Goal: Transaction & Acquisition: Purchase product/service

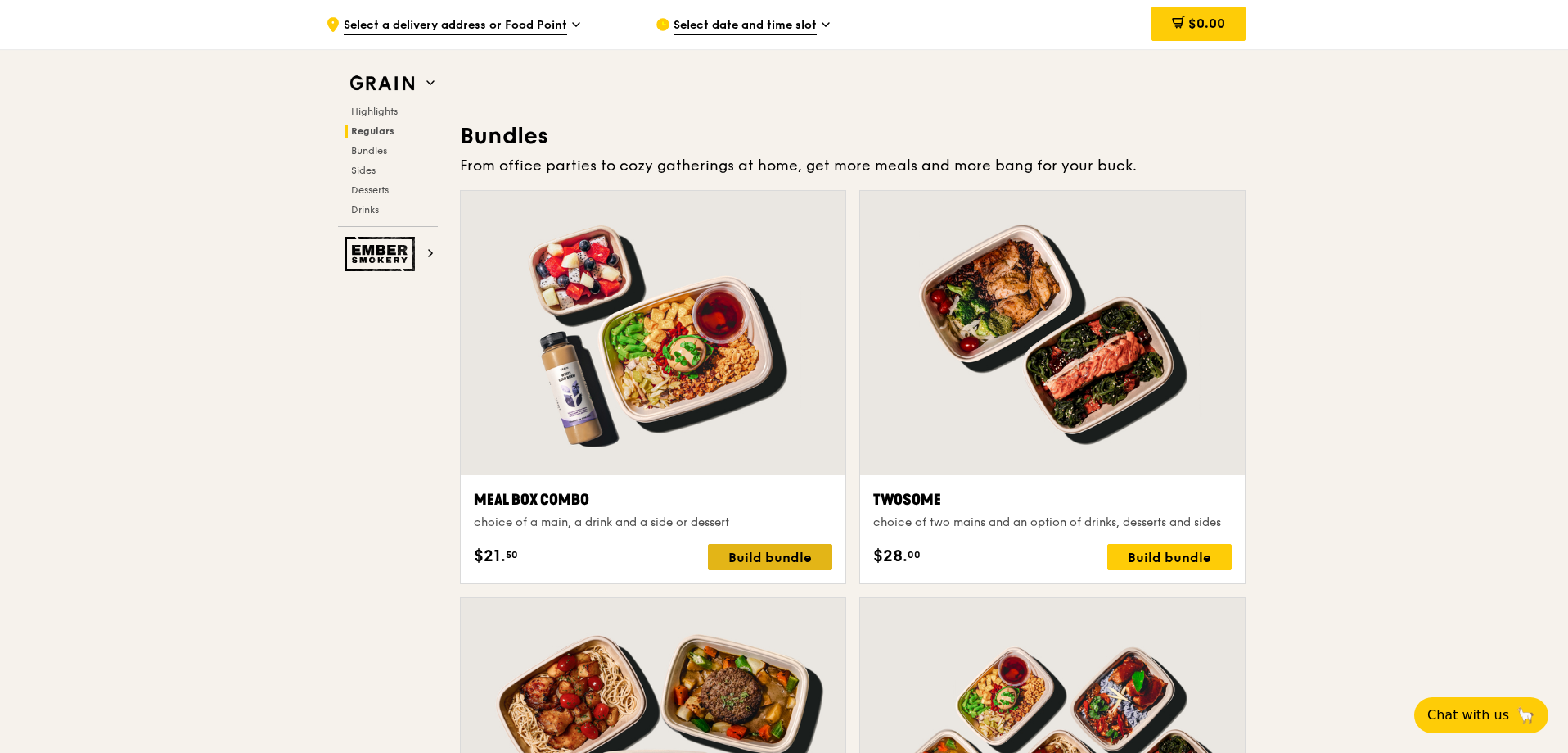
click at [794, 552] on div "Build bundle" at bounding box center [770, 557] width 124 height 26
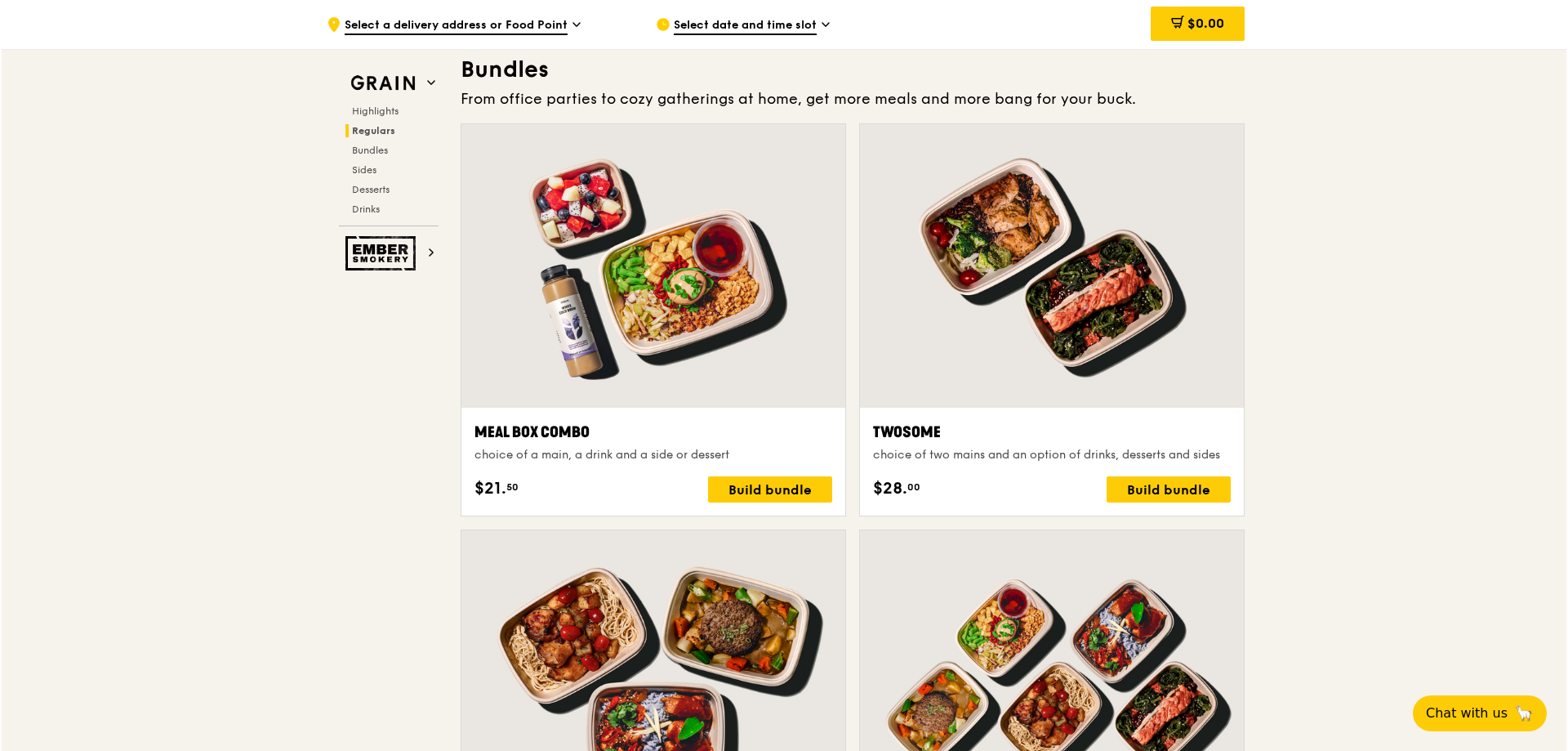
scroll to position [2506, 0]
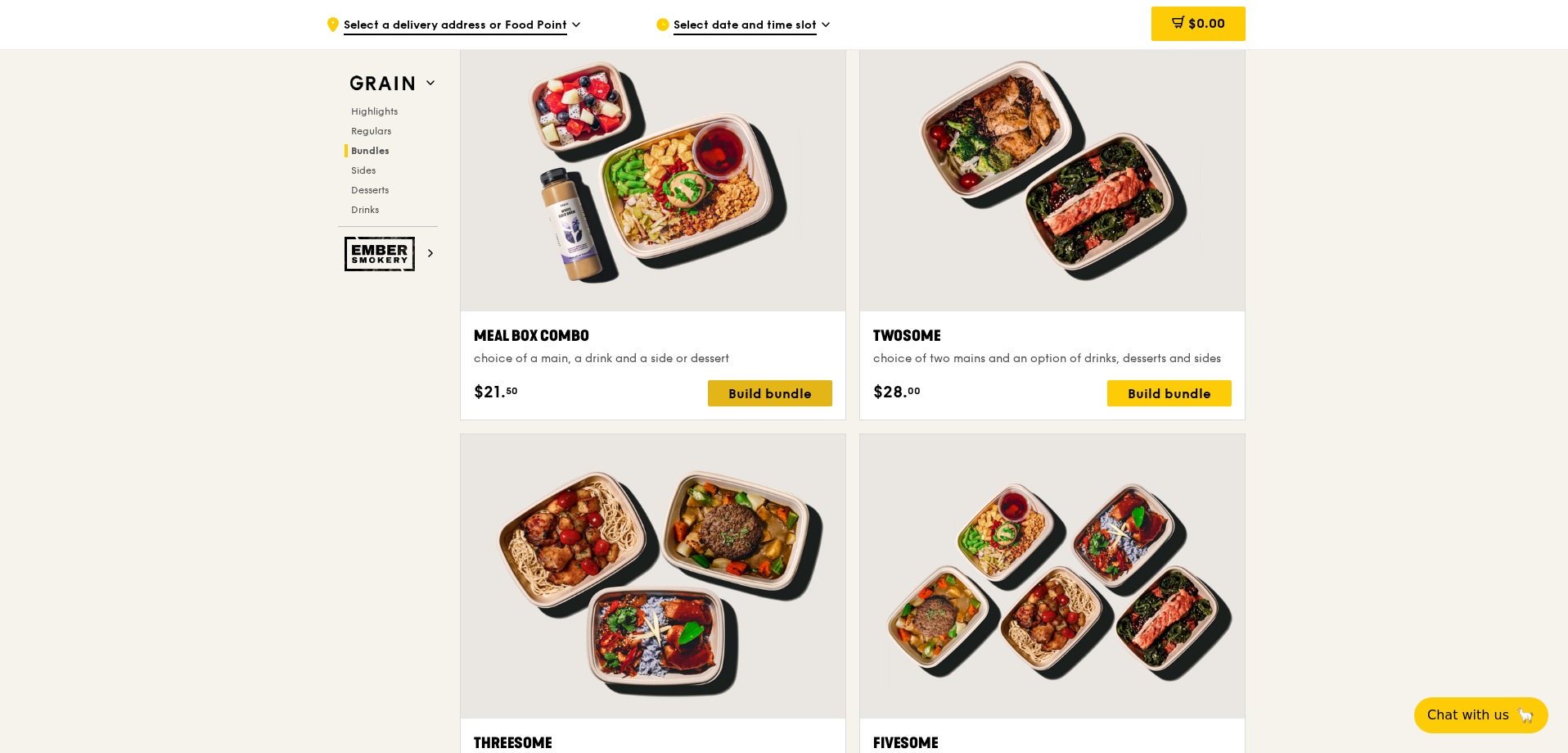
click at [783, 396] on div "Build bundle" at bounding box center [770, 393] width 124 height 26
click at [790, 391] on div "Build bundle" at bounding box center [770, 393] width 124 height 26
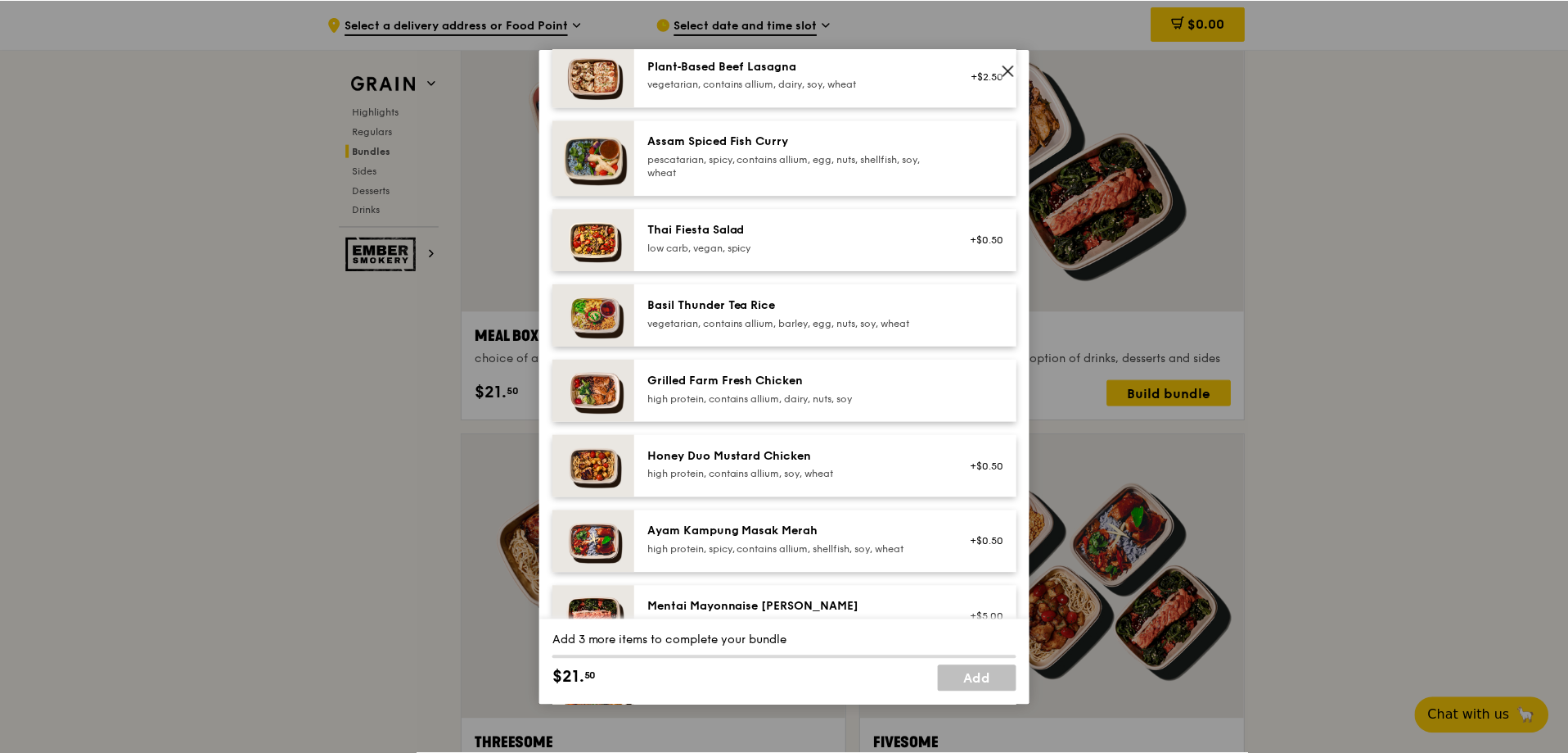
scroll to position [246, 0]
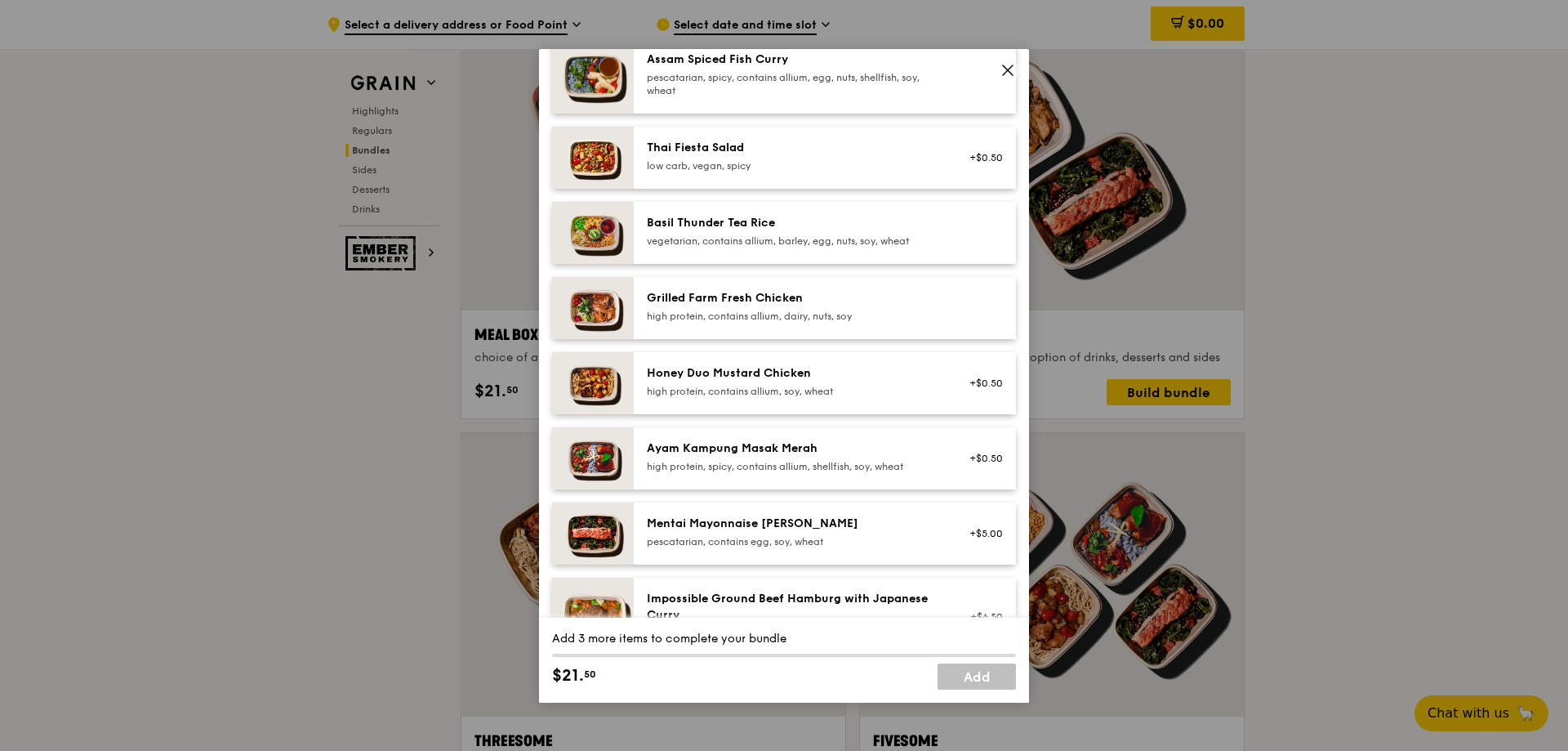
click at [932, 303] on div "Grilled Farm Fresh Chicken high protein, contains allium, dairy, nuts, soy" at bounding box center [793, 308] width 313 height 36
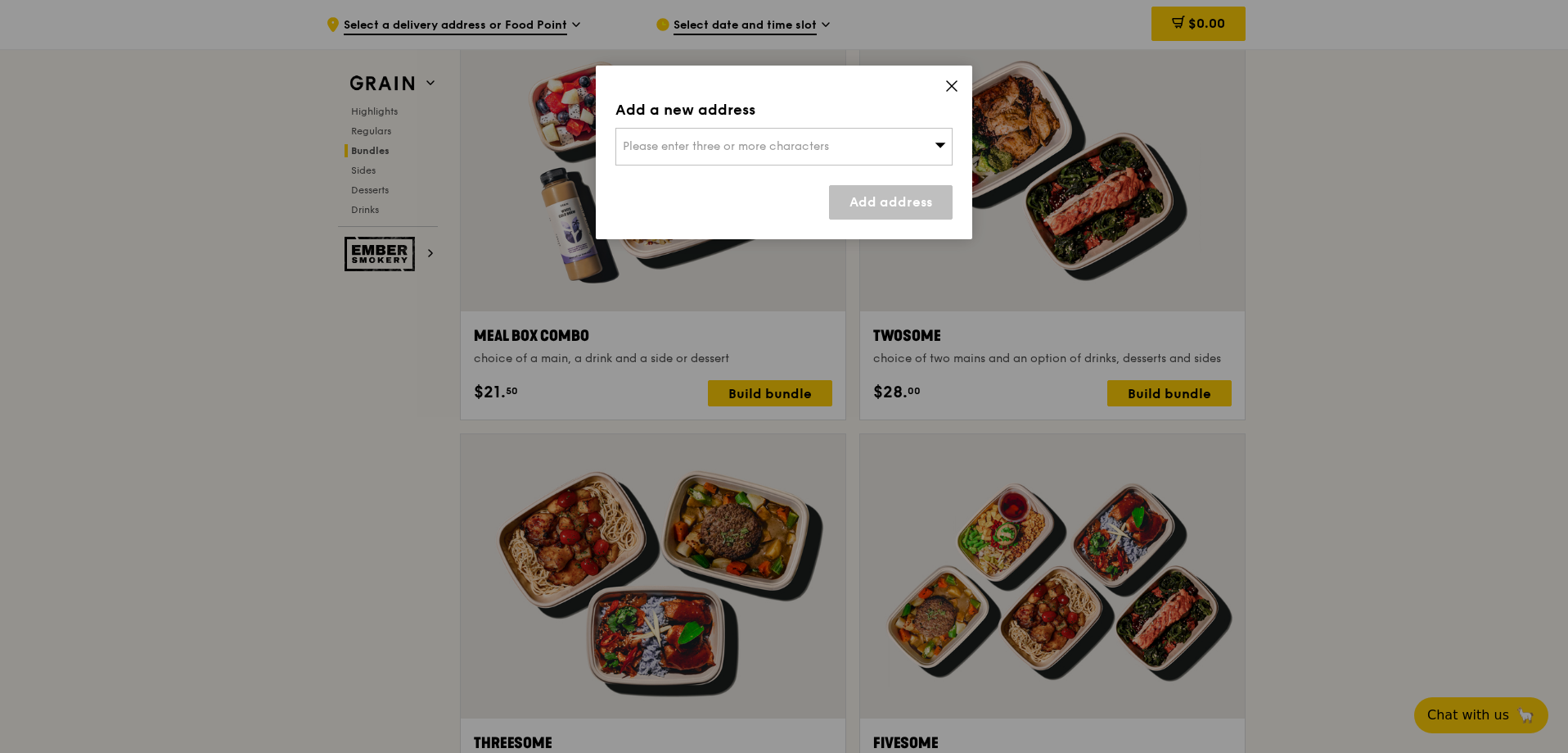
click at [896, 155] on div "Please enter three or more characters" at bounding box center [784, 147] width 337 height 38
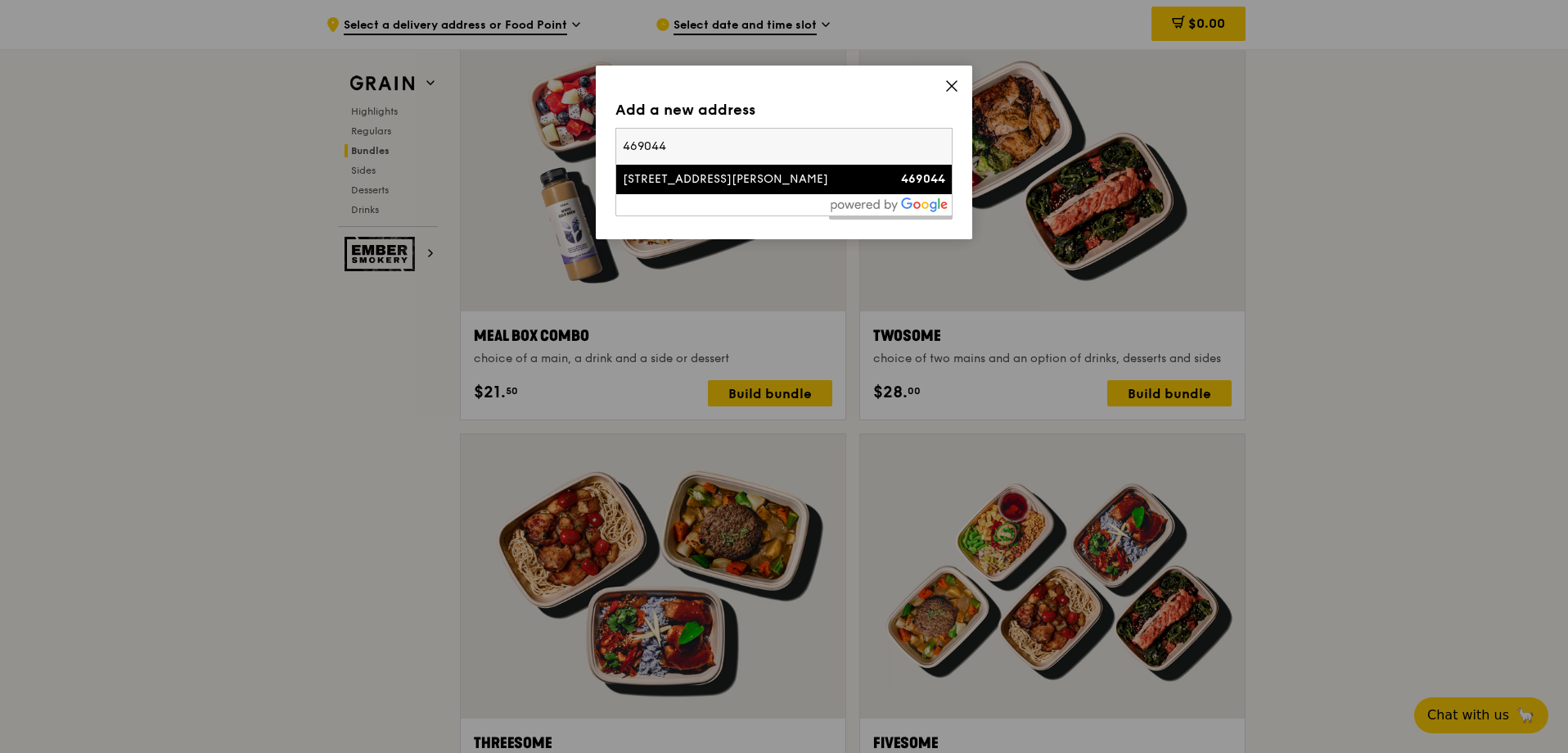
type input "469044"
click at [754, 180] on div "[STREET_ADDRESS][PERSON_NAME]" at bounding box center [744, 179] width 242 height 16
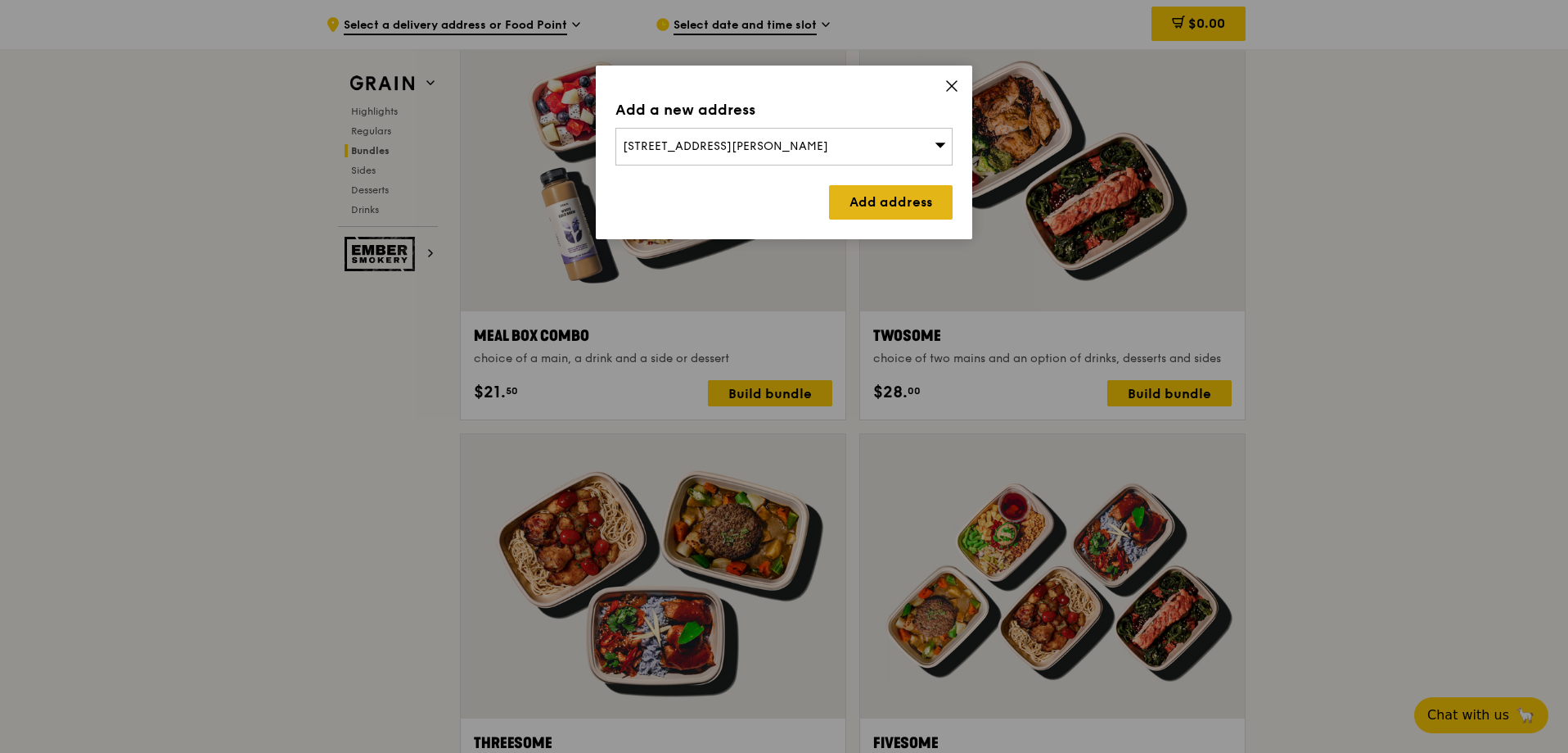
click at [894, 199] on link "Add address" at bounding box center [891, 202] width 123 height 35
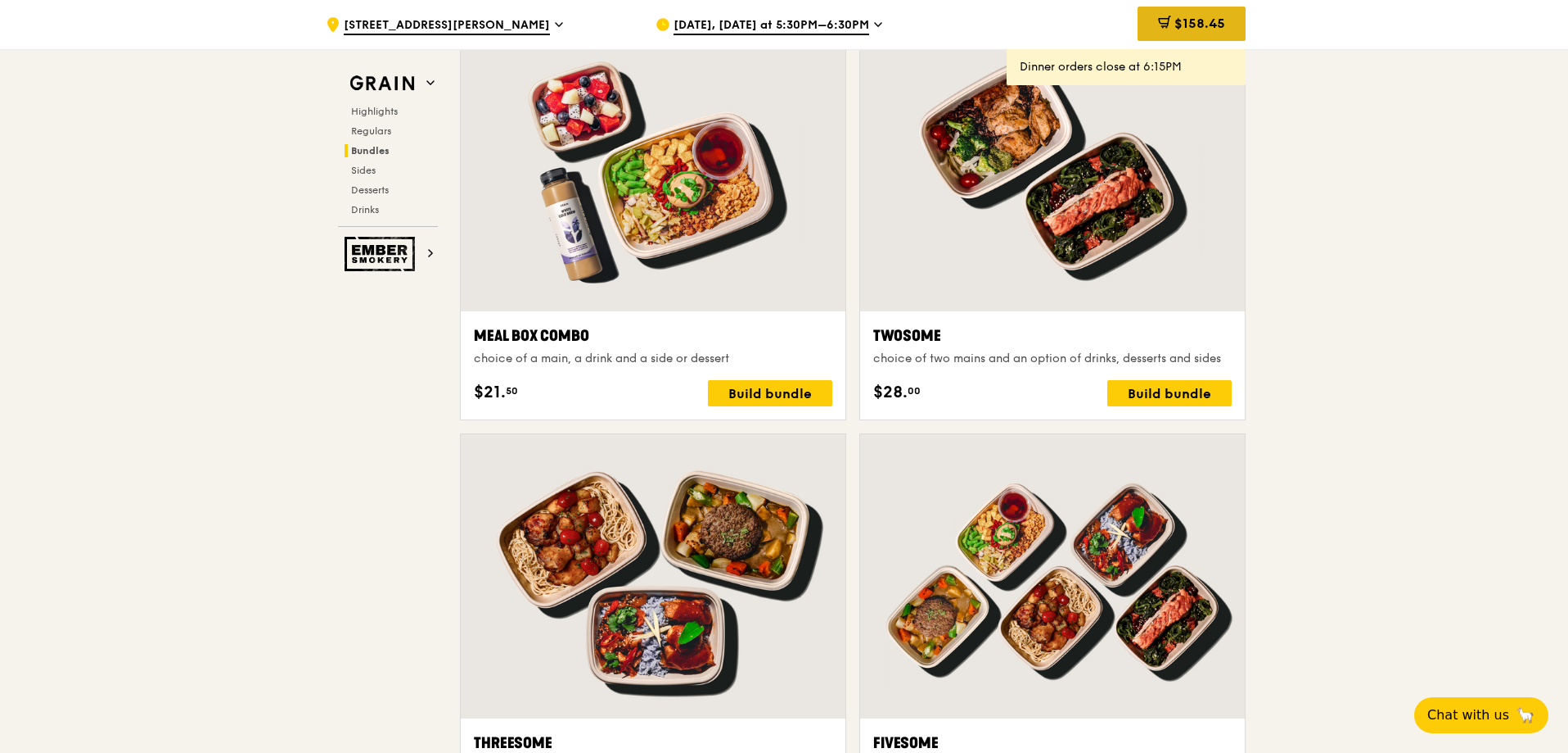
click at [1210, 28] on span "$158.45" at bounding box center [1200, 23] width 51 height 16
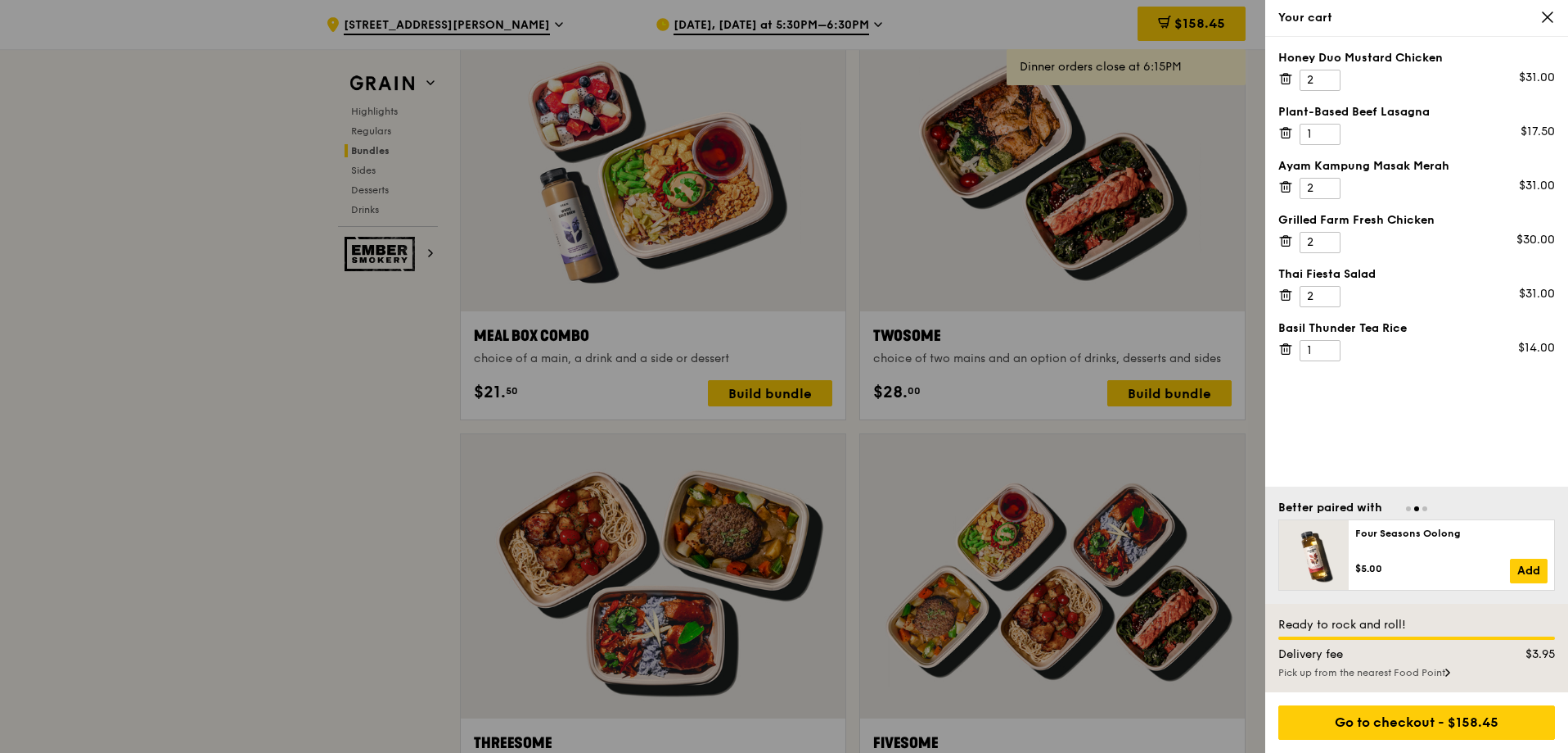
click at [1285, 80] on icon at bounding box center [1286, 79] width 15 height 15
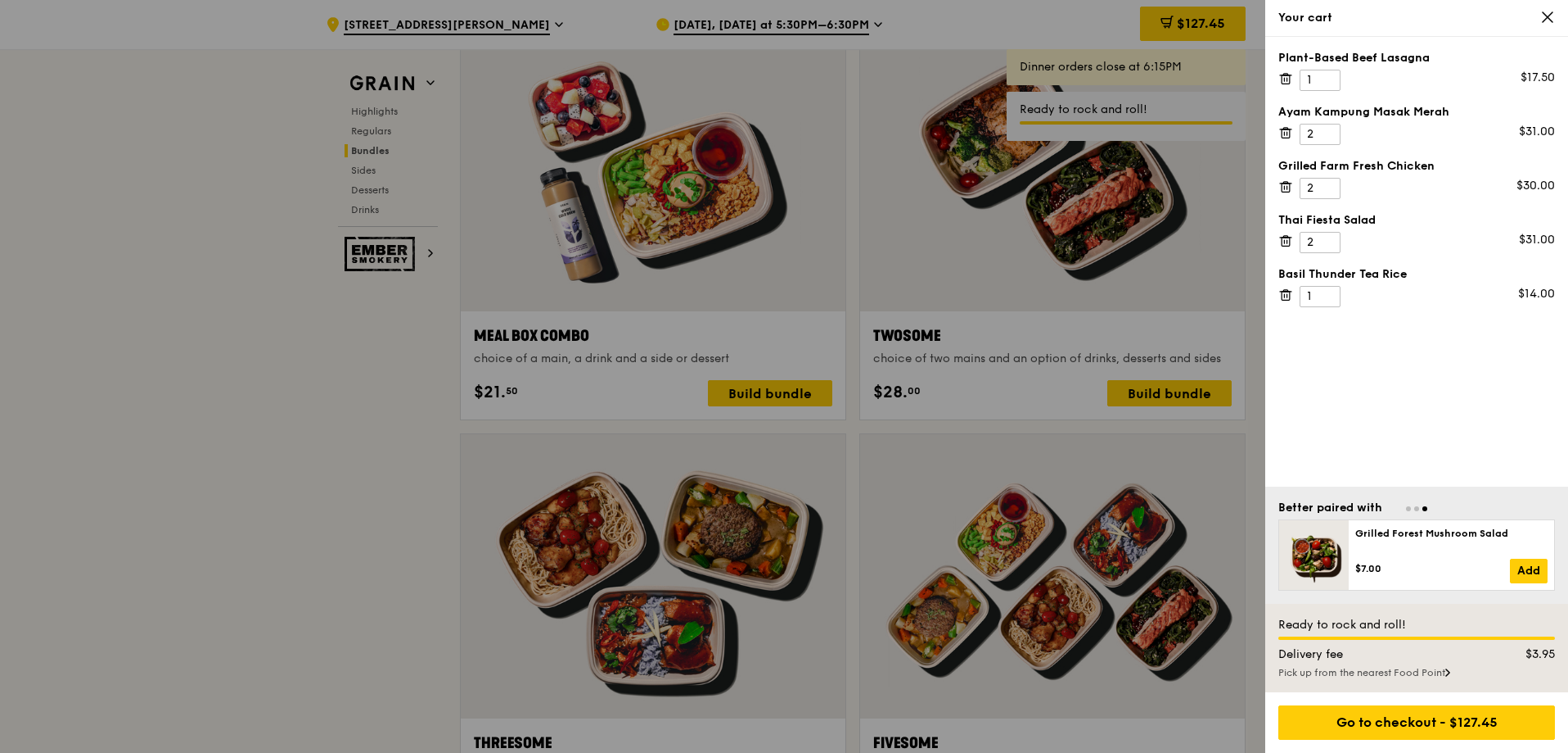
click at [1287, 81] on icon at bounding box center [1286, 79] width 15 height 15
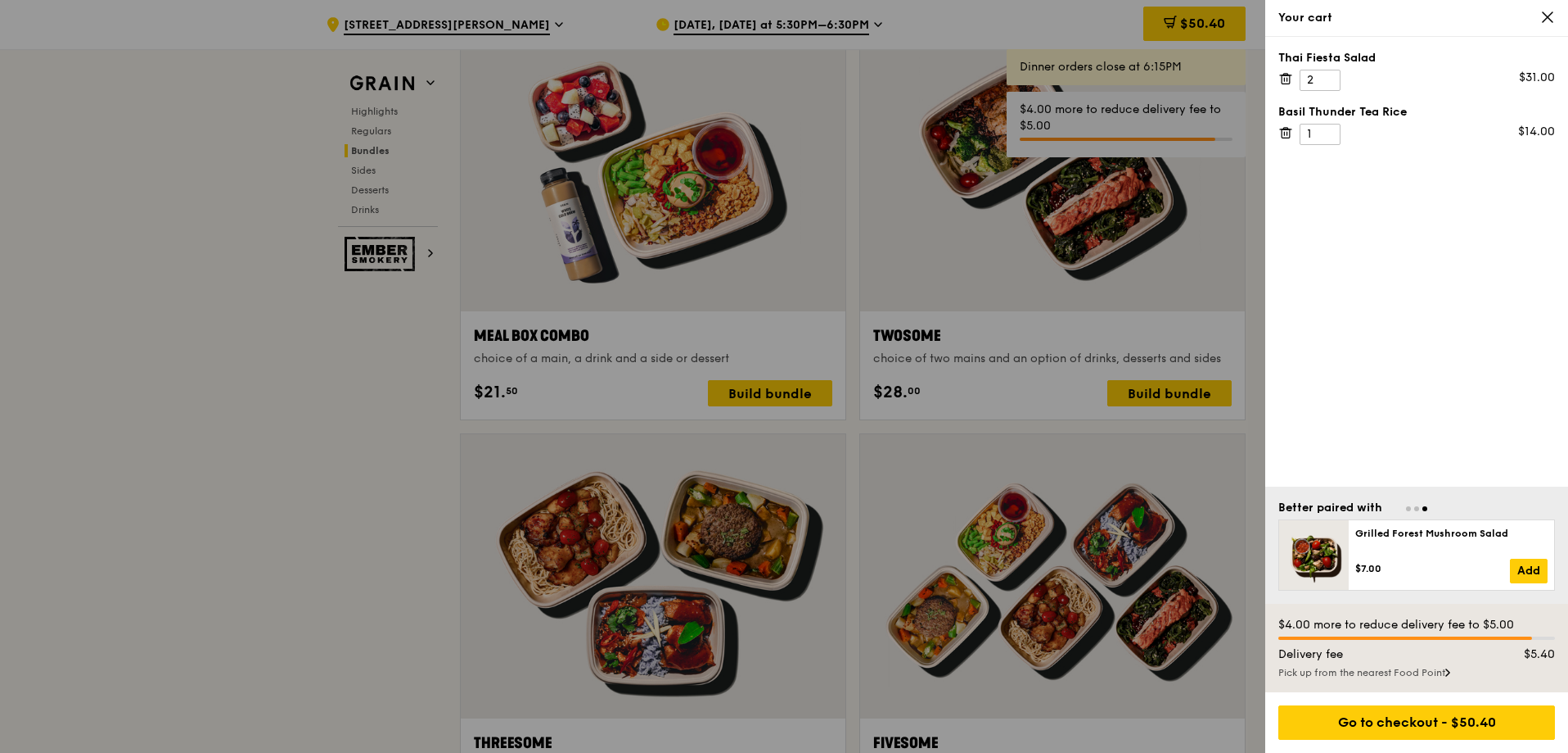
click at [1287, 81] on icon at bounding box center [1286, 79] width 15 height 15
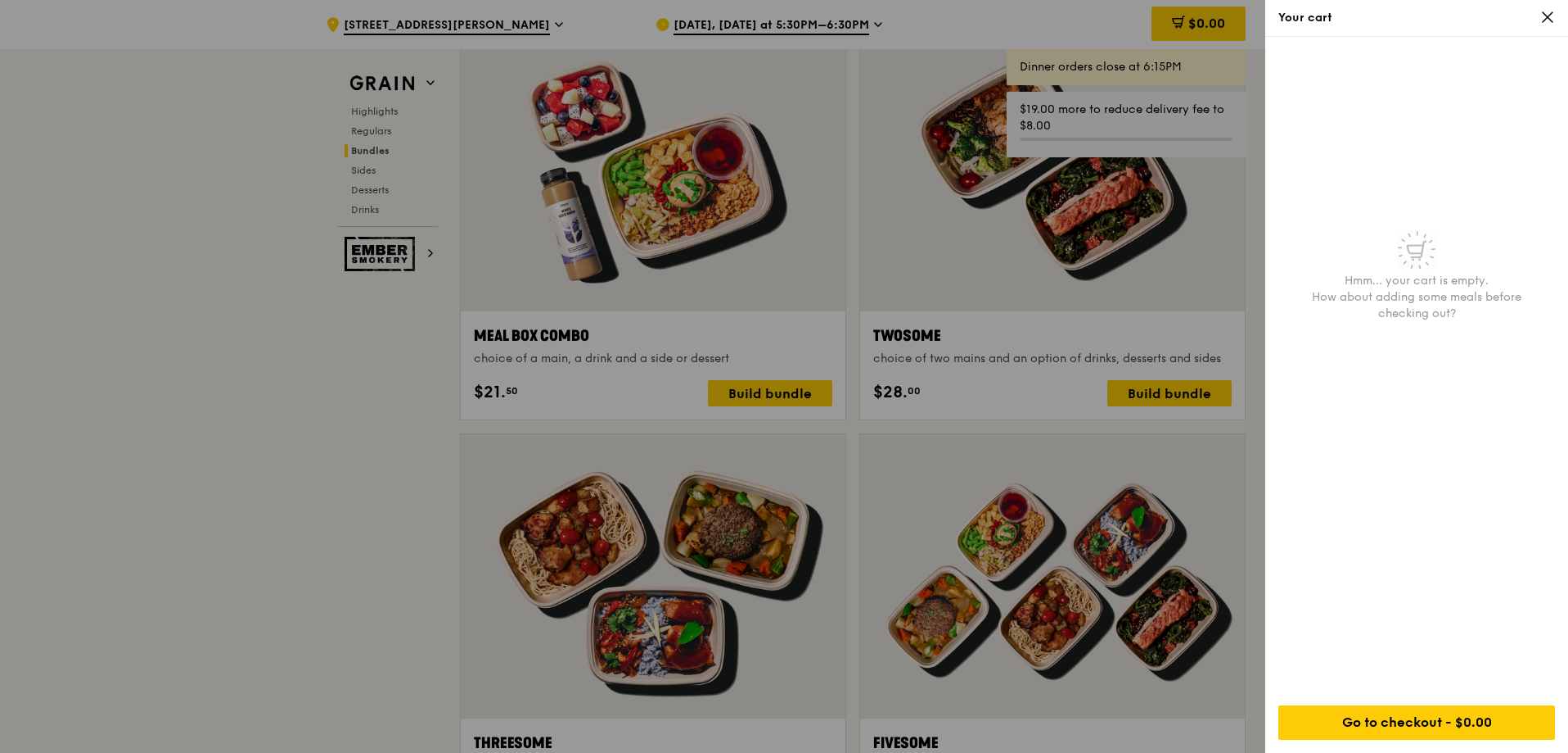
click at [901, 187] on div at bounding box center [784, 376] width 1568 height 753
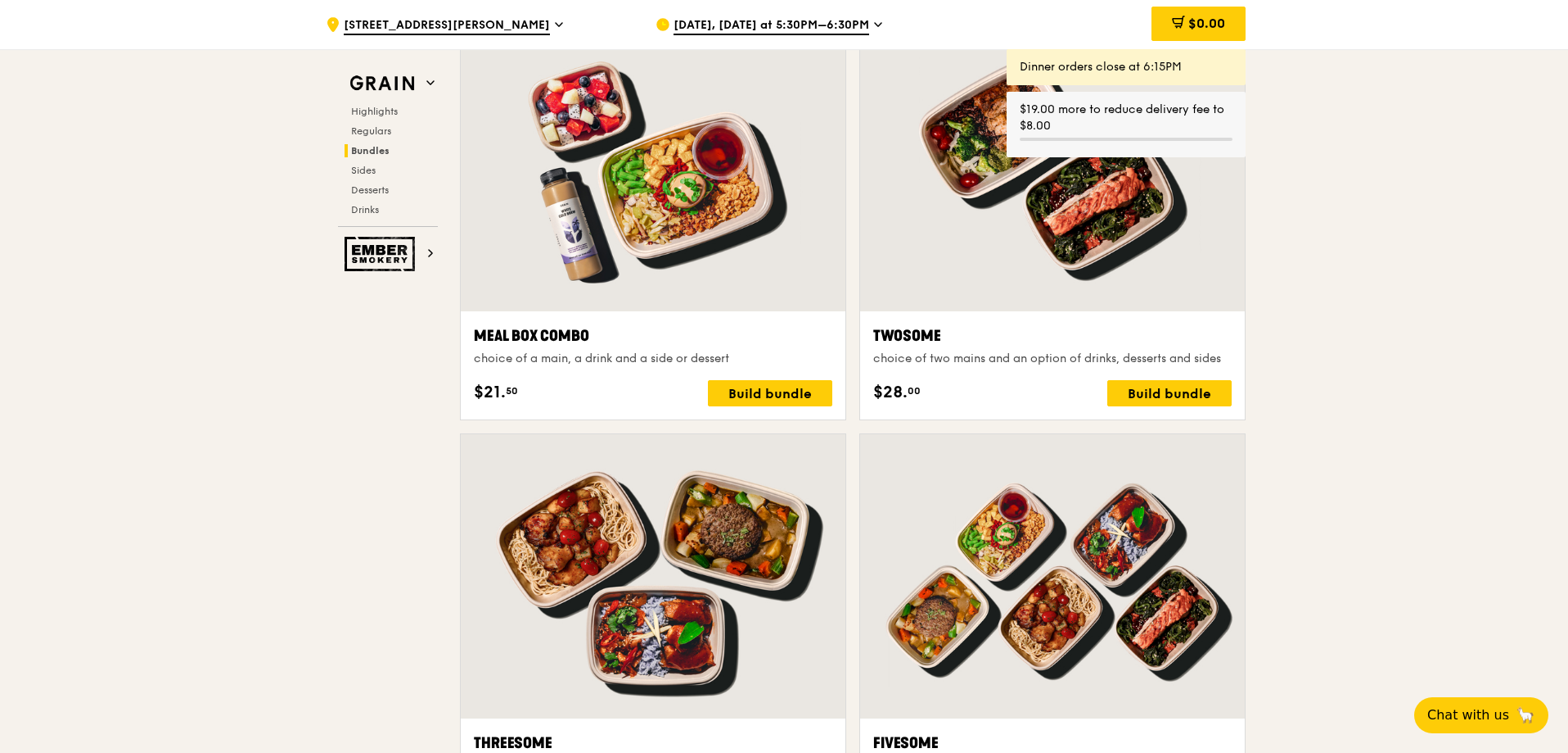
click at [788, 28] on span "[DATE], [DATE] at 5:30PM–6:30PM" at bounding box center [771, 26] width 196 height 18
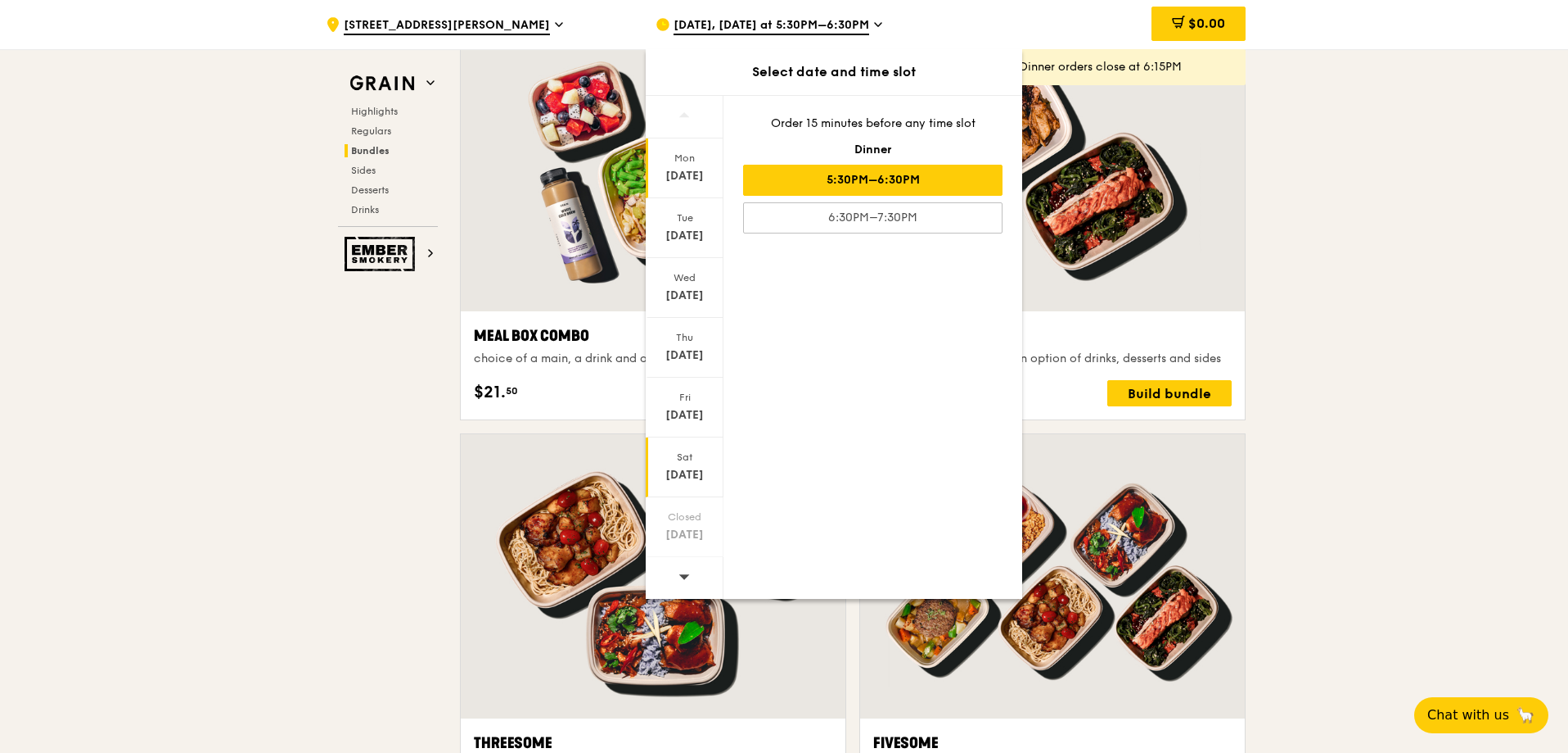
scroll to position [2595, 0]
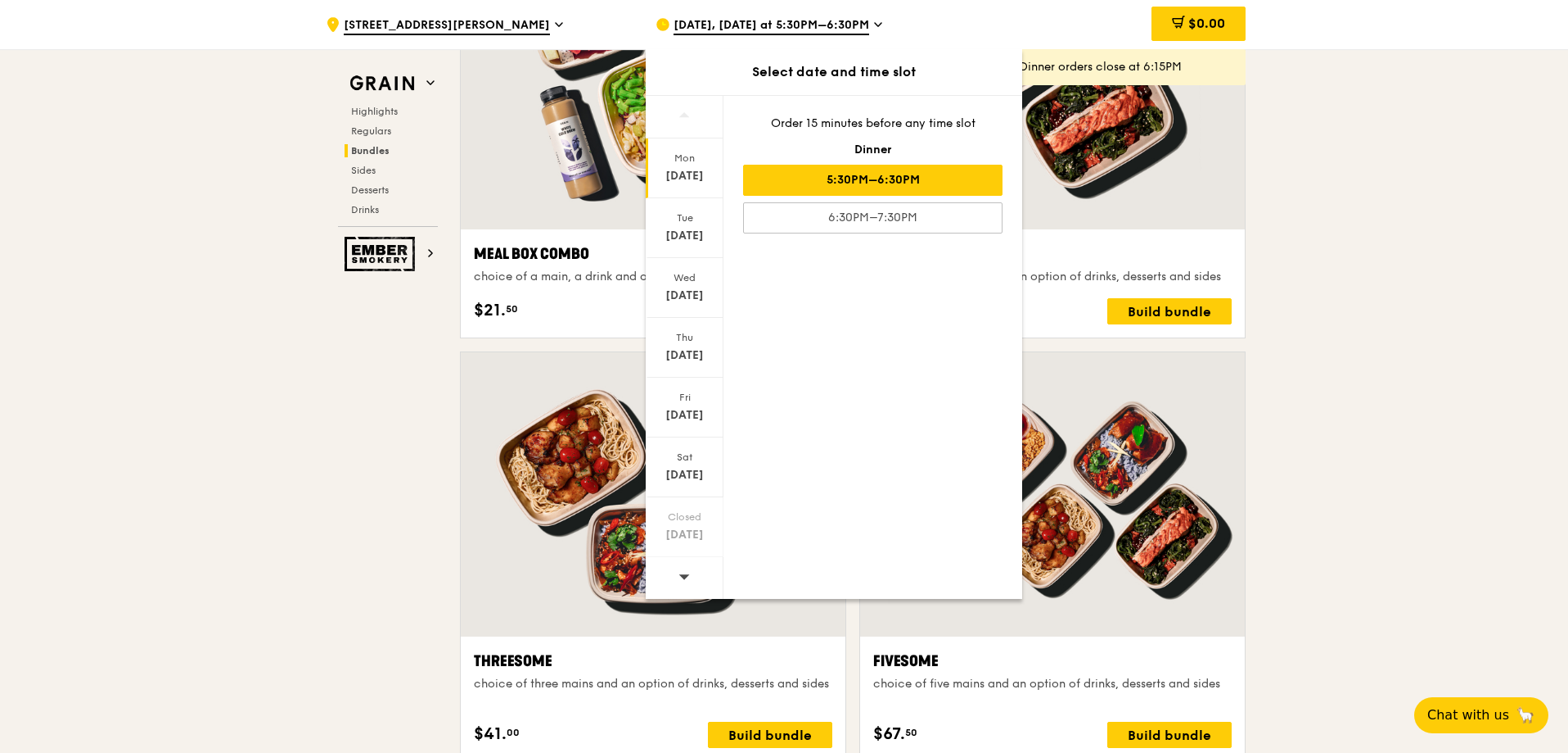
click at [686, 572] on icon at bounding box center [683, 576] width 11 height 12
click at [681, 285] on div "[DATE]" at bounding box center [684, 288] width 78 height 60
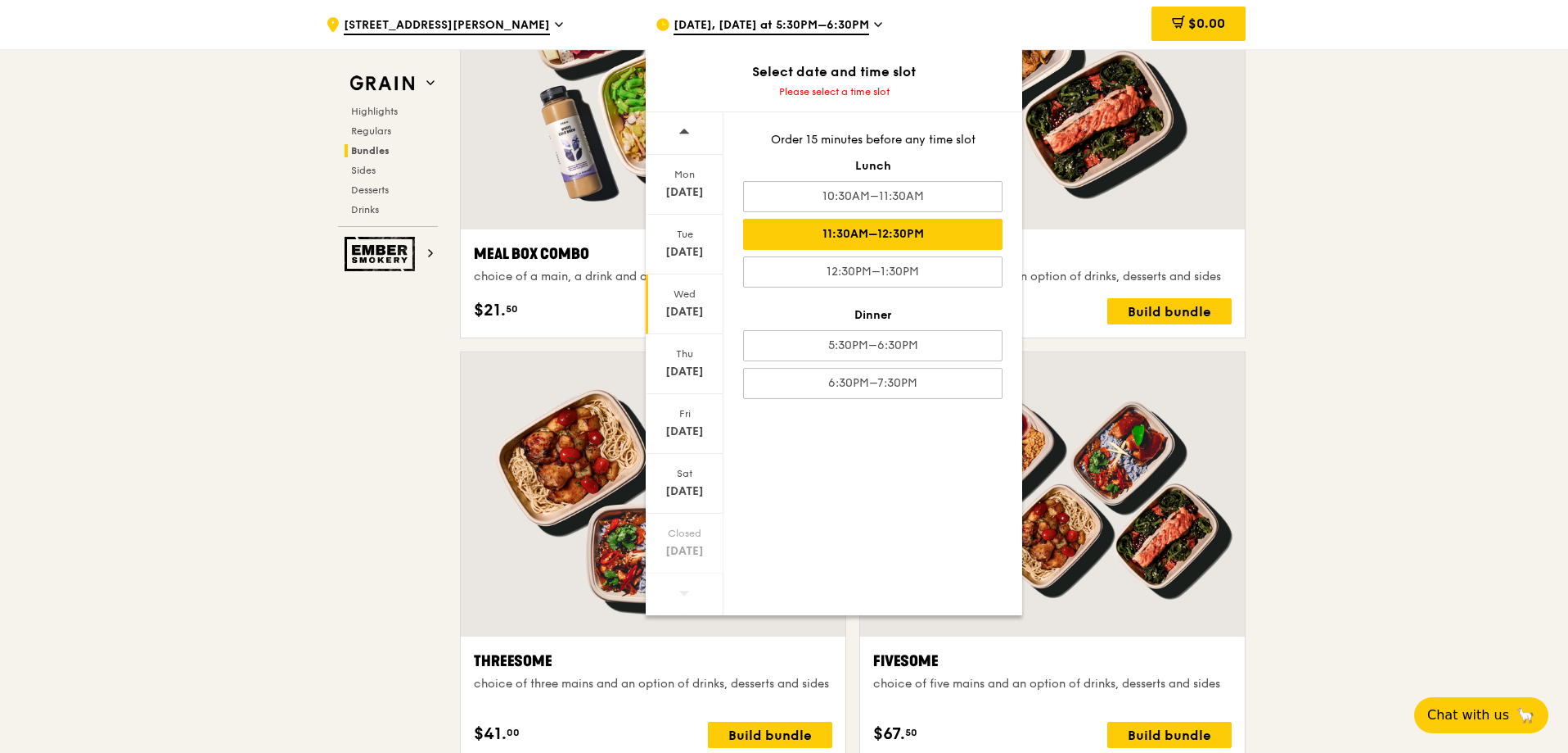
click at [952, 237] on div "11:30AM–12:30PM" at bounding box center [872, 234] width 260 height 31
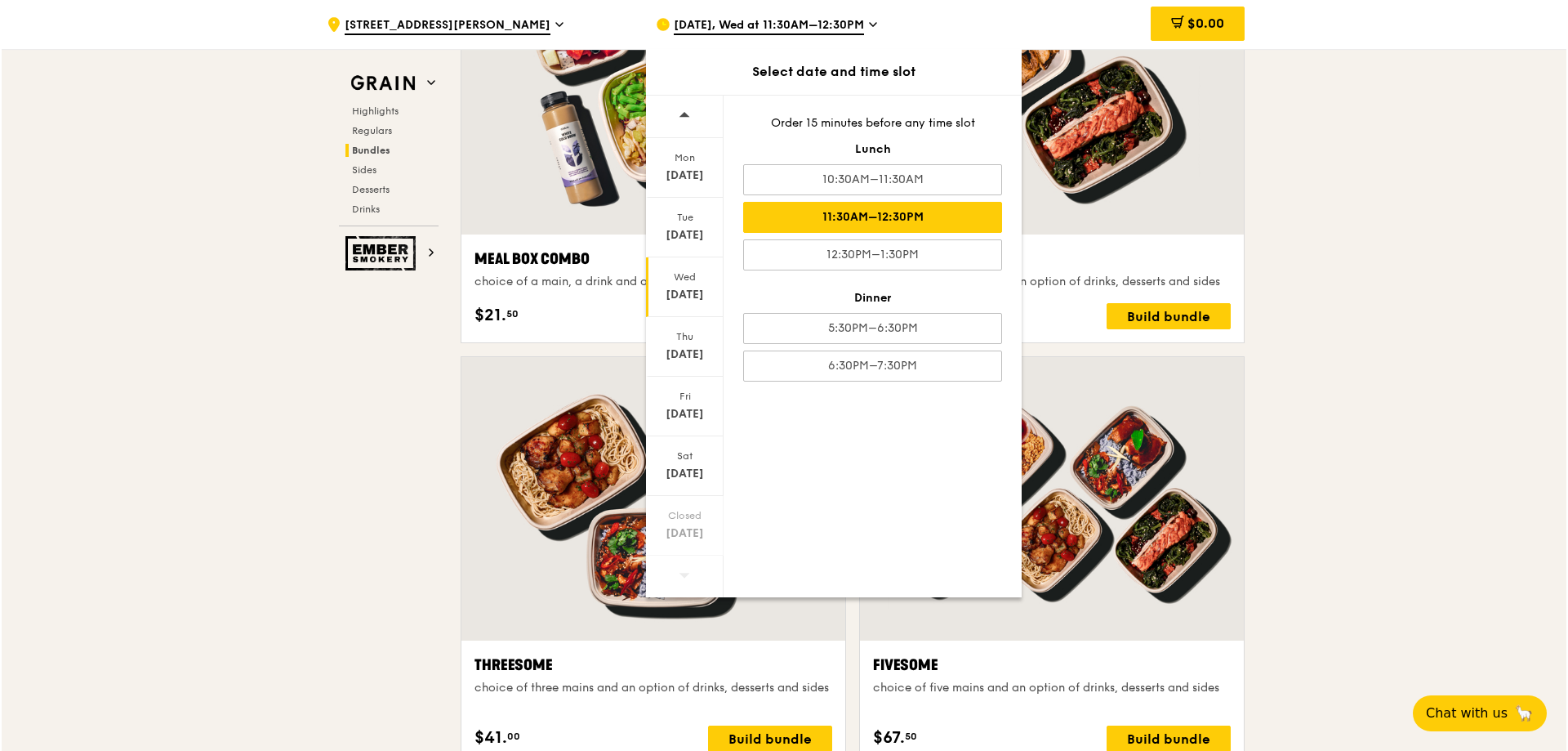
scroll to position [2918, 0]
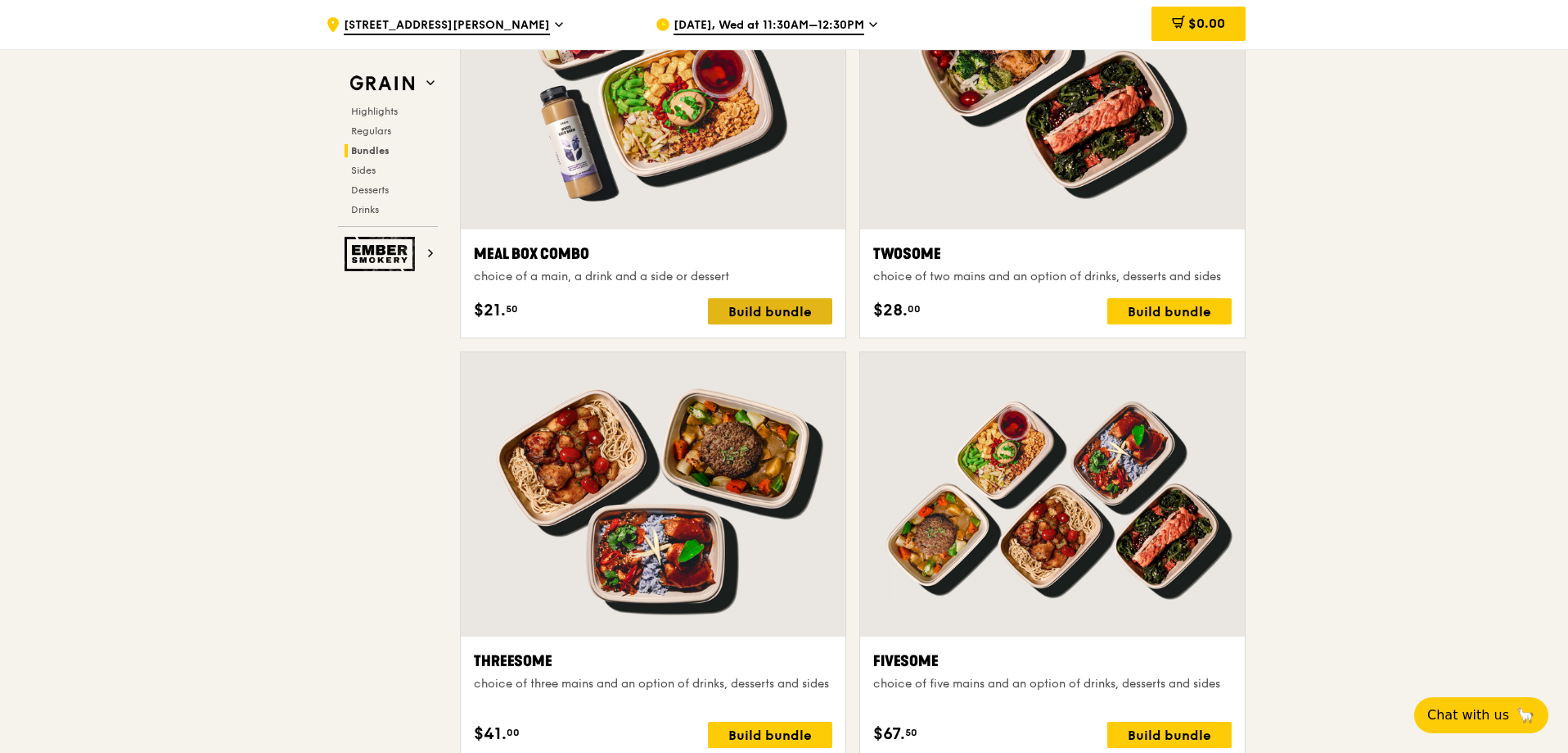
click at [806, 310] on div "Build bundle" at bounding box center [770, 311] width 124 height 26
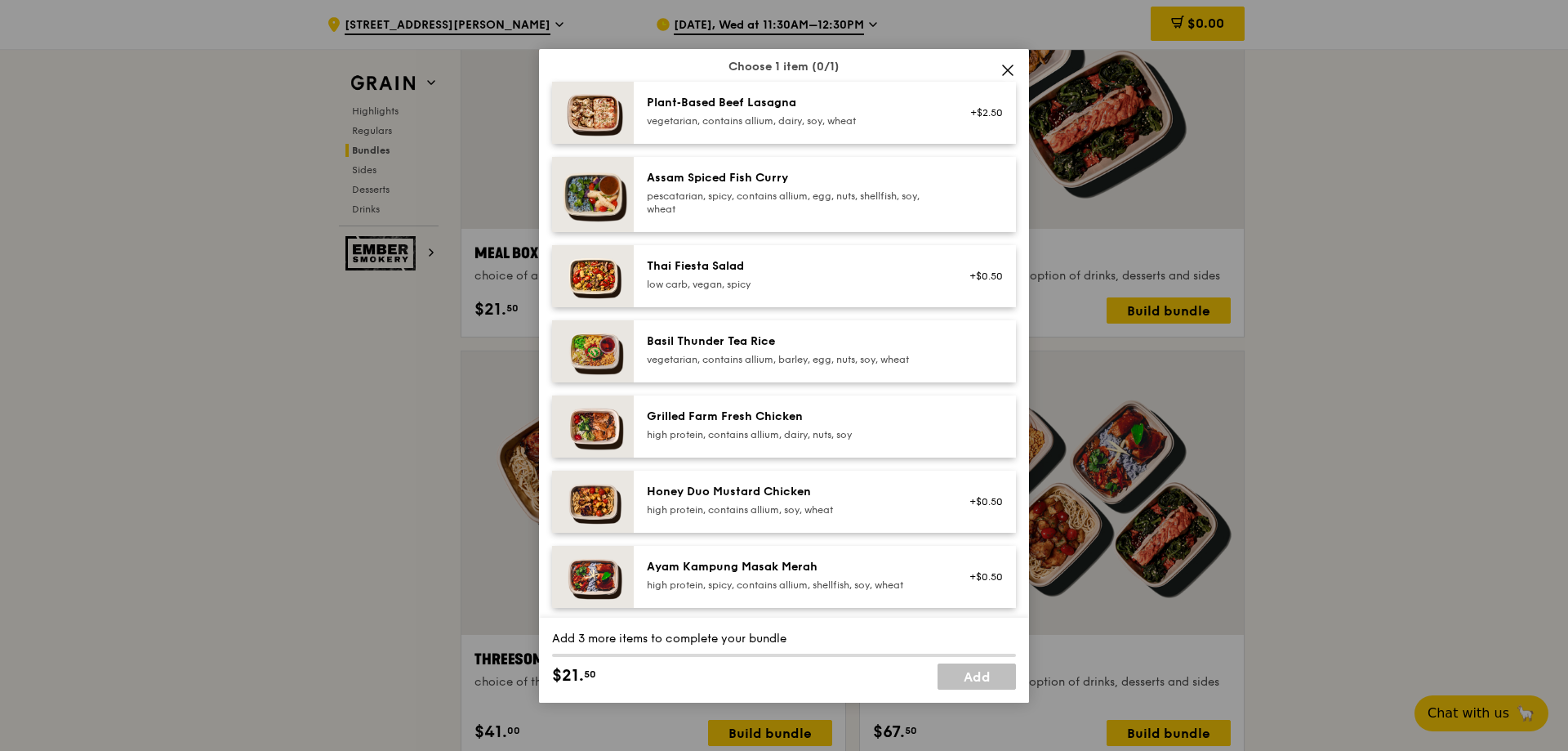
scroll to position [164, 0]
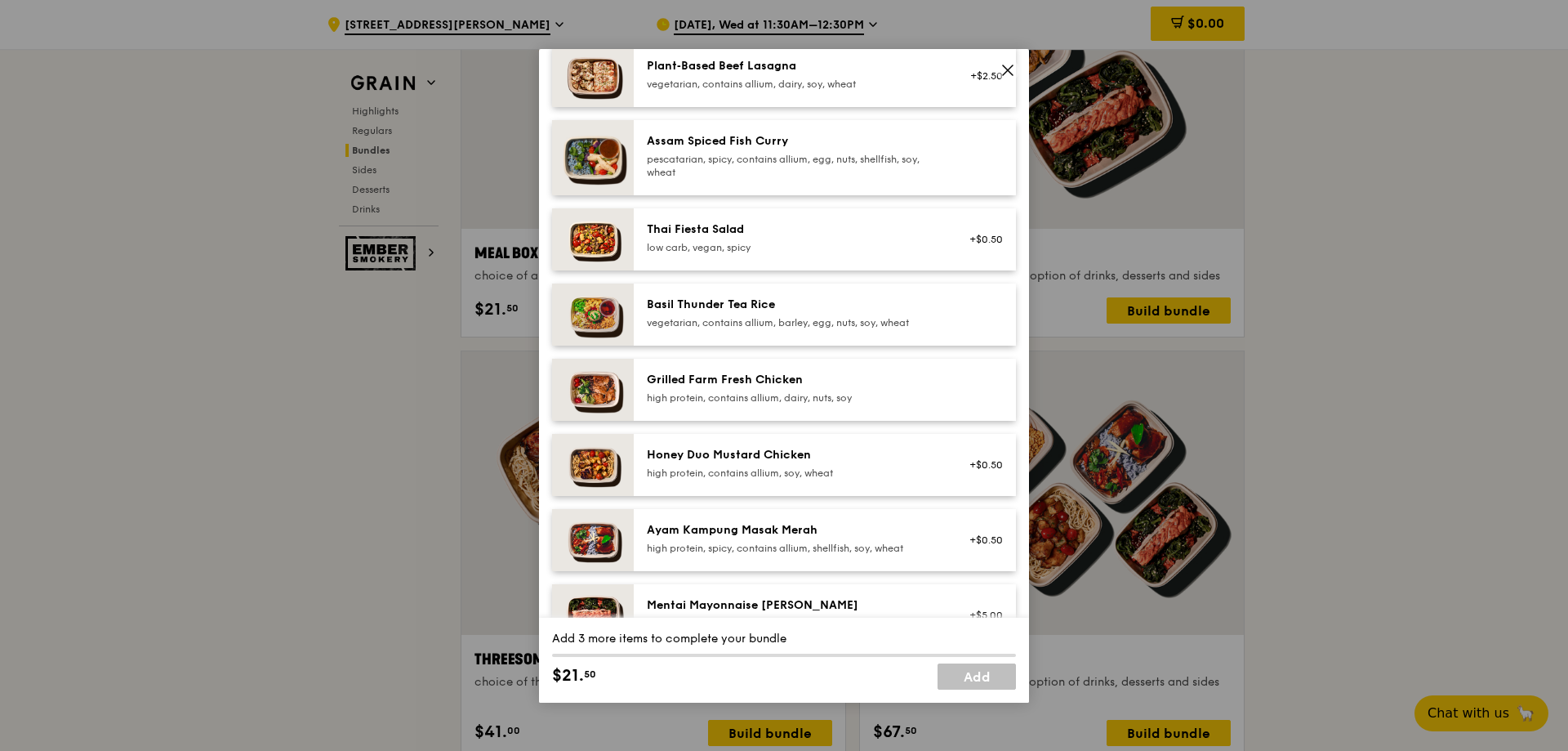
click at [910, 394] on div "high protein, contains allium, dairy, nuts, soy" at bounding box center [793, 397] width 294 height 13
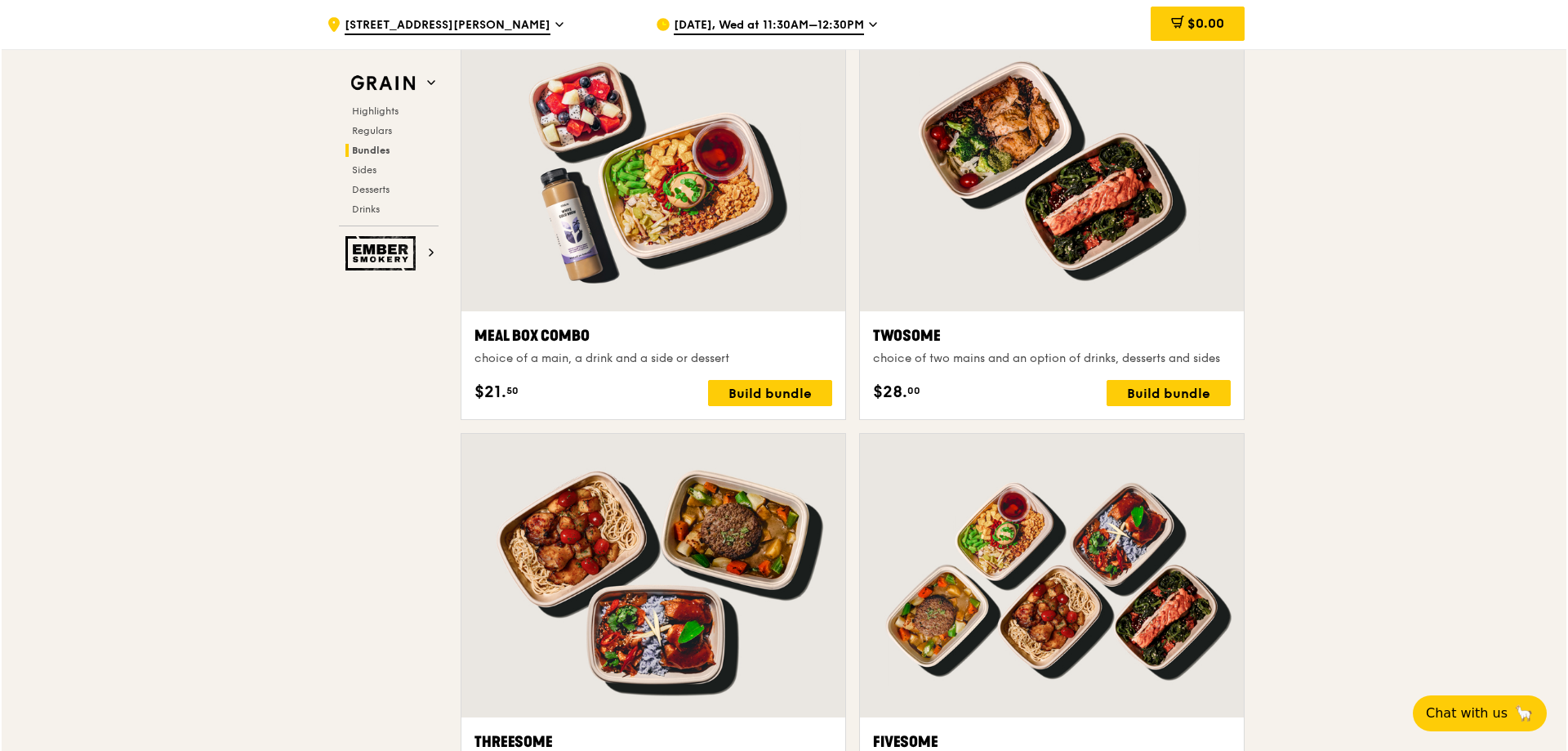
scroll to position [2836, 0]
click at [1165, 391] on div "Build bundle" at bounding box center [1167, 392] width 124 height 26
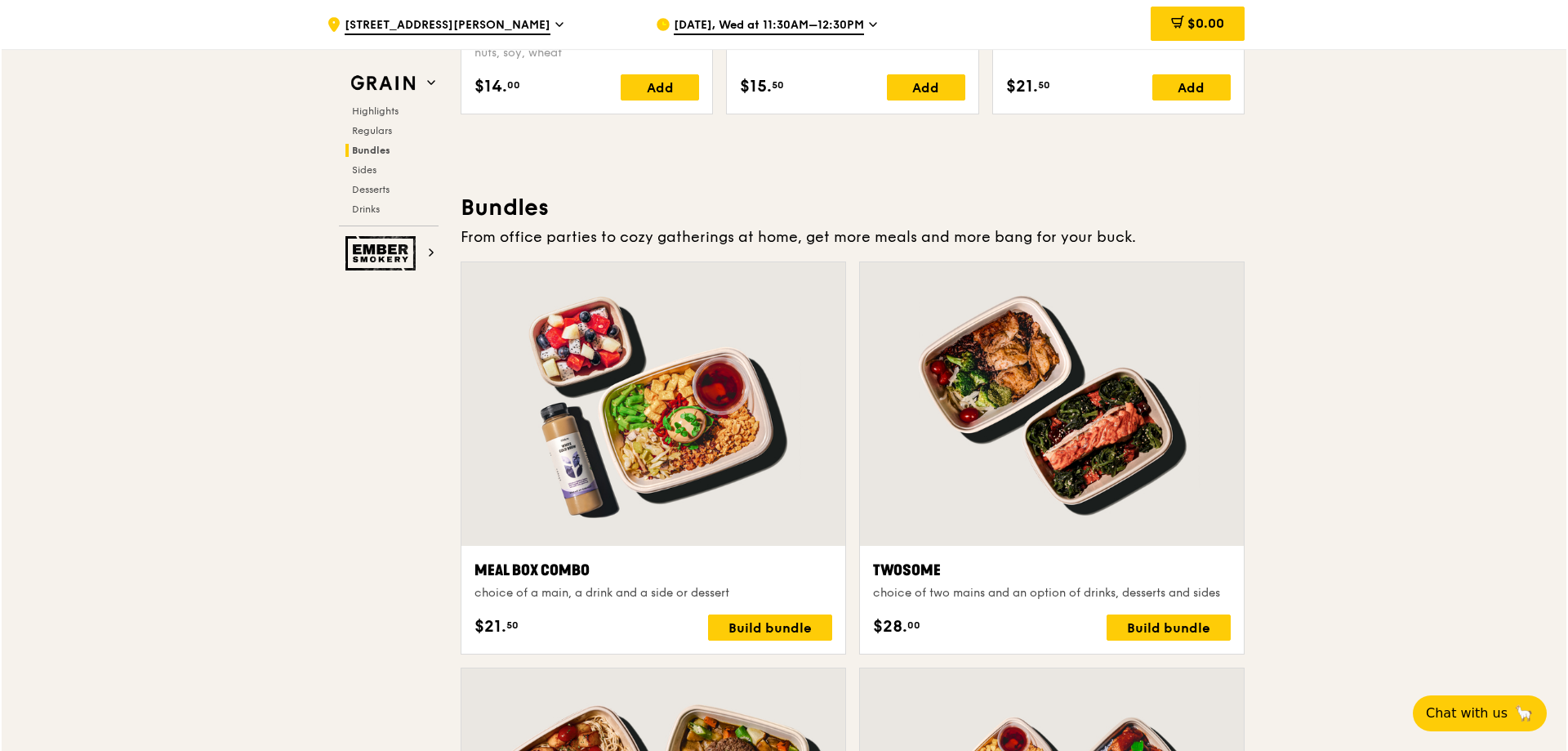
scroll to position [2777, 0]
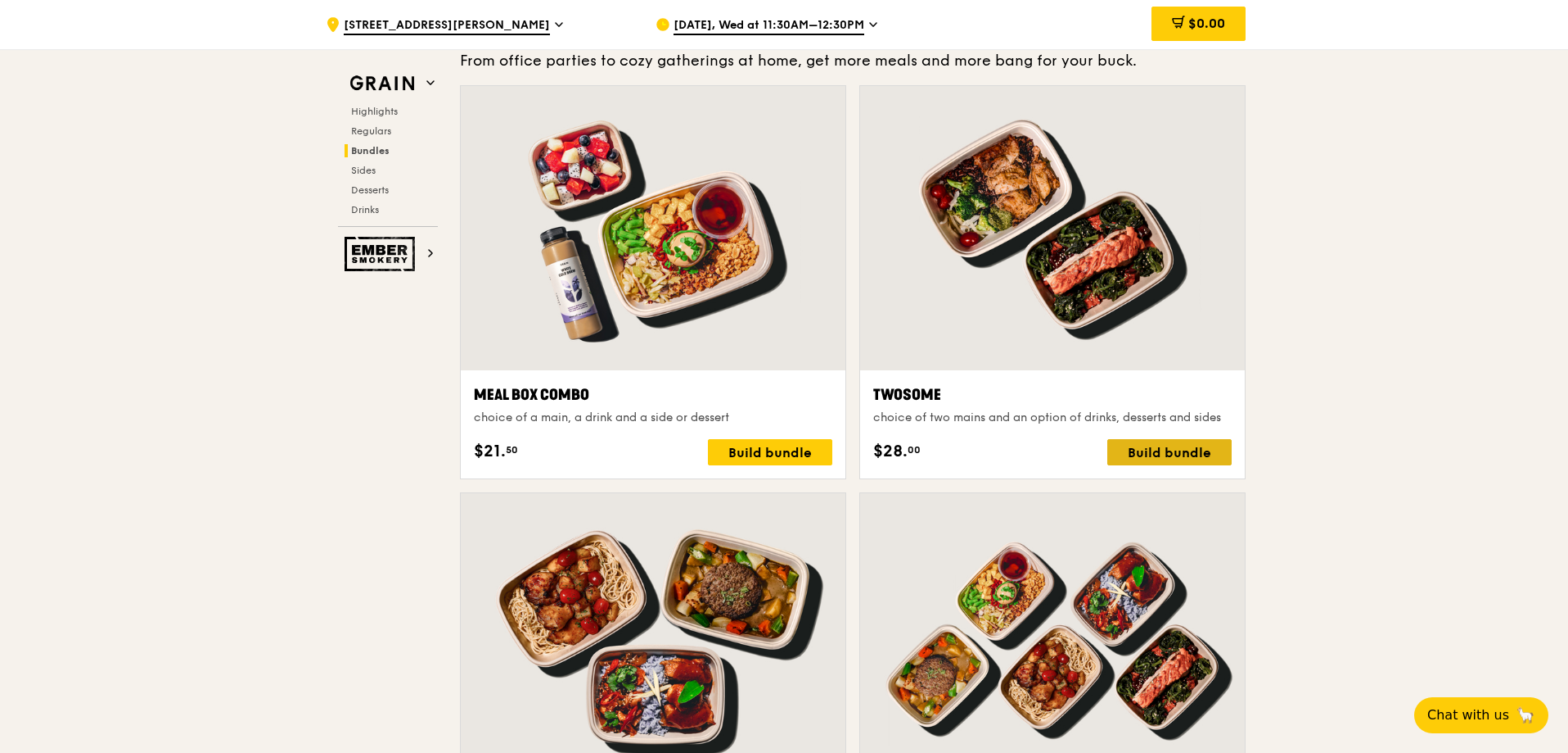
click at [1155, 454] on div "Build bundle" at bounding box center [1169, 452] width 124 height 26
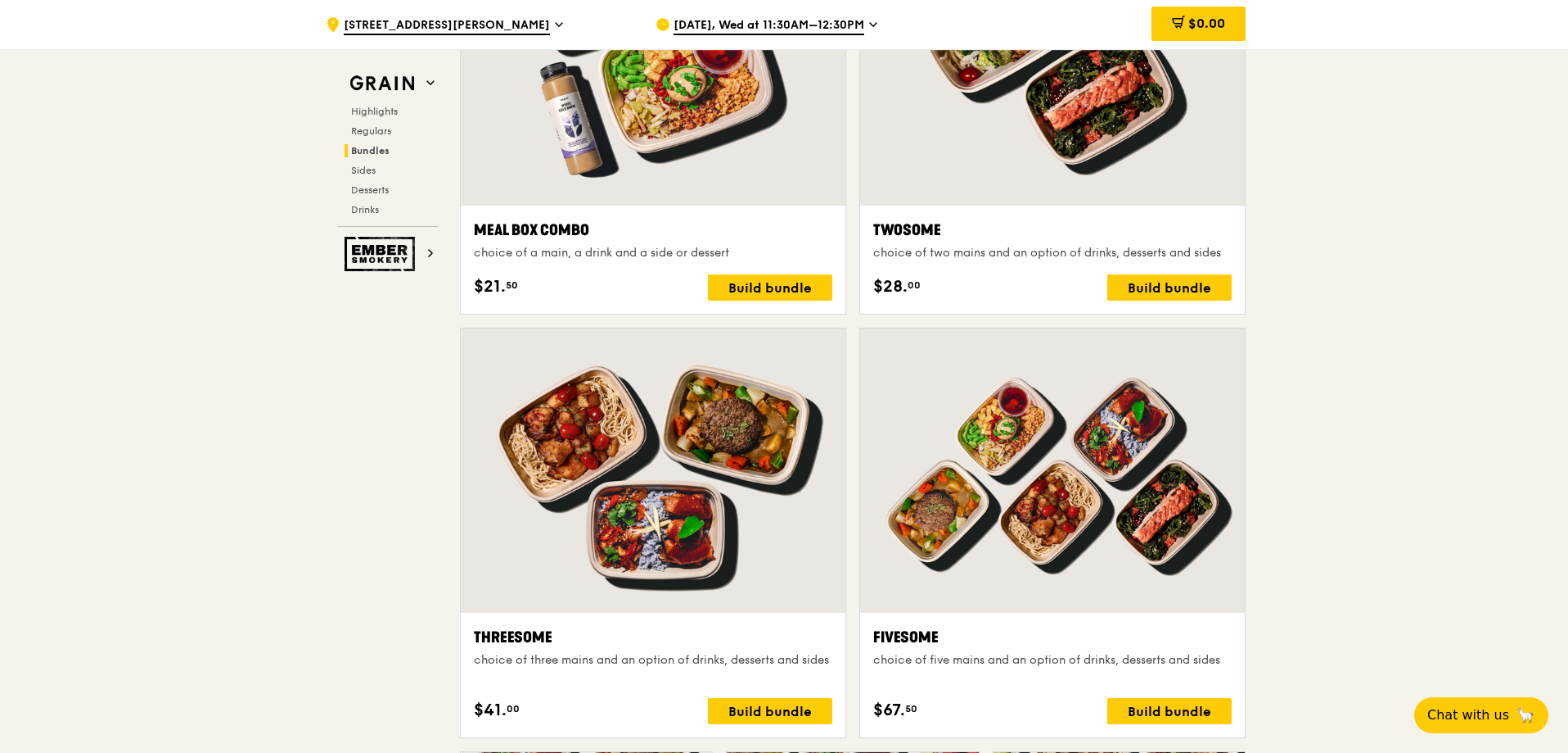
scroll to position [3030, 0]
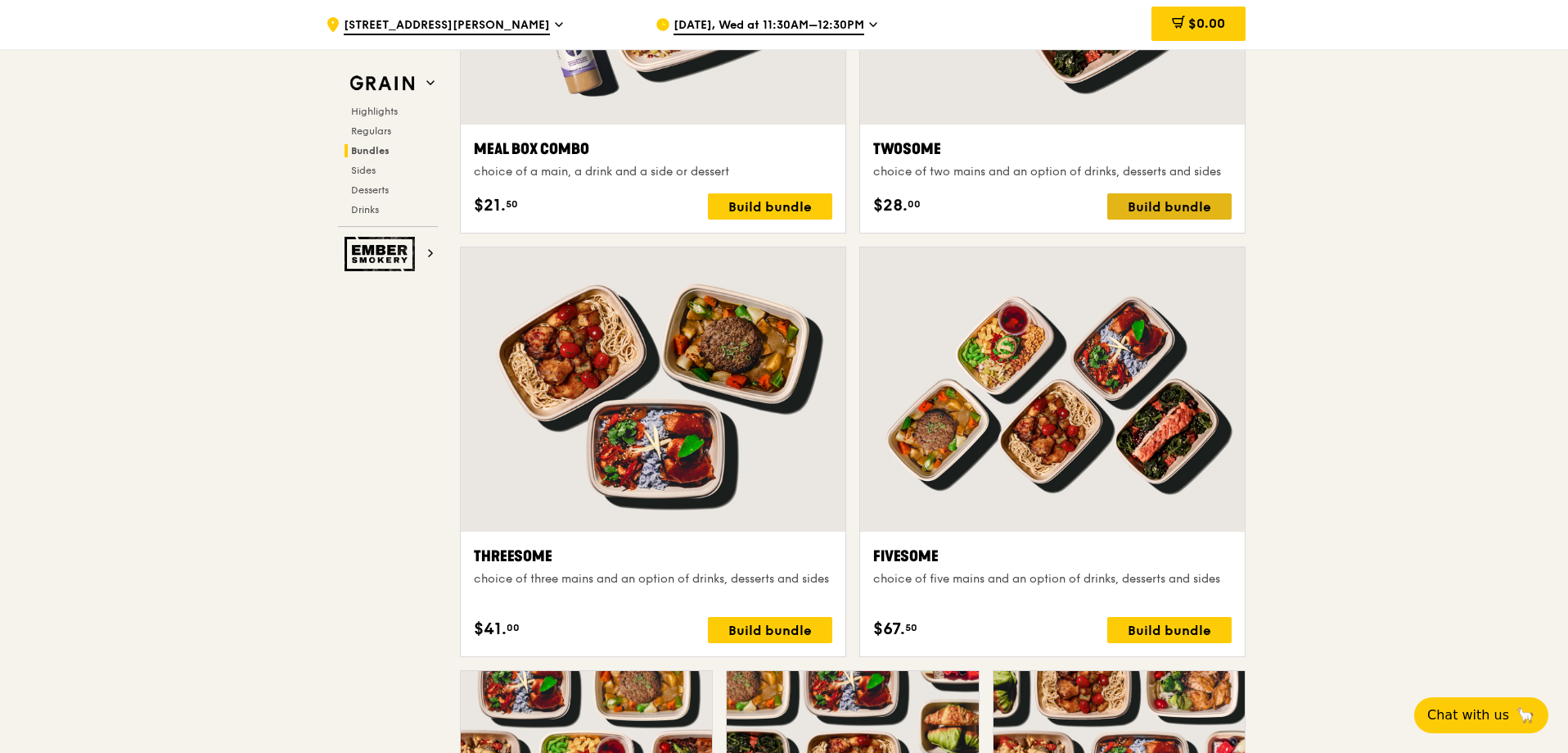
click at [1155, 212] on div "Build bundle" at bounding box center [1169, 206] width 124 height 26
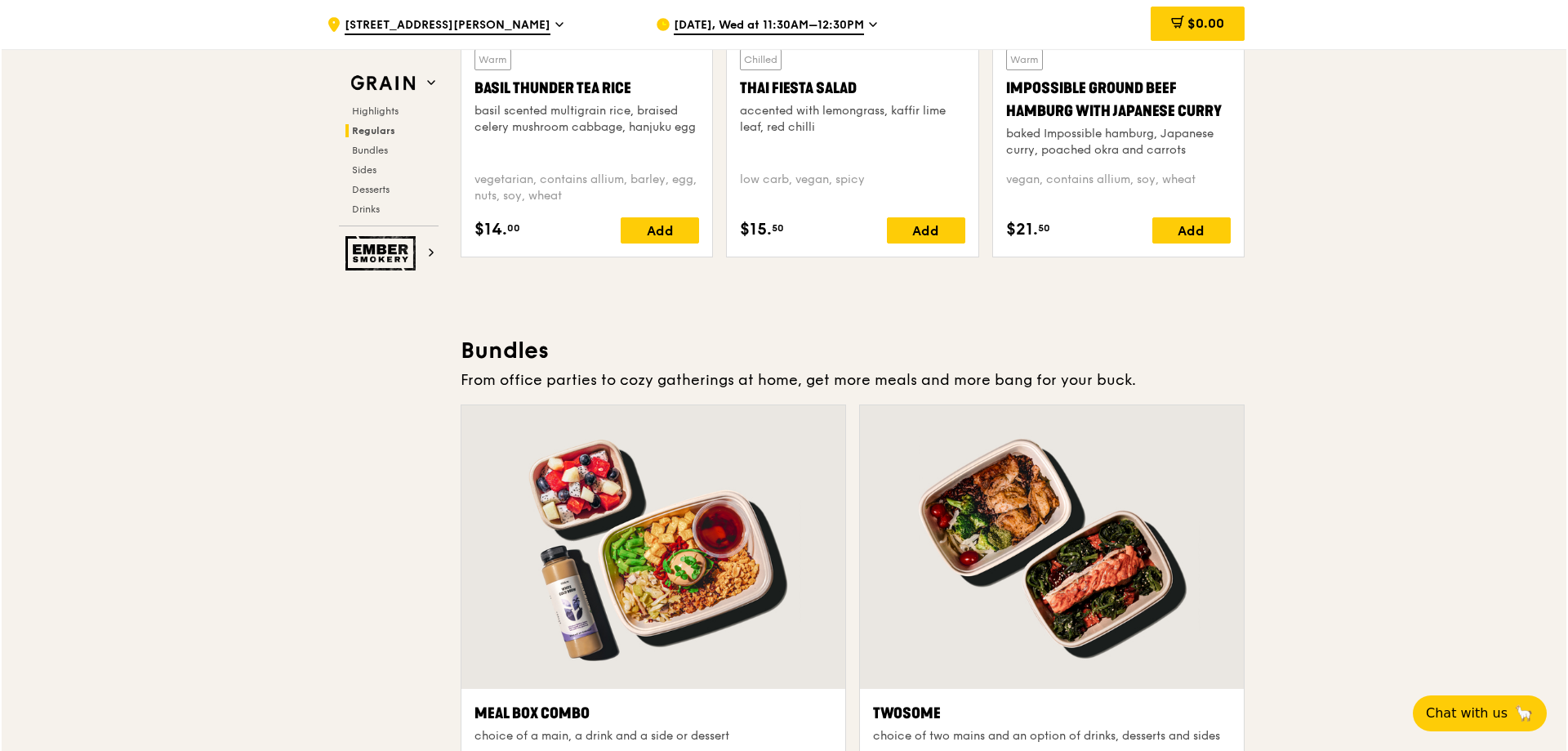
scroll to position [2532, 0]
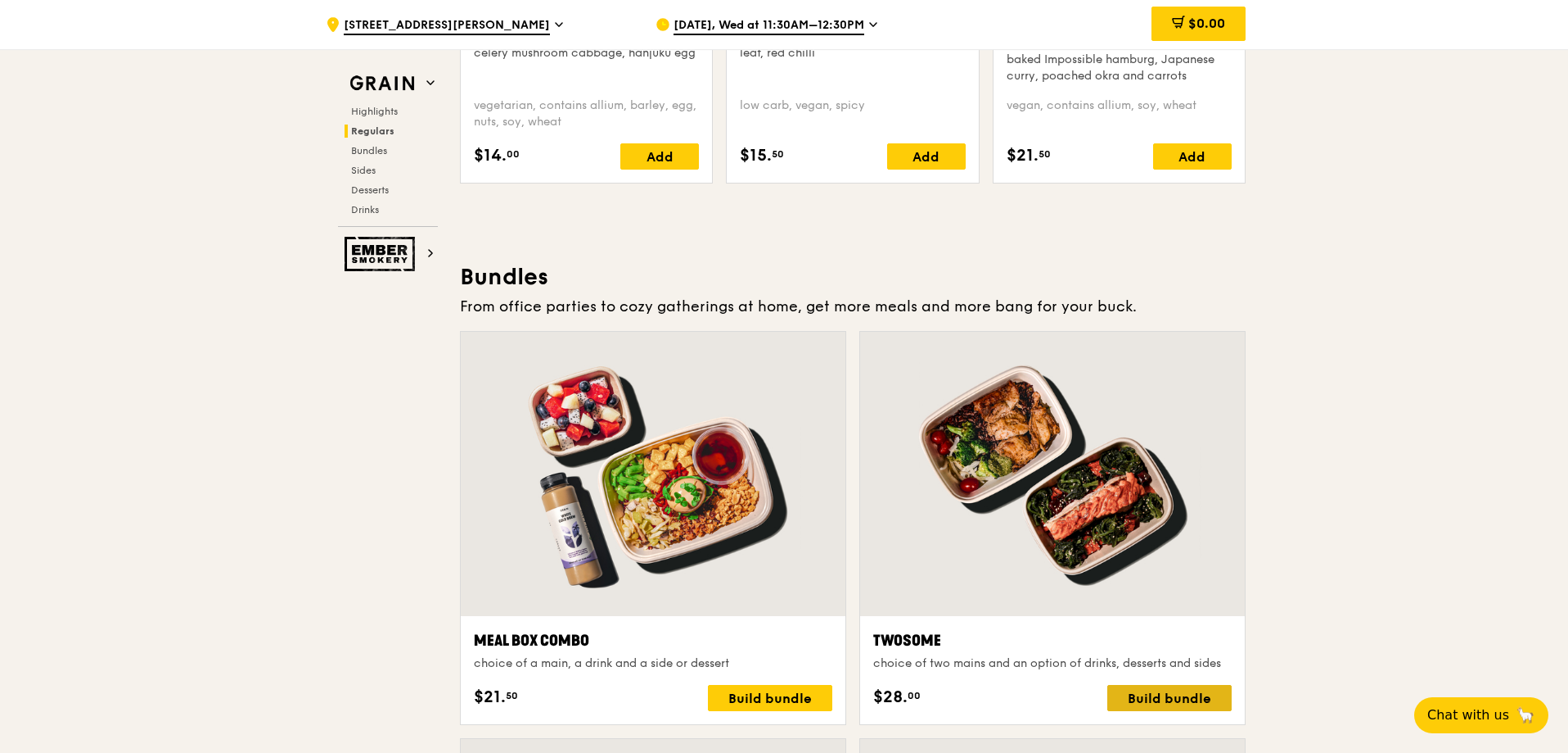
click at [1160, 699] on div "Build bundle" at bounding box center [1169, 698] width 124 height 26
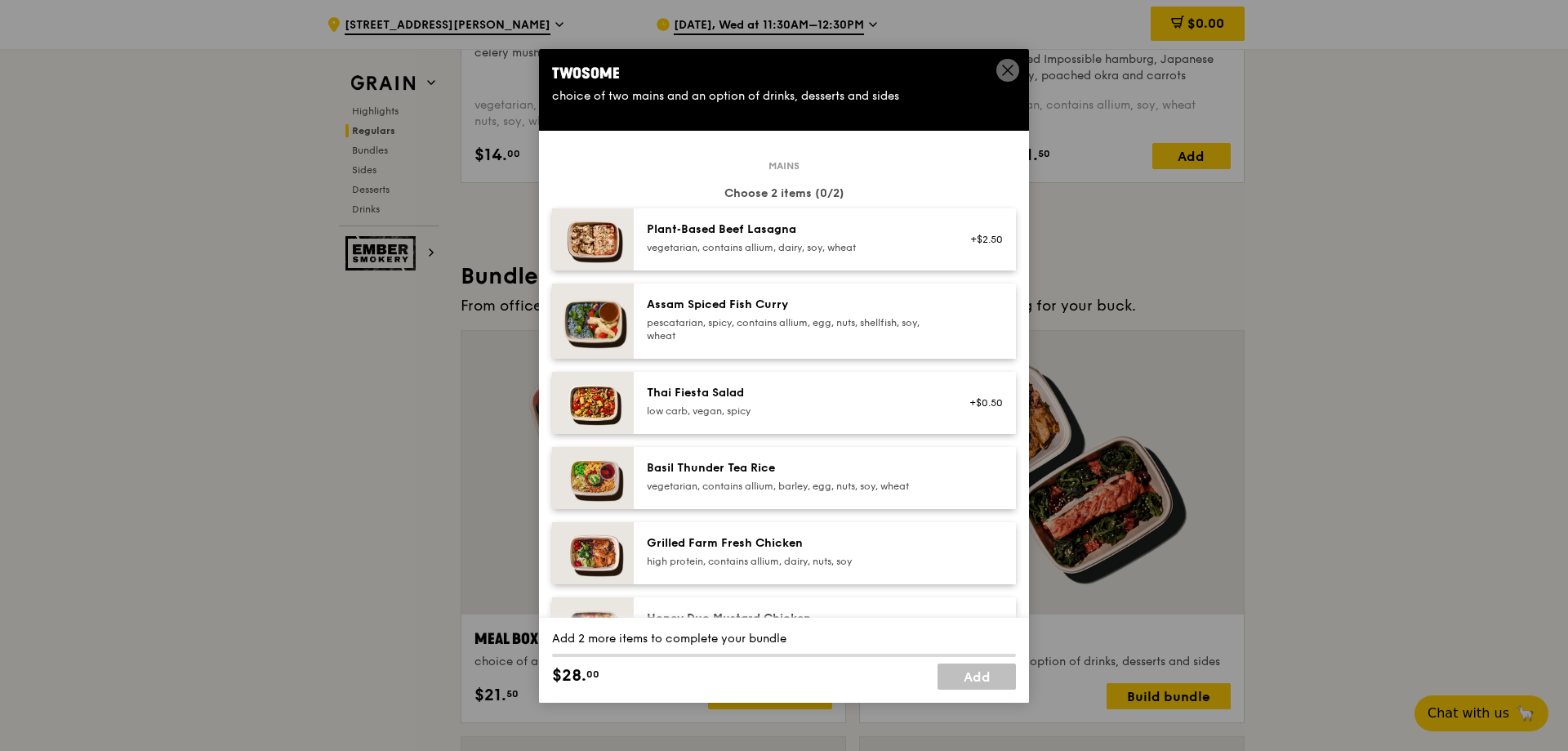
scroll to position [164, 0]
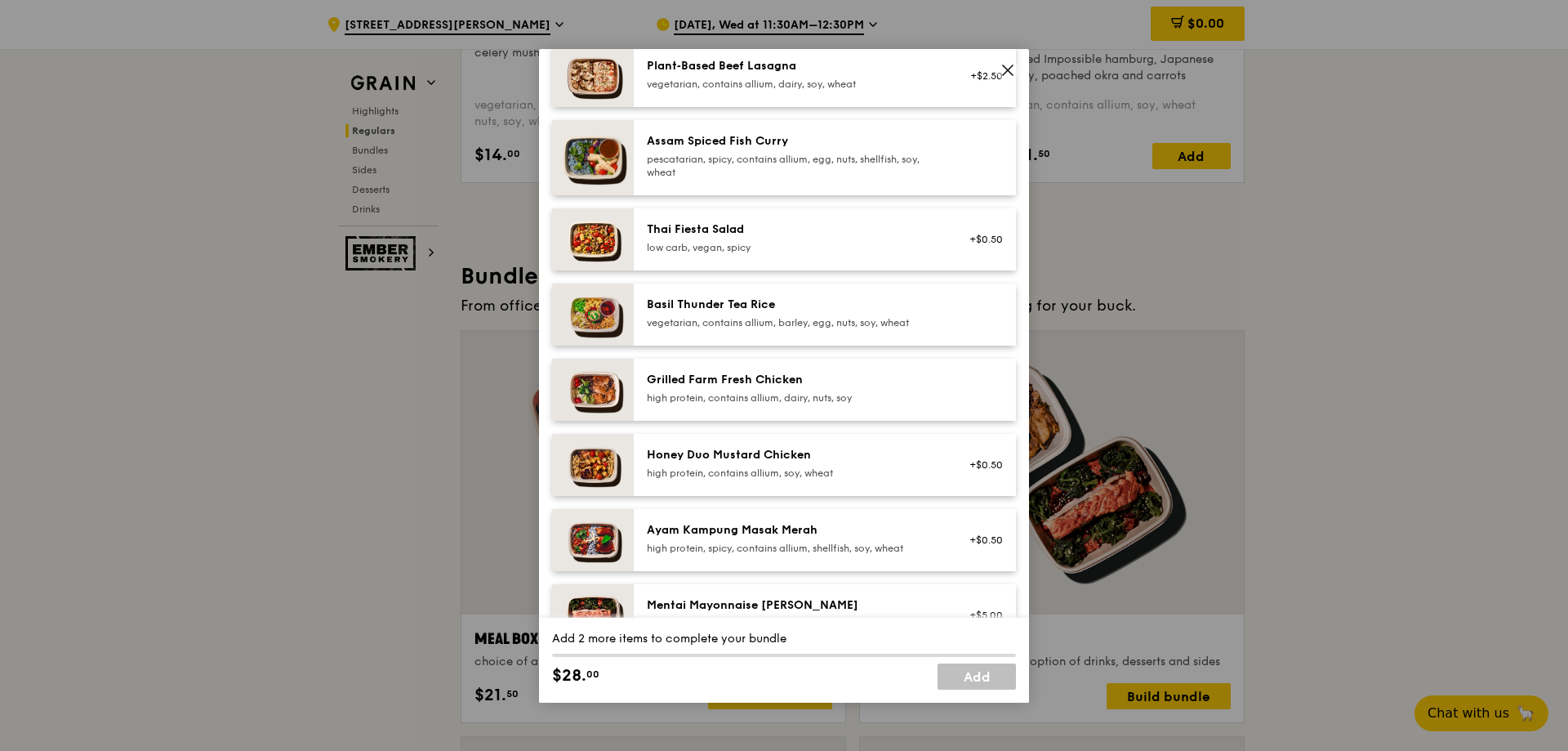
click at [976, 471] on div "+$0.50" at bounding box center [981, 465] width 63 height 36
click at [976, 471] on link "Remove" at bounding box center [984, 473] width 38 height 11
click at [976, 471] on div "+$0.50" at bounding box center [981, 465] width 63 height 36
click at [976, 471] on link "Remove" at bounding box center [984, 473] width 38 height 11
click at [976, 471] on div "+$0.50" at bounding box center [981, 465] width 63 height 36
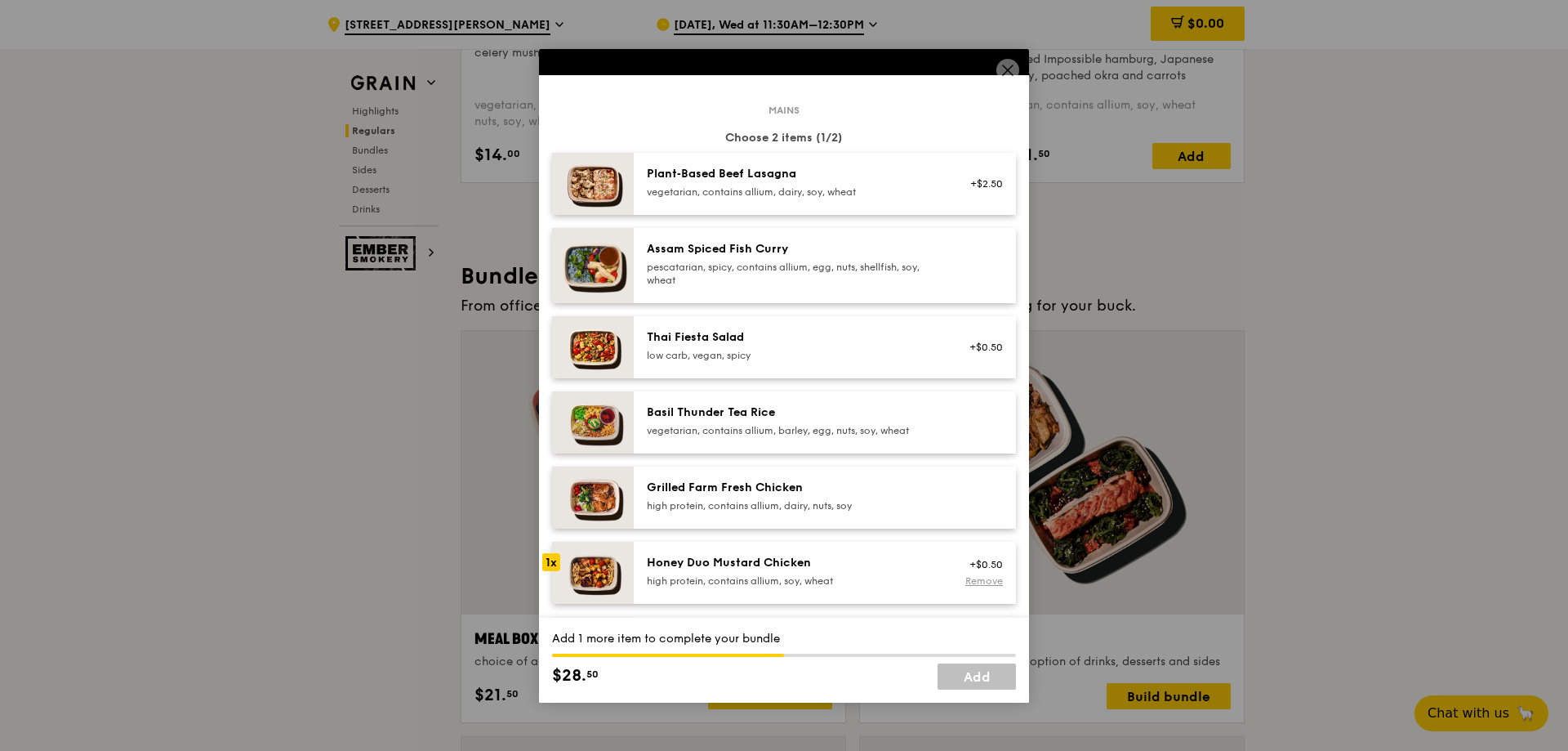
scroll to position [245, 0]
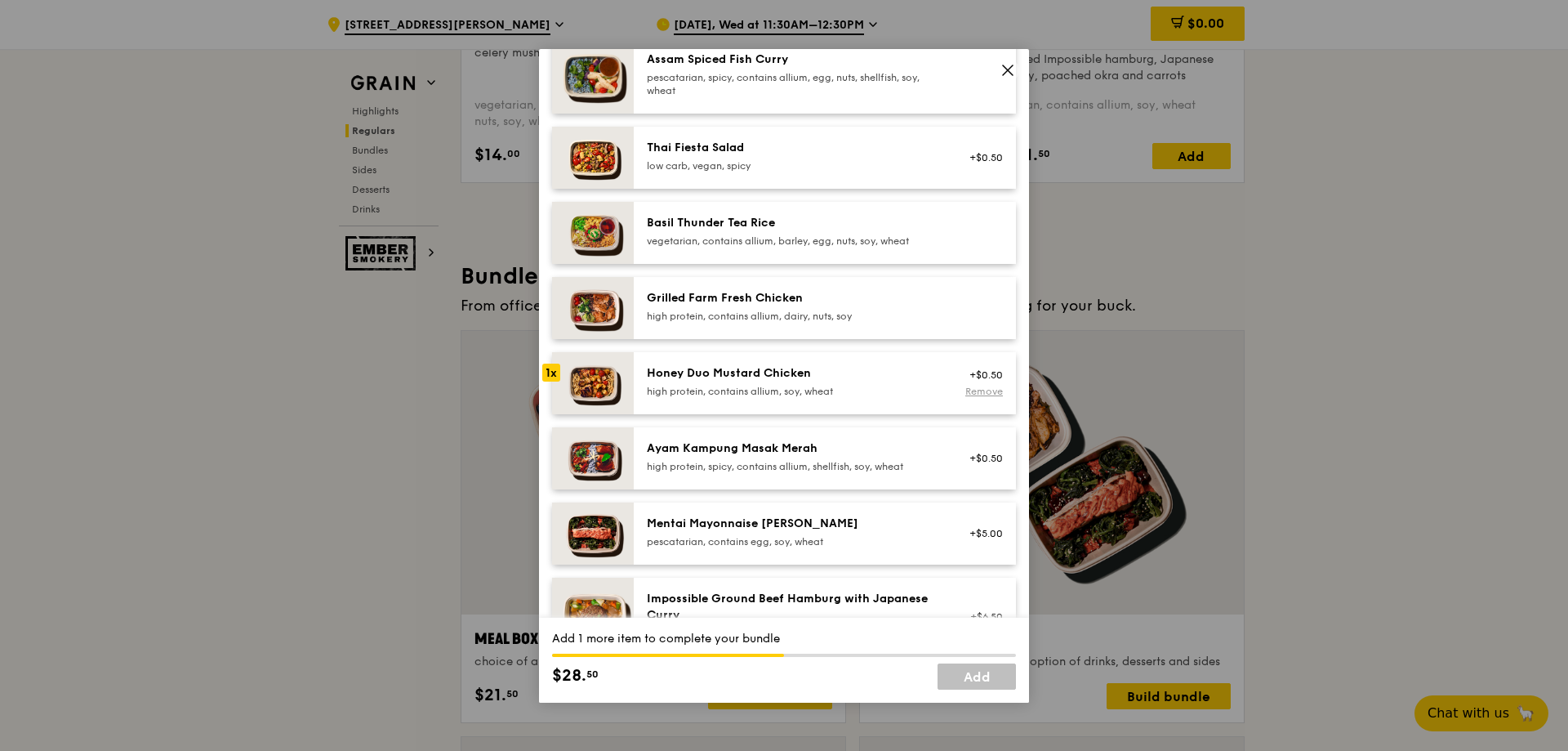
click at [979, 394] on link "Remove" at bounding box center [984, 391] width 38 height 11
click at [979, 394] on div "+$0.50" at bounding box center [981, 383] width 63 height 36
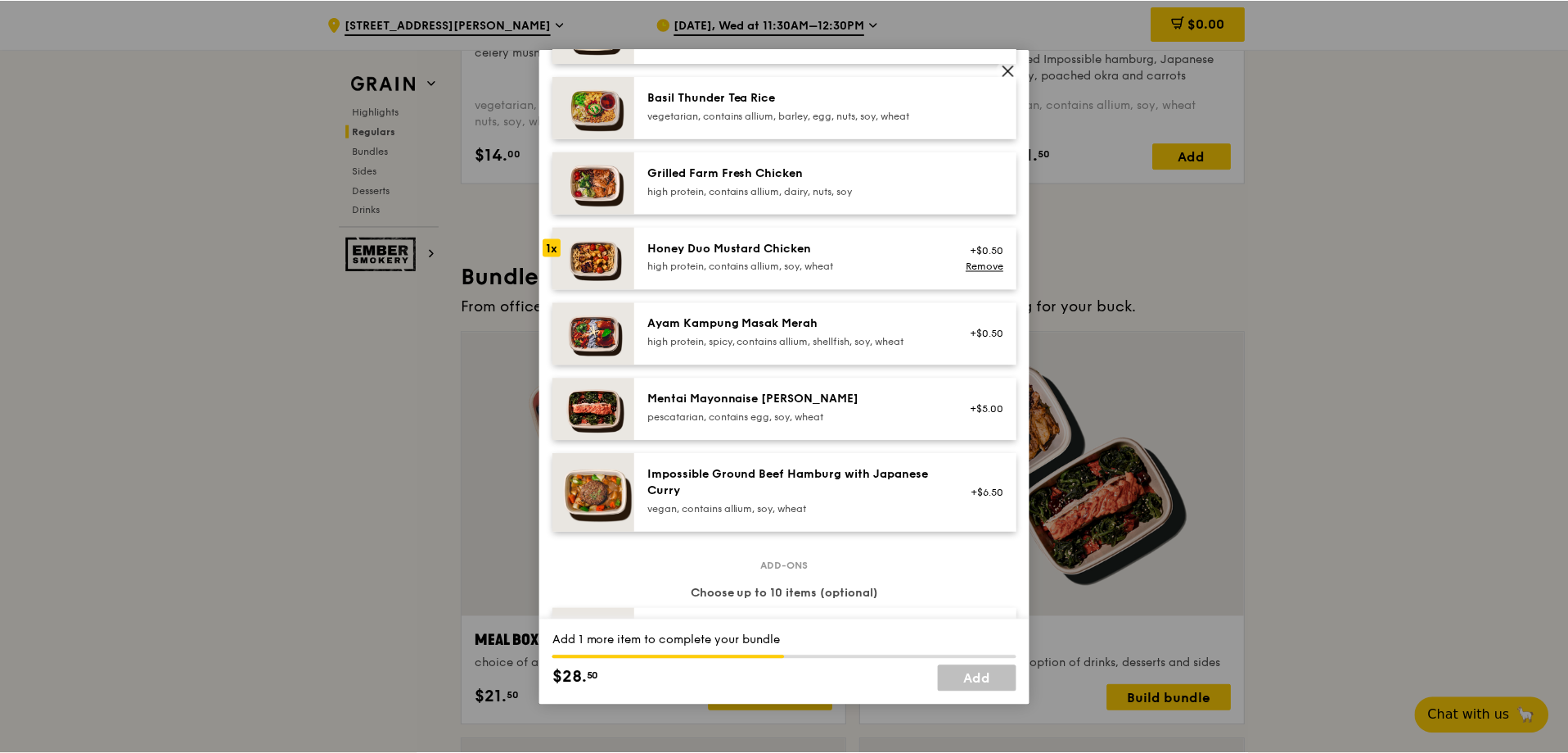
scroll to position [327, 0]
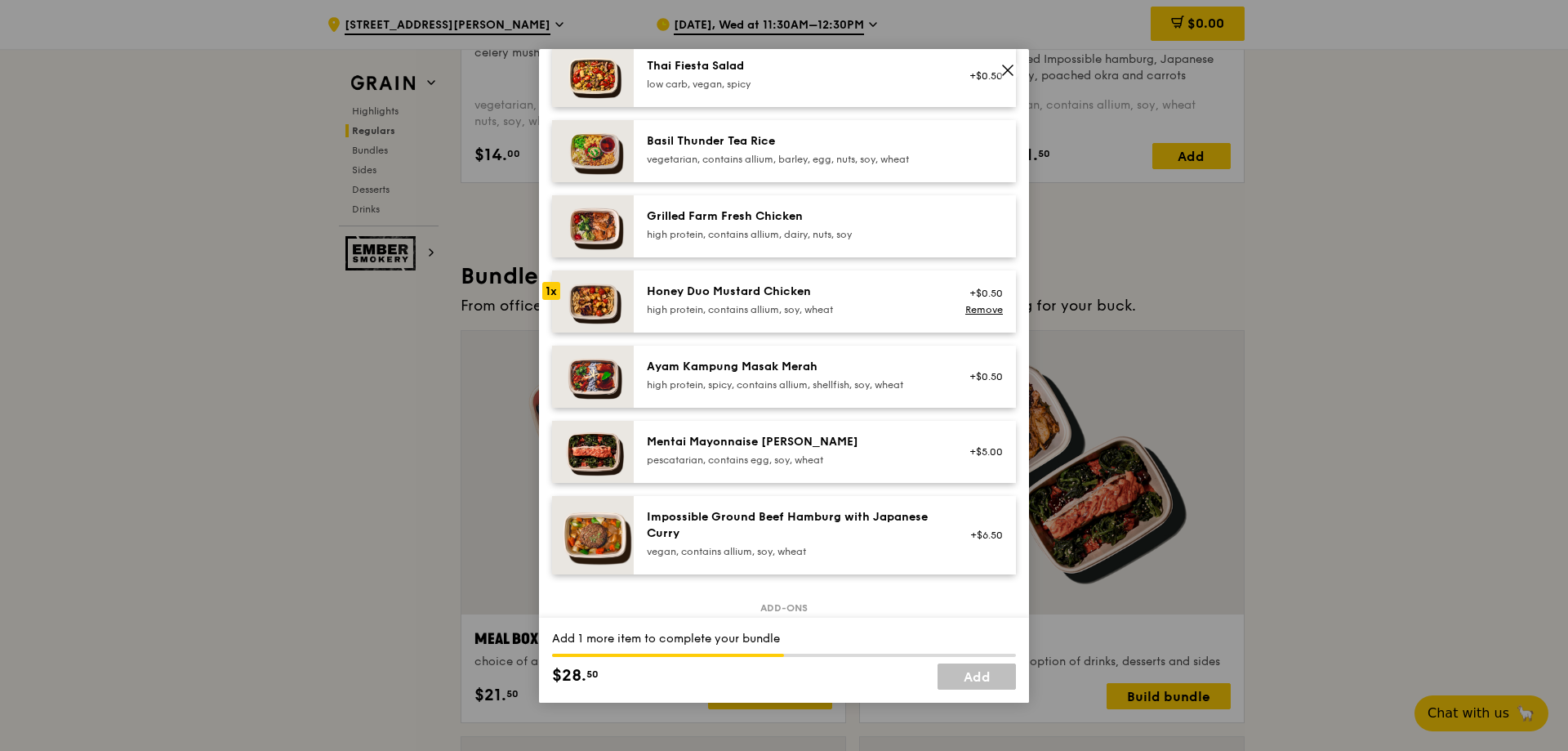
click at [986, 448] on div "+$5.00" at bounding box center [981, 451] width 43 height 13
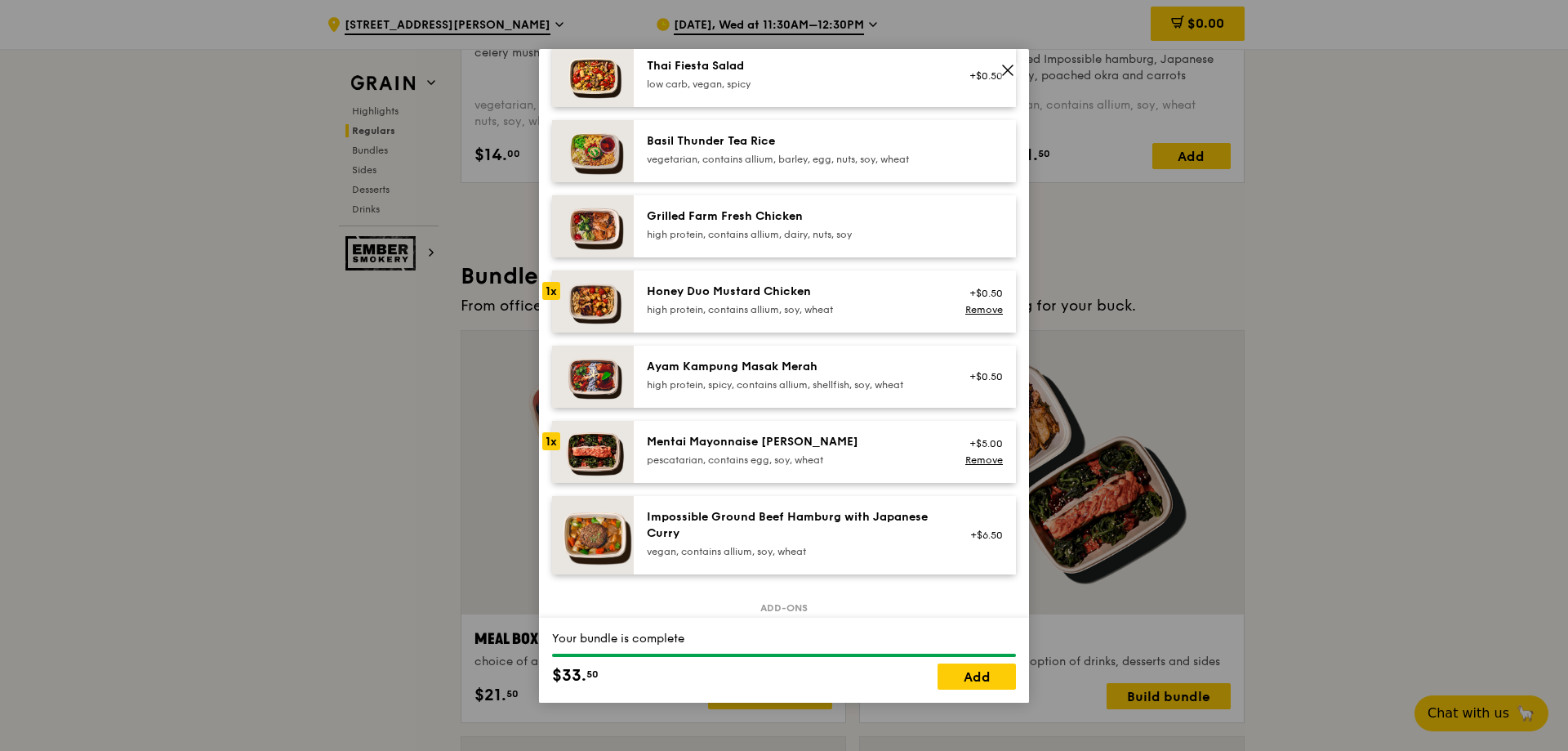
click at [986, 448] on div "+$5.00" at bounding box center [981, 443] width 43 height 13
click at [554, 438] on div "1x" at bounding box center [551, 441] width 18 height 18
click at [982, 462] on link "Remove" at bounding box center [984, 459] width 38 height 11
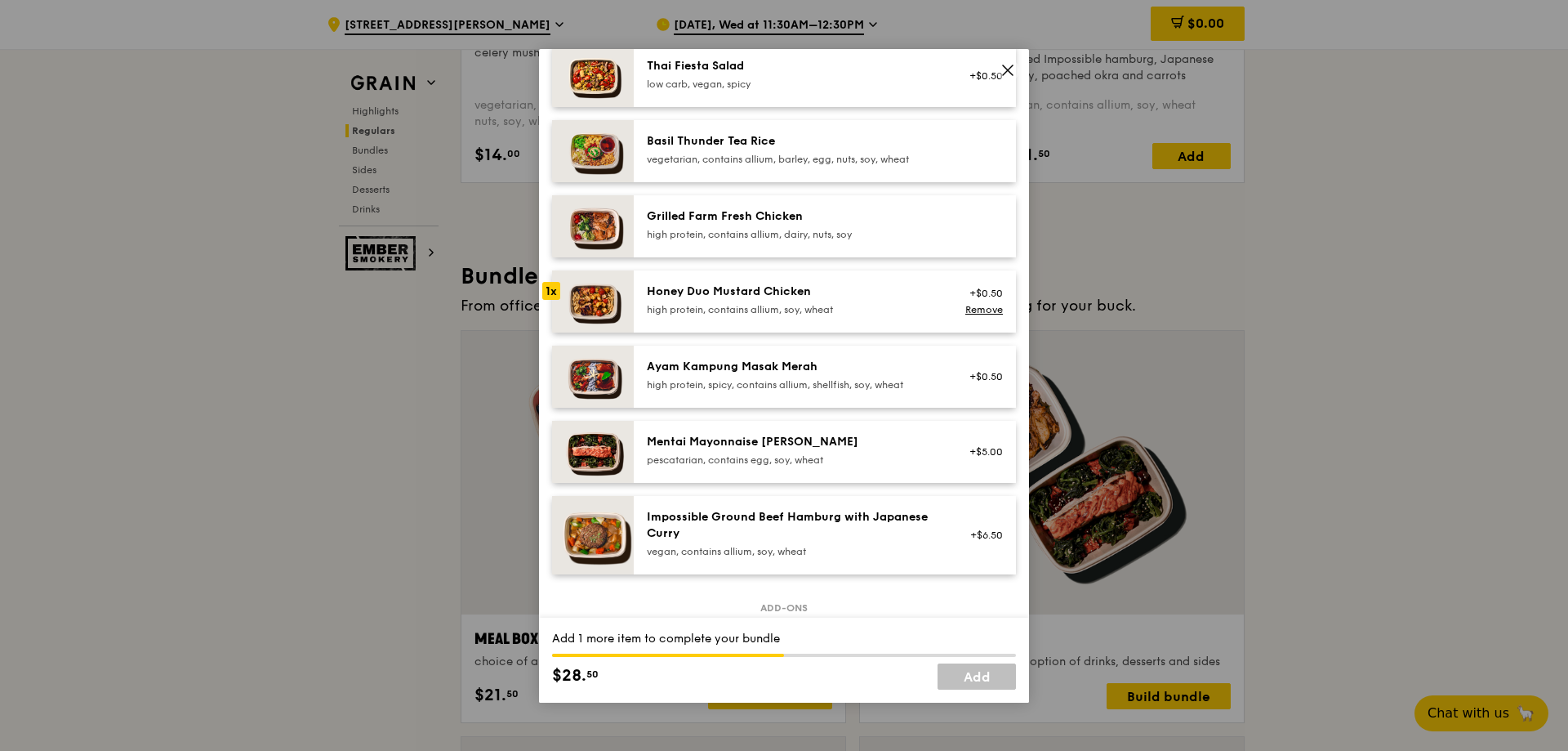
click at [959, 156] on div at bounding box center [981, 152] width 63 height 36
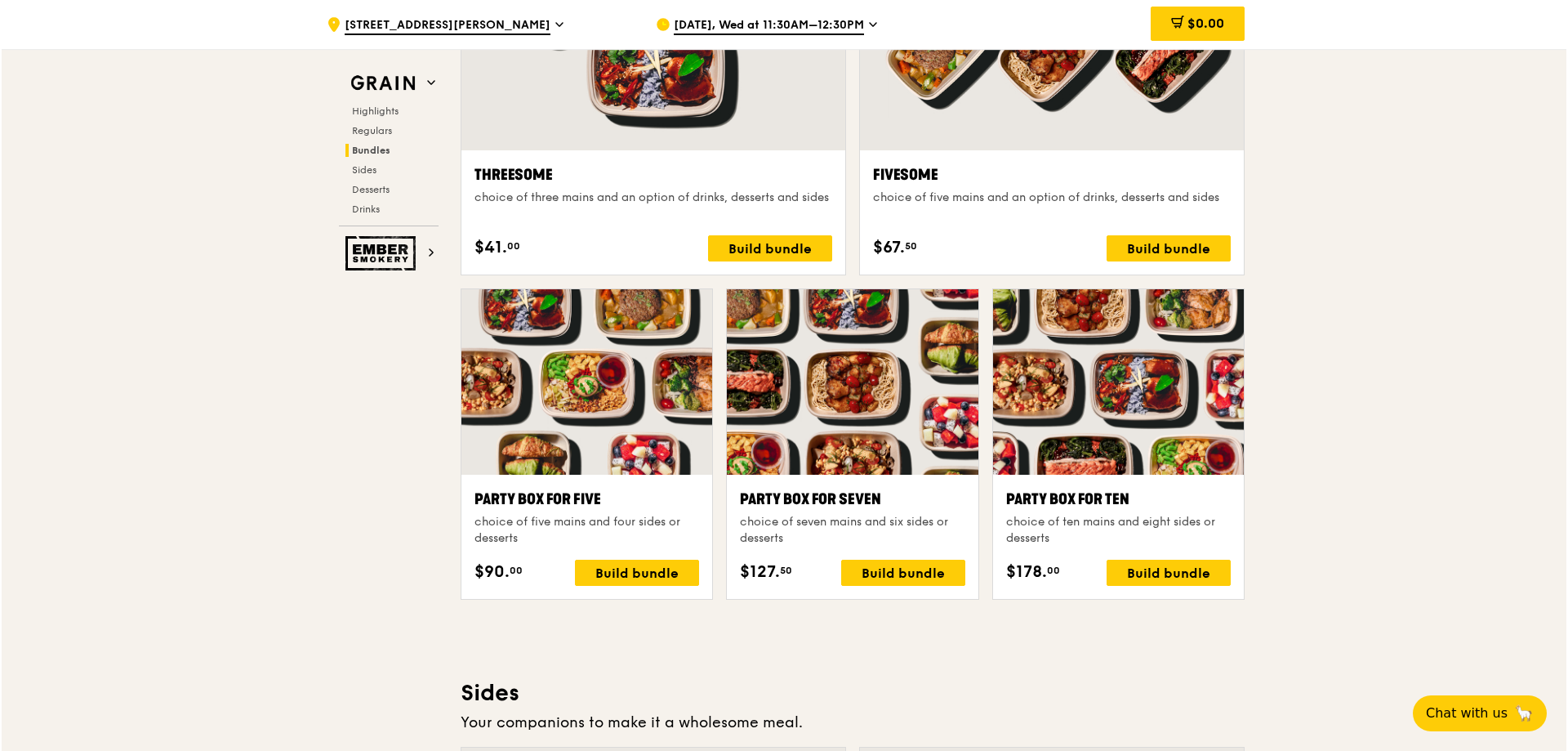
scroll to position [3431, 0]
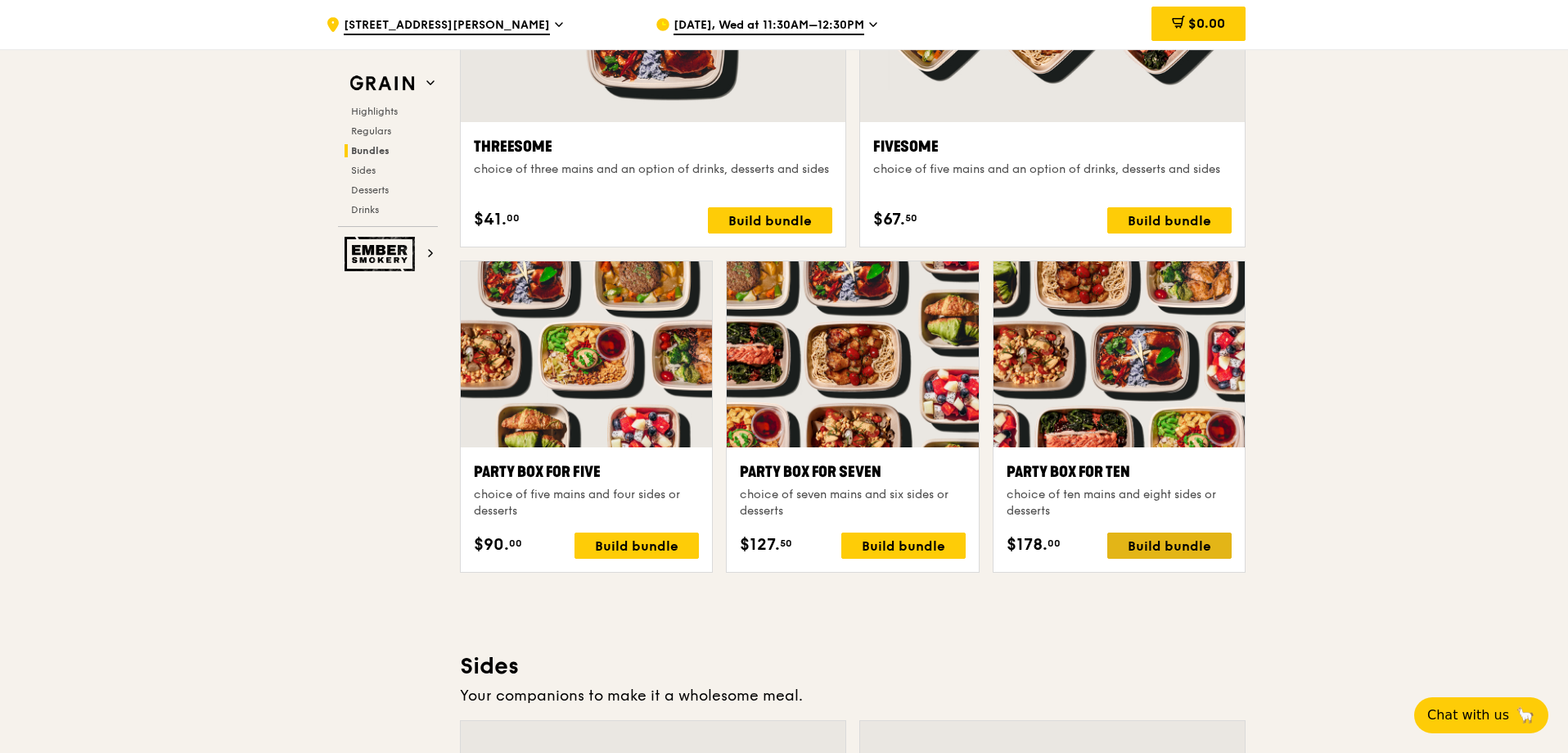
click at [1168, 545] on div "Build bundle" at bounding box center [1169, 546] width 124 height 26
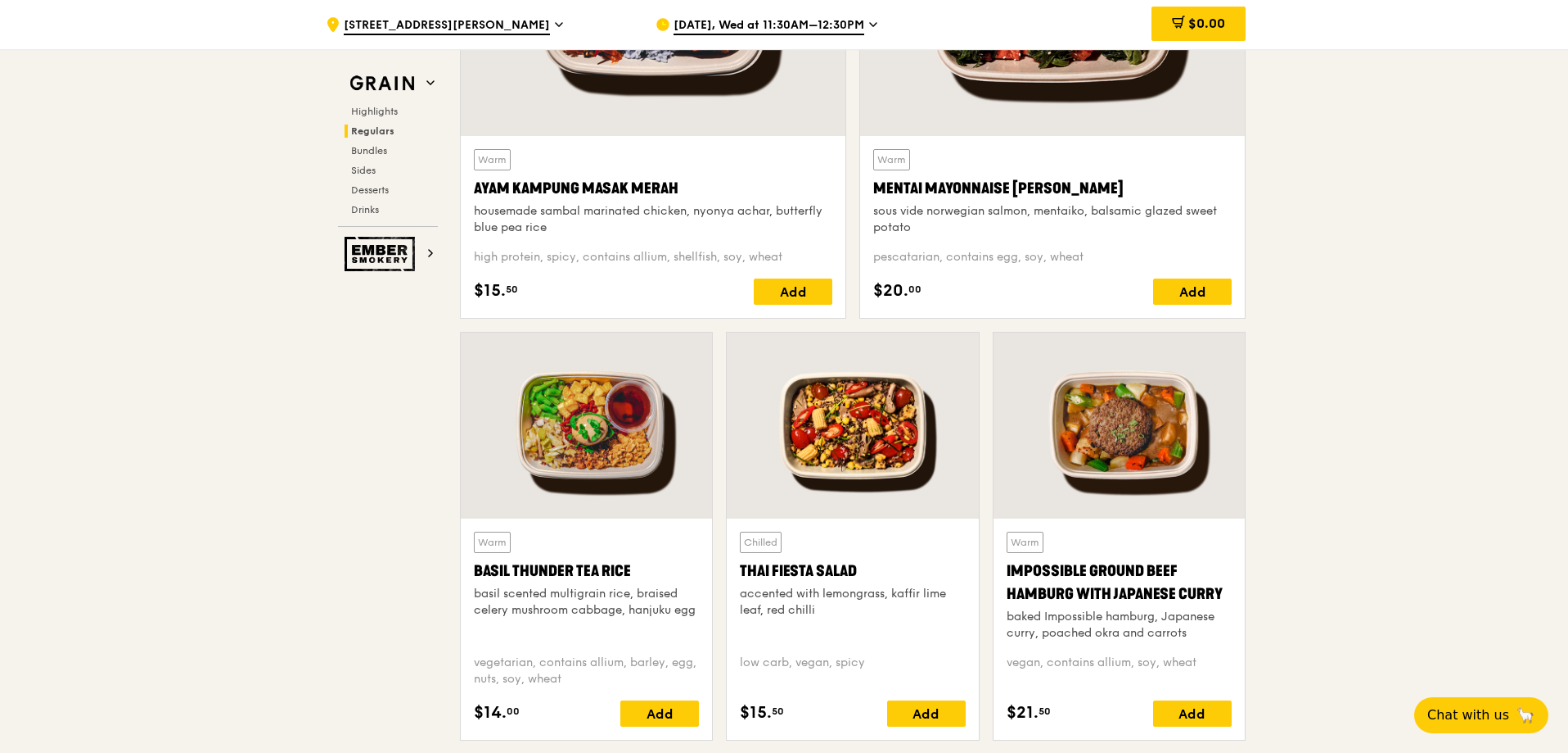
scroll to position [2047, 0]
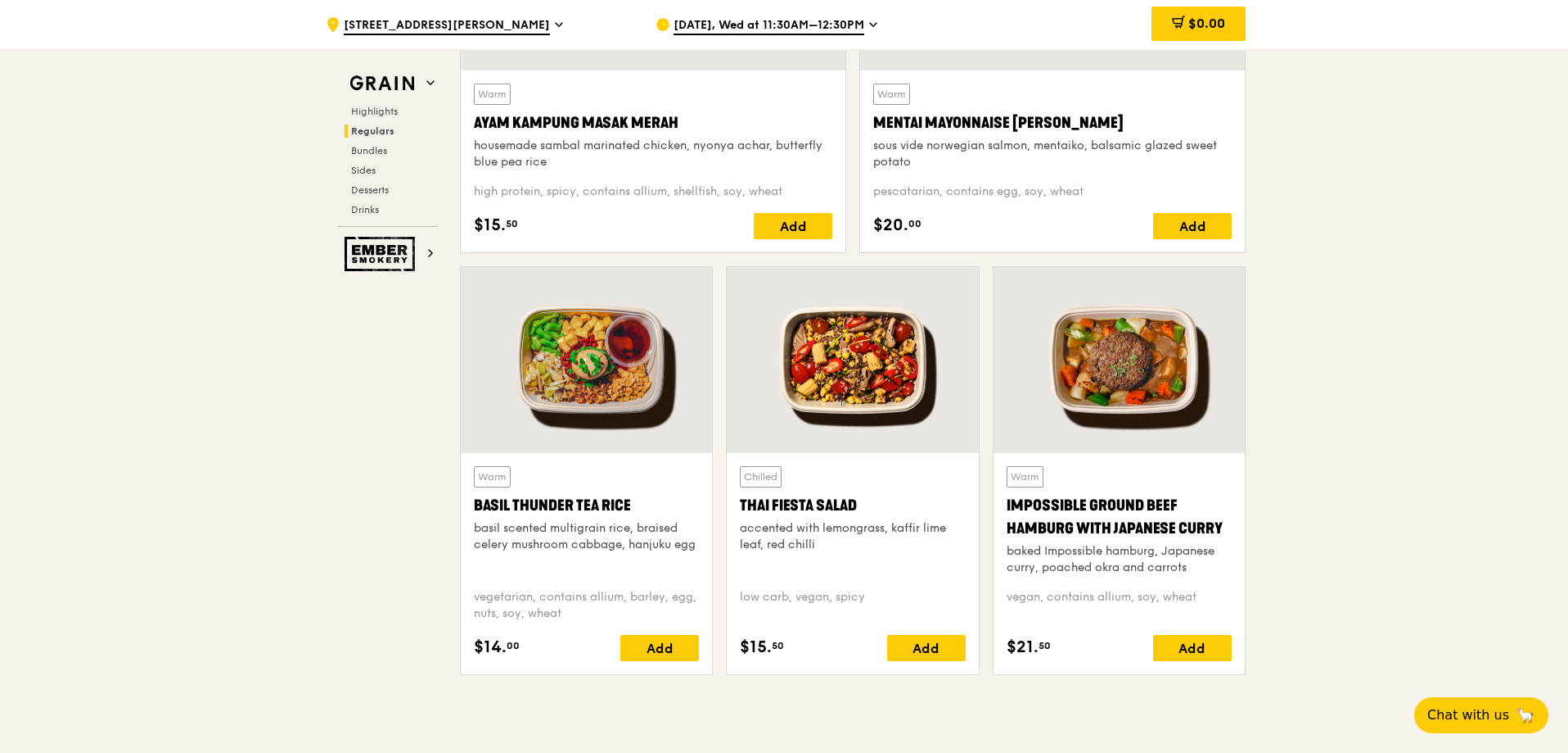
click at [1095, 602] on div "vegan, contains allium, soy, wheat" at bounding box center [1119, 605] width 225 height 33
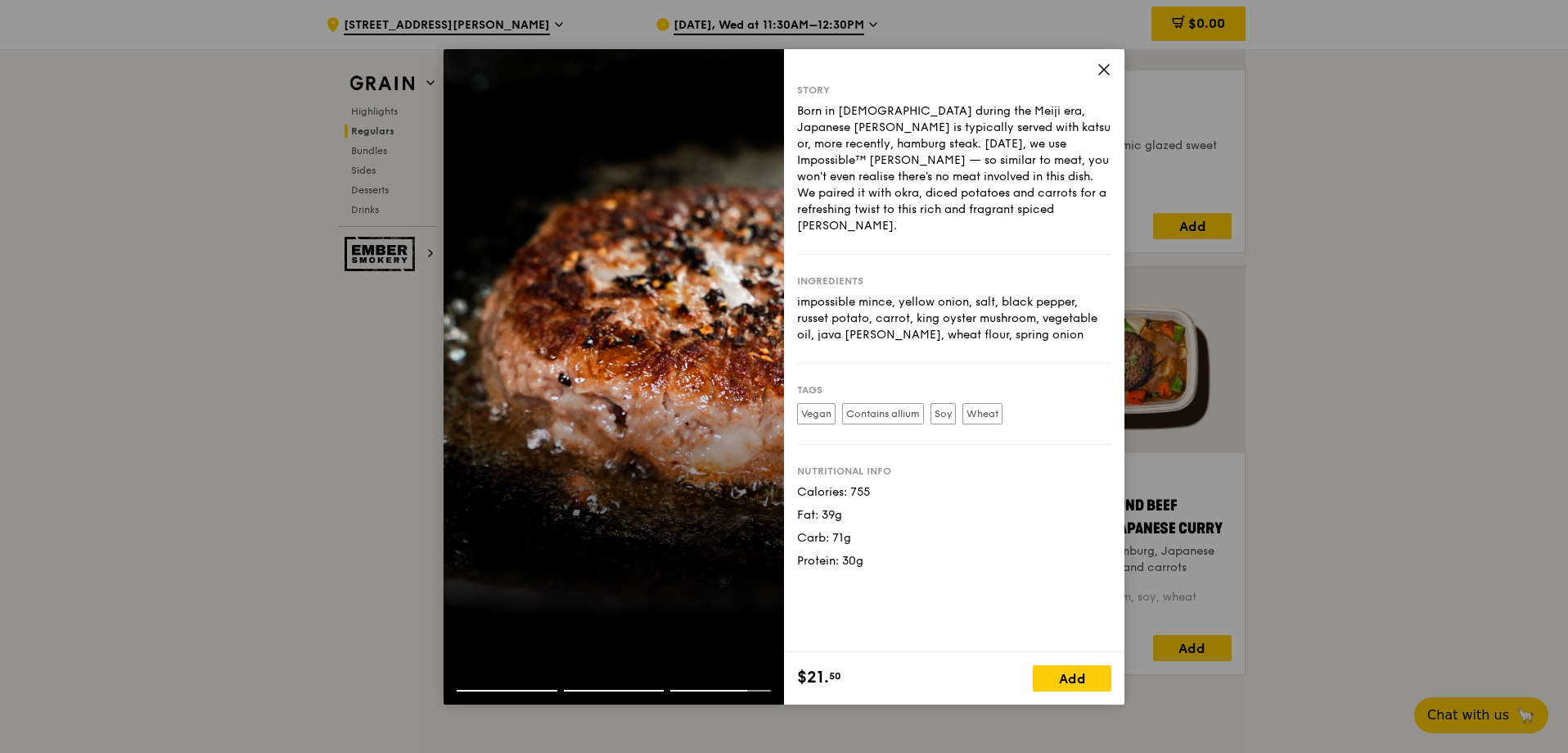
click at [817, 403] on label "Vegan" at bounding box center [816, 414] width 39 height 22
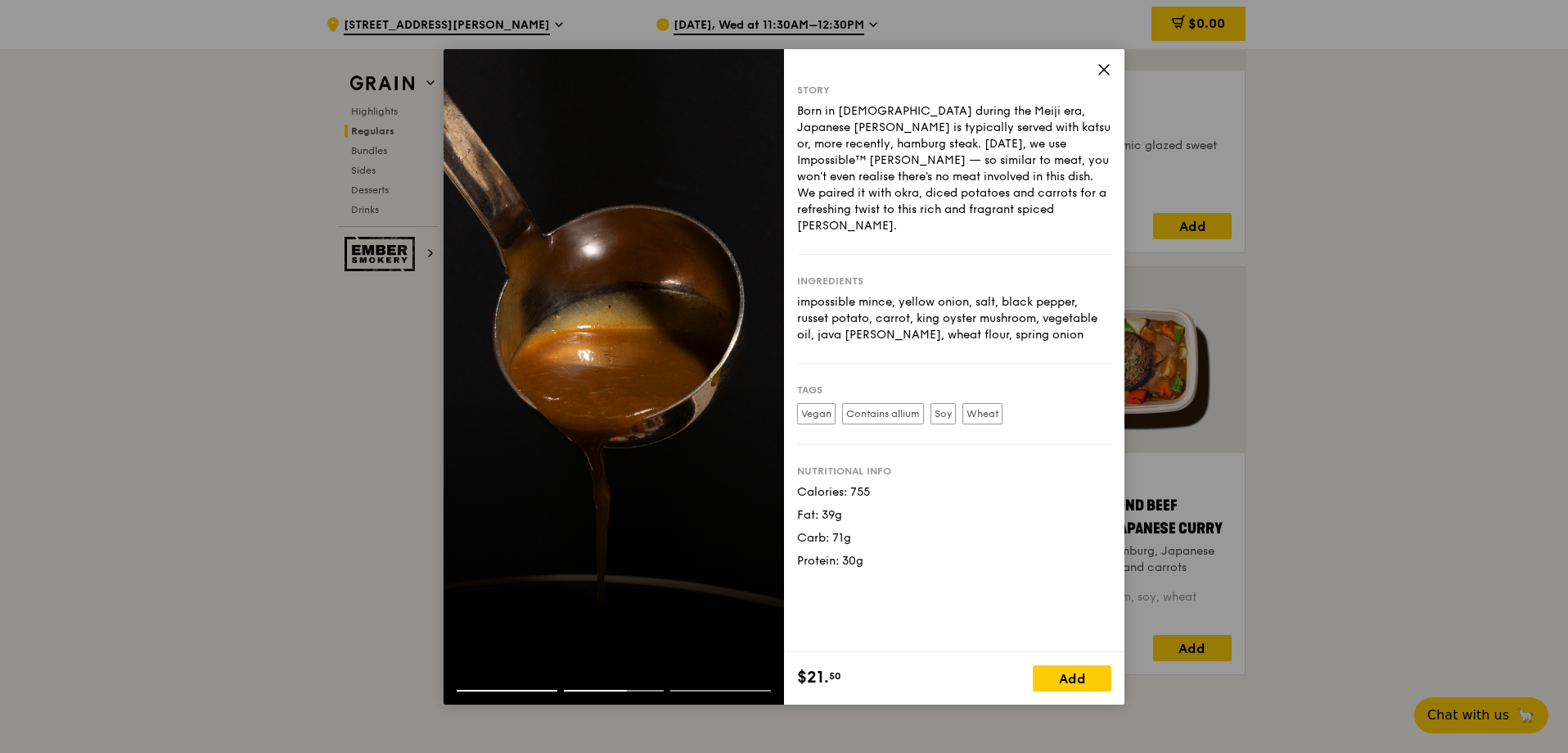
click at [1104, 70] on icon at bounding box center [1104, 69] width 9 height 9
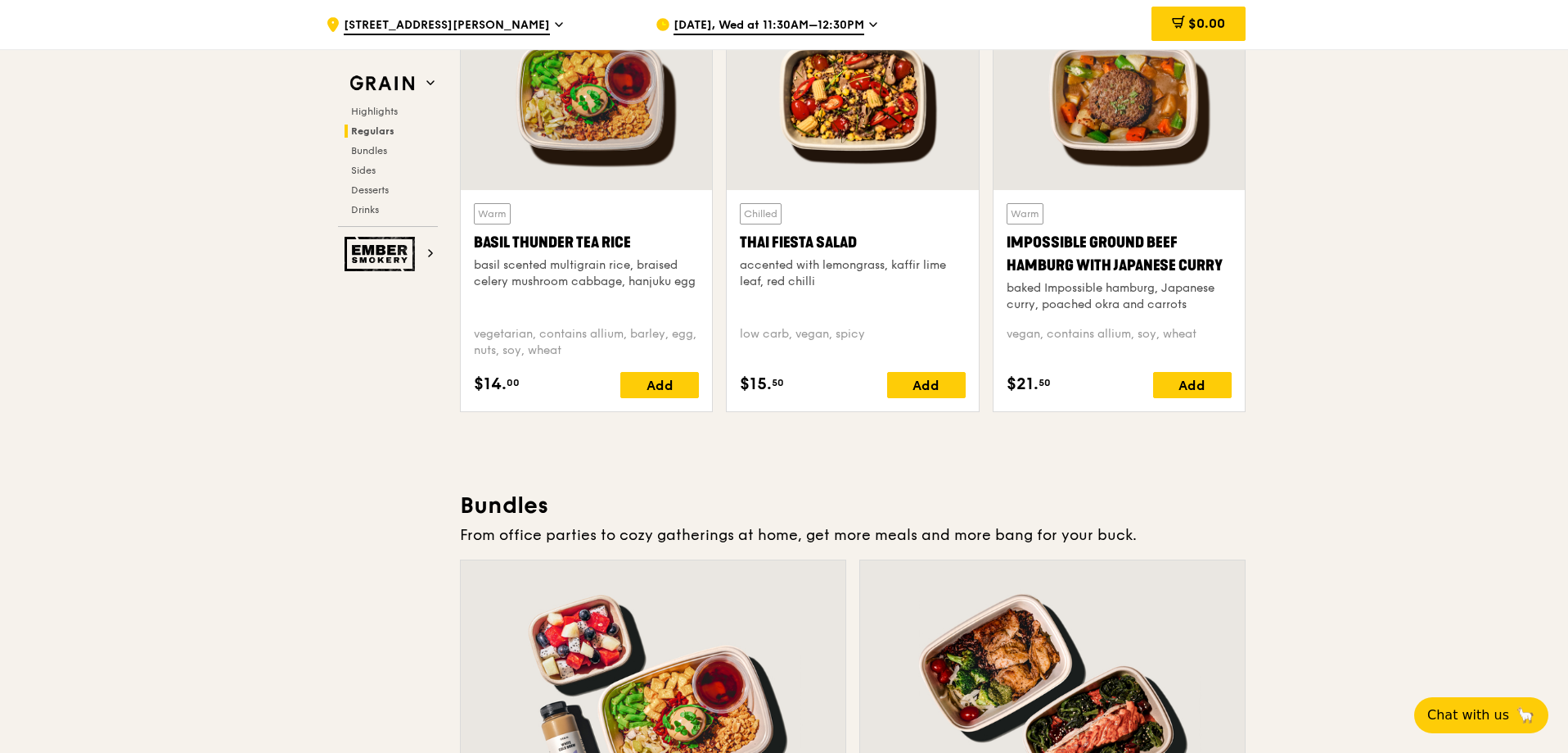
scroll to position [2457, 0]
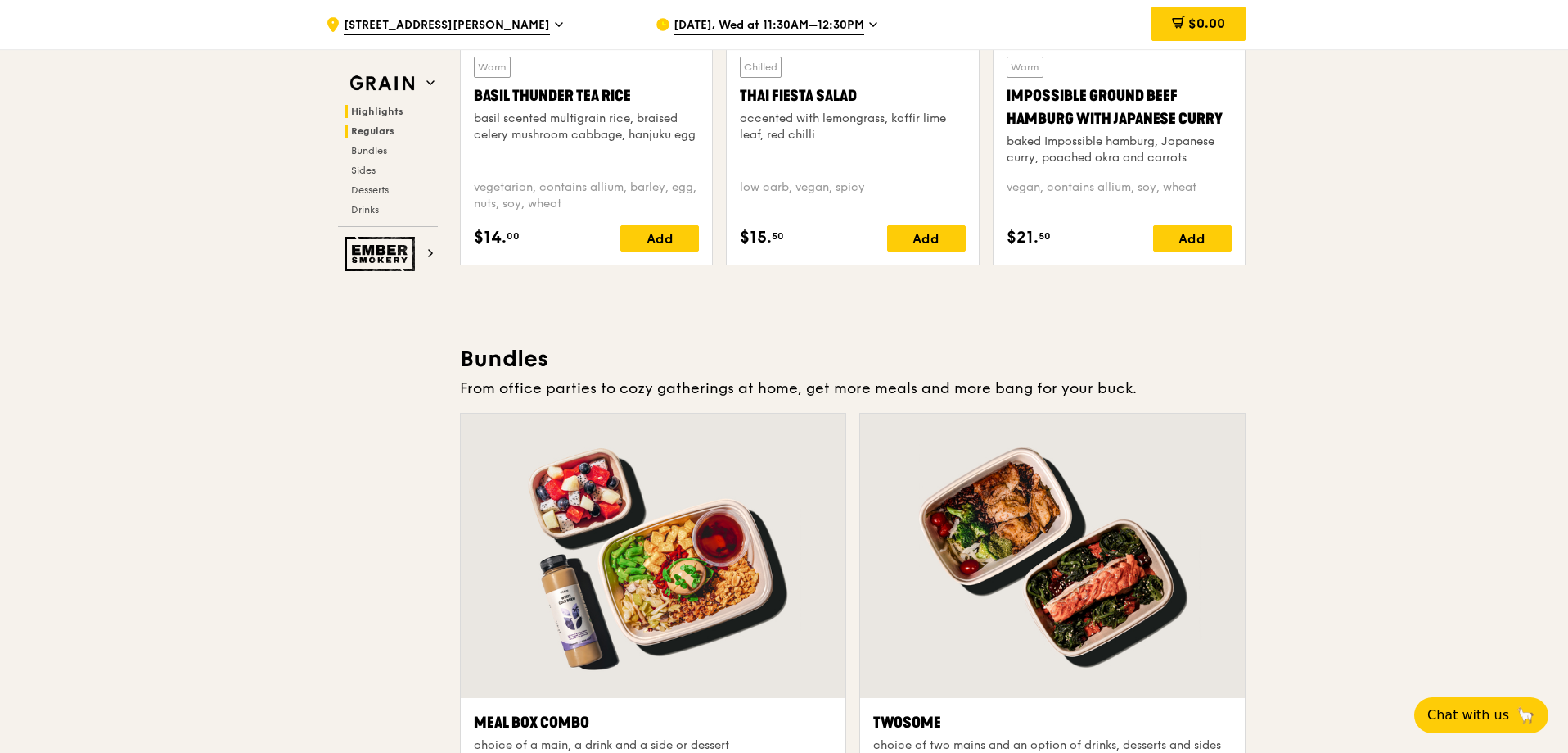
click at [383, 109] on span "Highlights" at bounding box center [377, 111] width 53 height 11
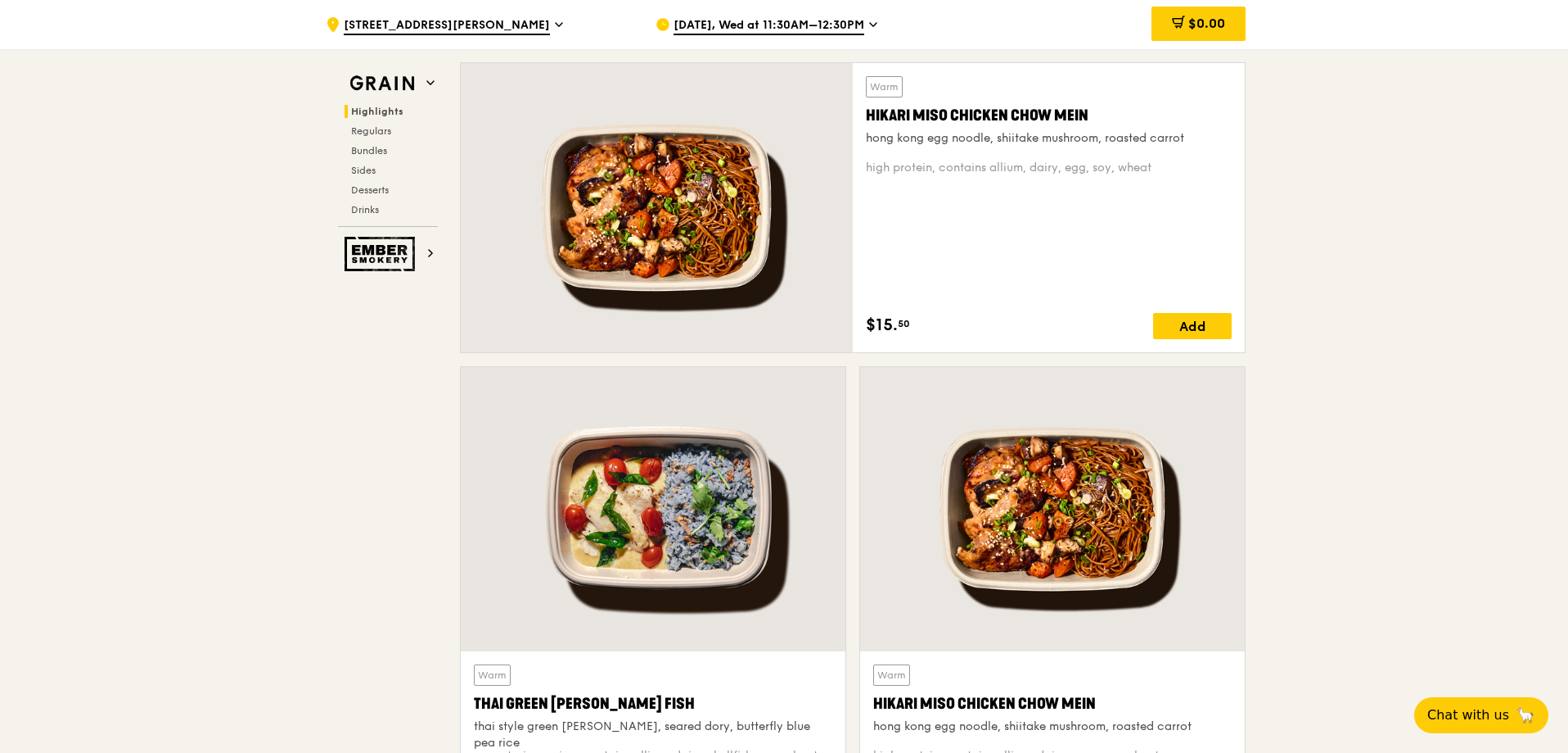
scroll to position [491, 0]
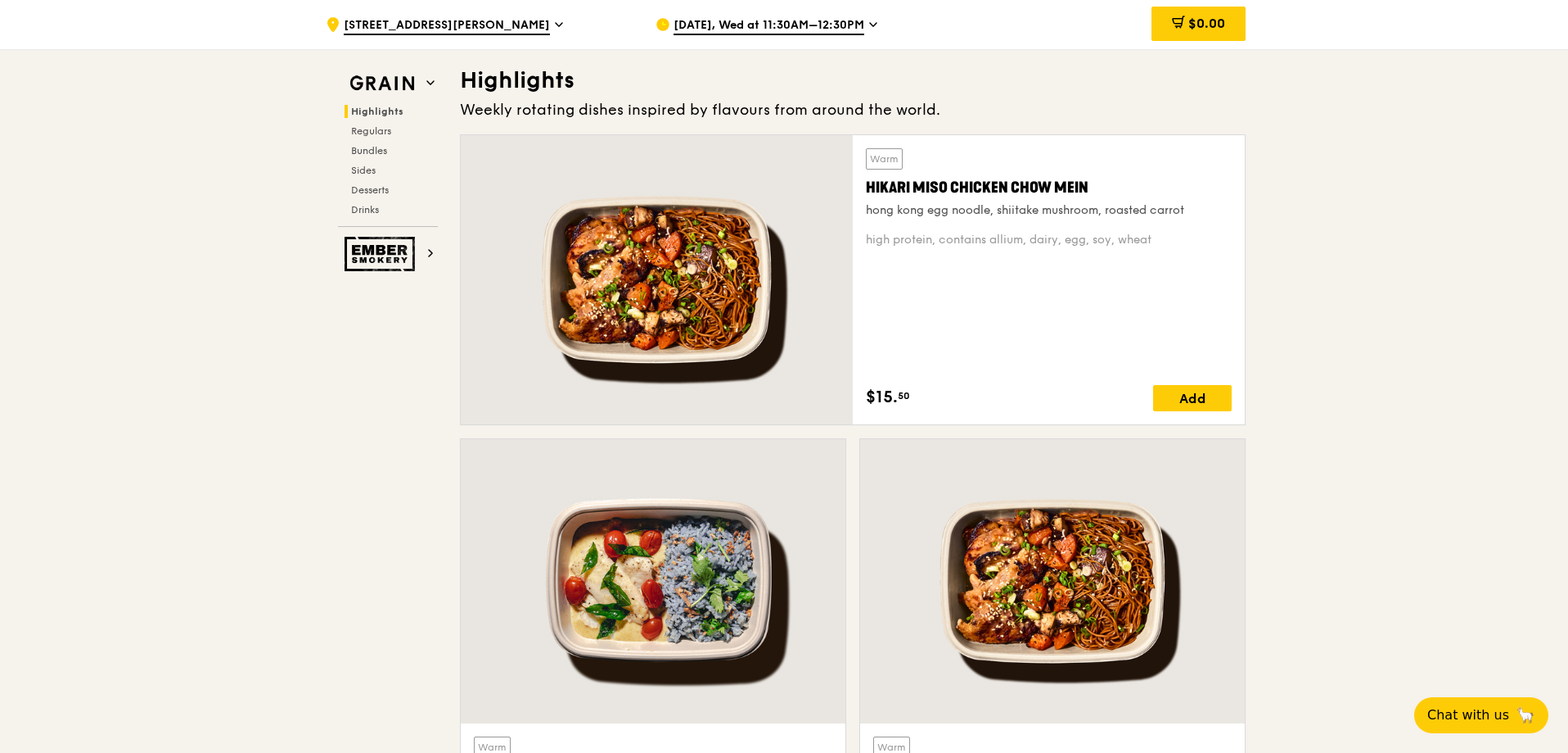
click at [753, 29] on span "[DATE], Wed at 11:30AM–12:30PM" at bounding box center [769, 26] width 191 height 18
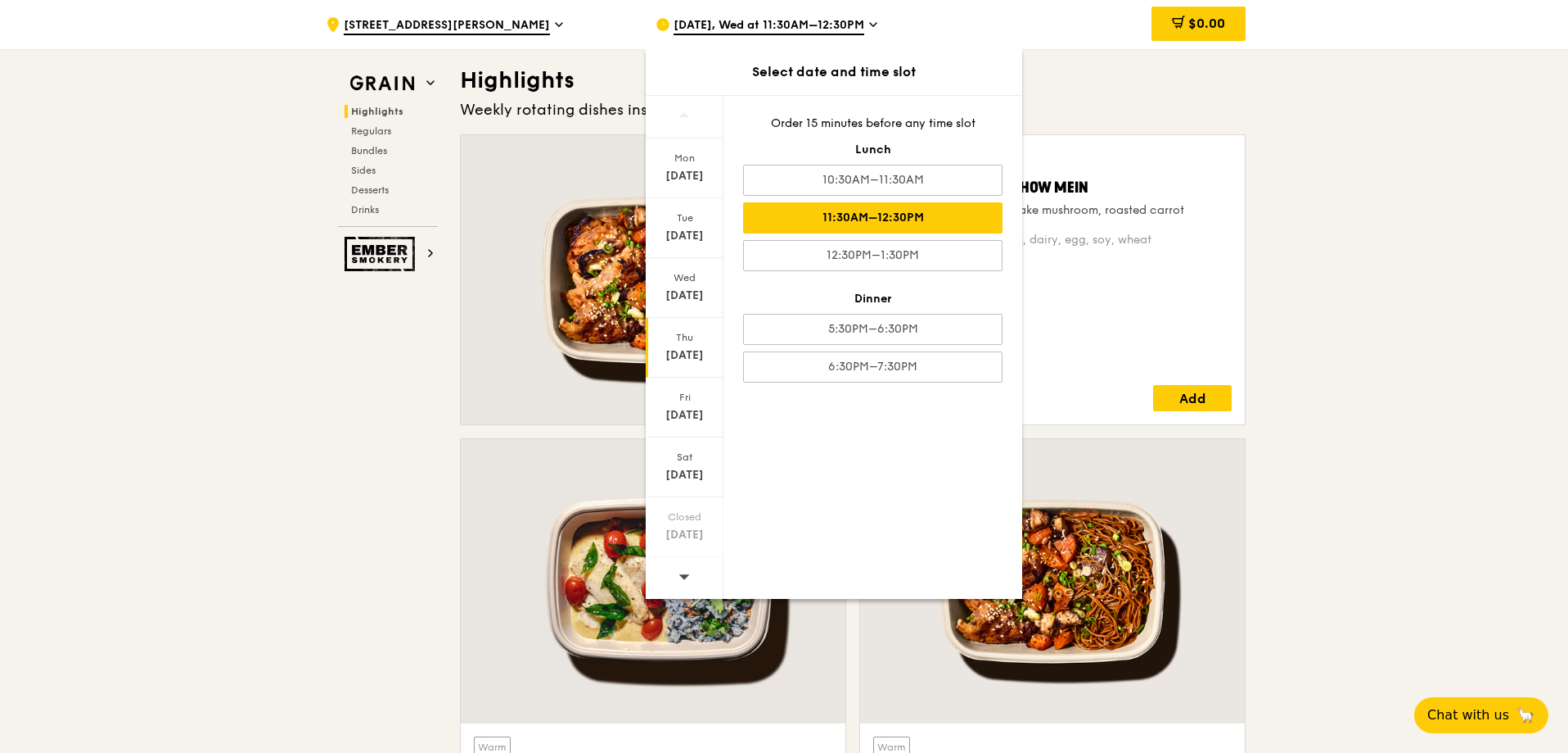
click at [684, 344] on div "[DATE]" at bounding box center [684, 347] width 78 height 60
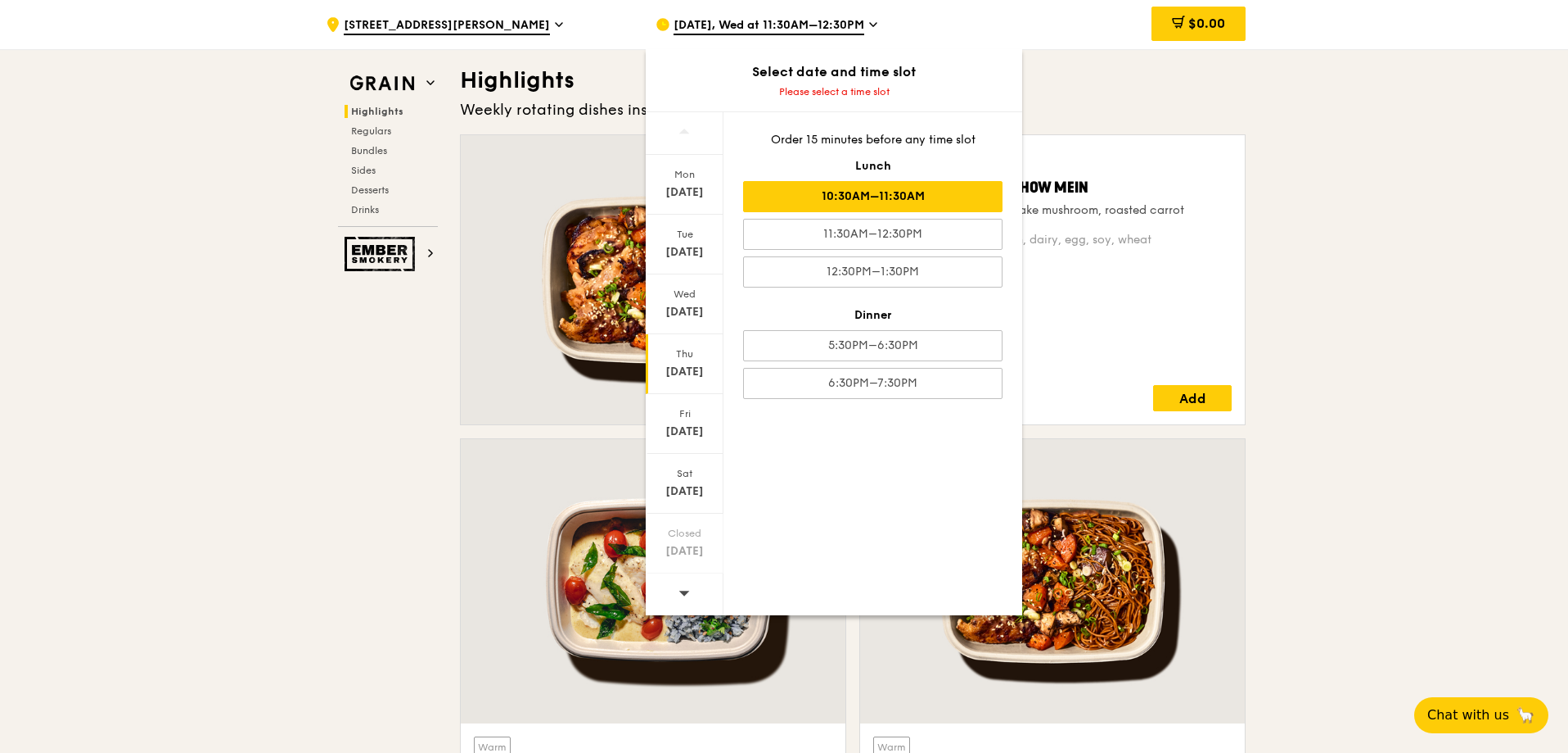
click at [842, 207] on div "10:30AM–11:30AM" at bounding box center [872, 197] width 260 height 31
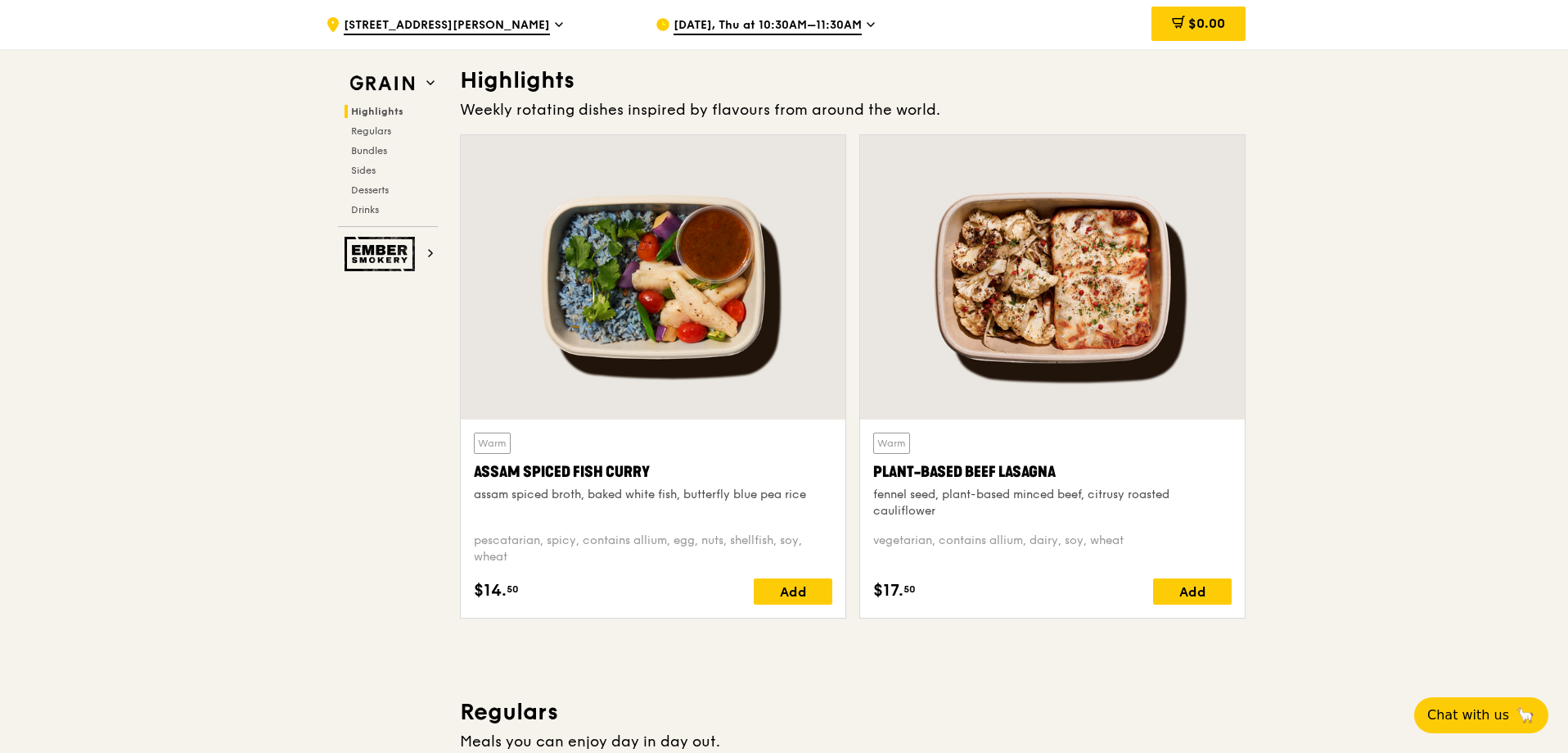
scroll to position [409, 0]
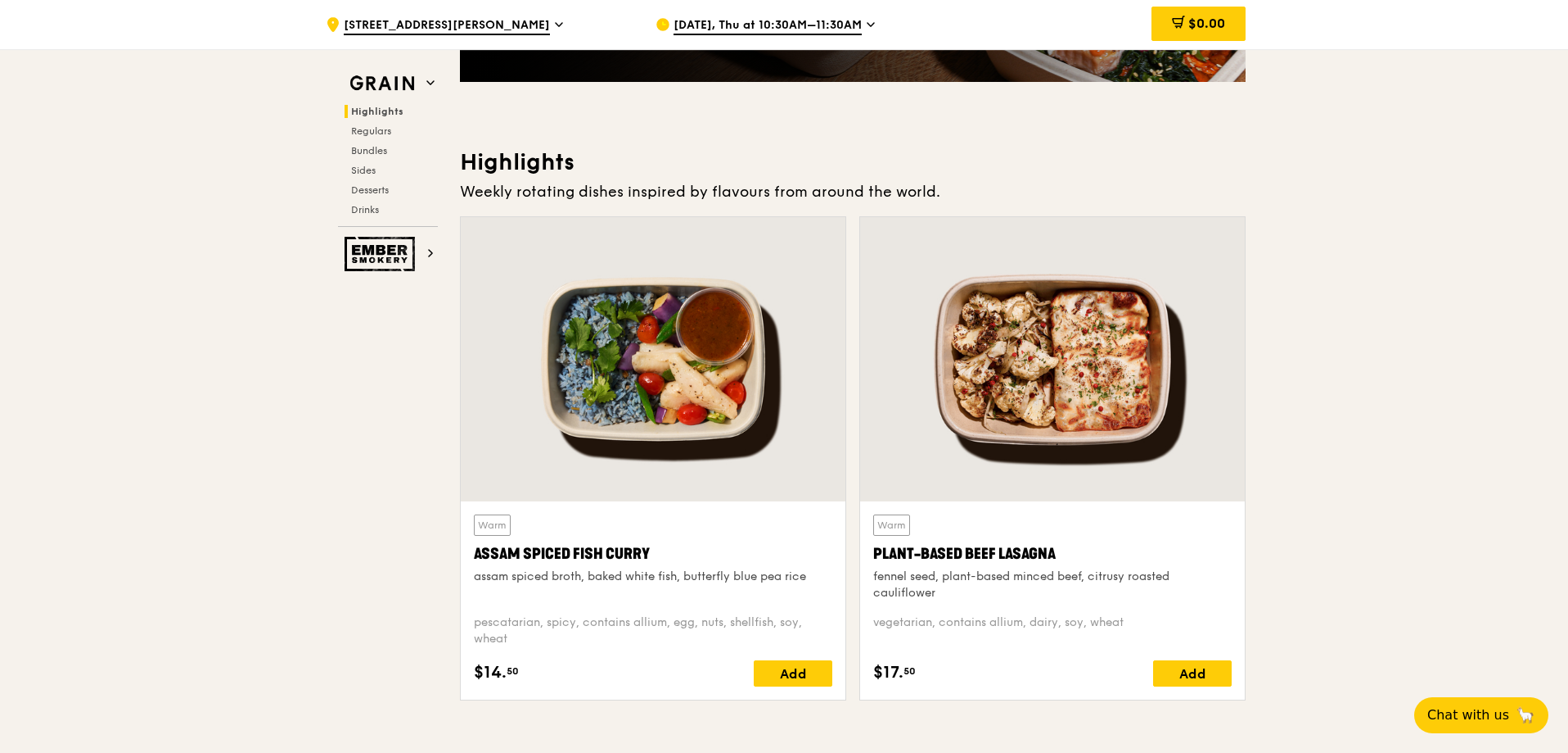
click at [764, 26] on span "[DATE], Thu at 10:30AM–11:30AM" at bounding box center [768, 26] width 188 height 18
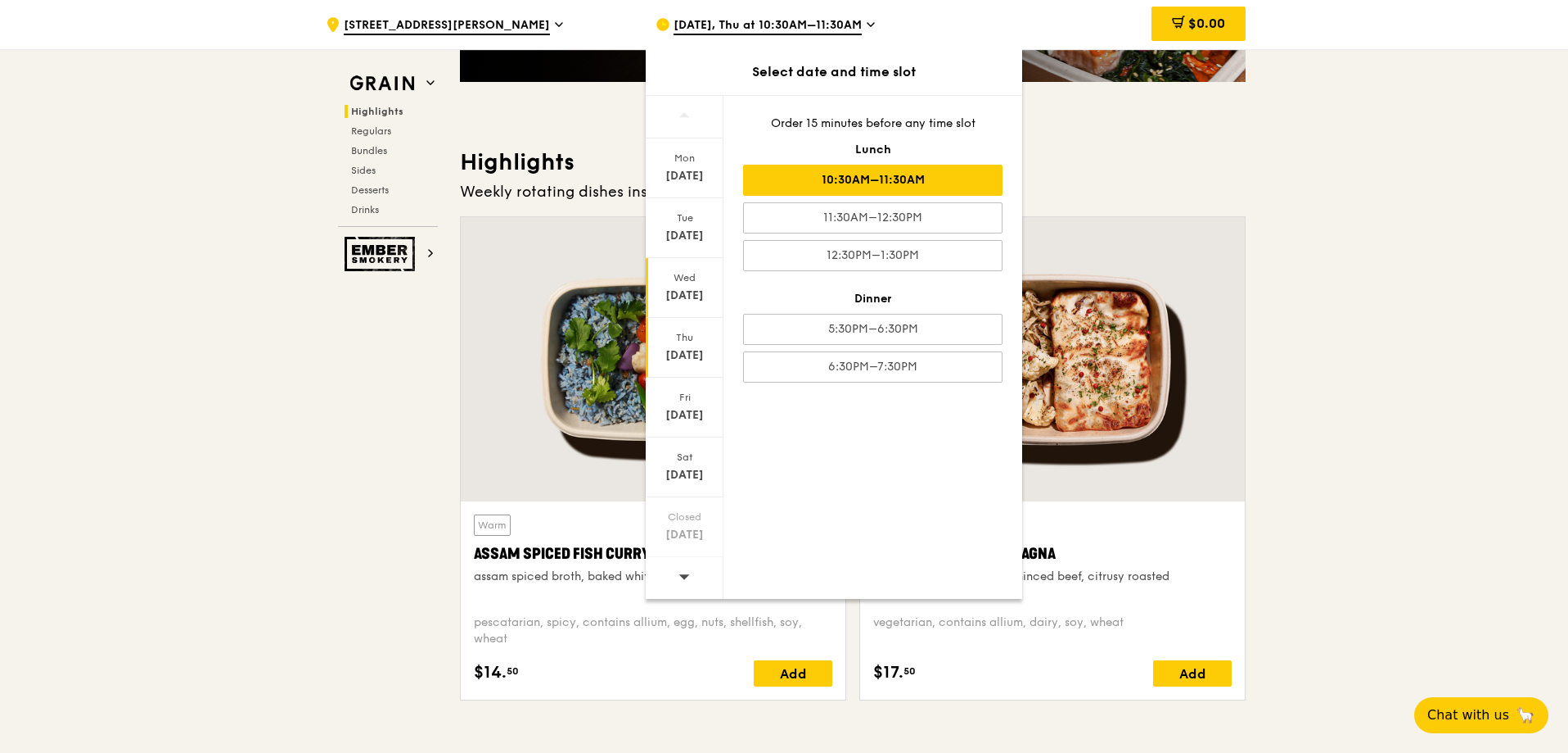
click at [695, 300] on div "[DATE]" at bounding box center [684, 295] width 72 height 16
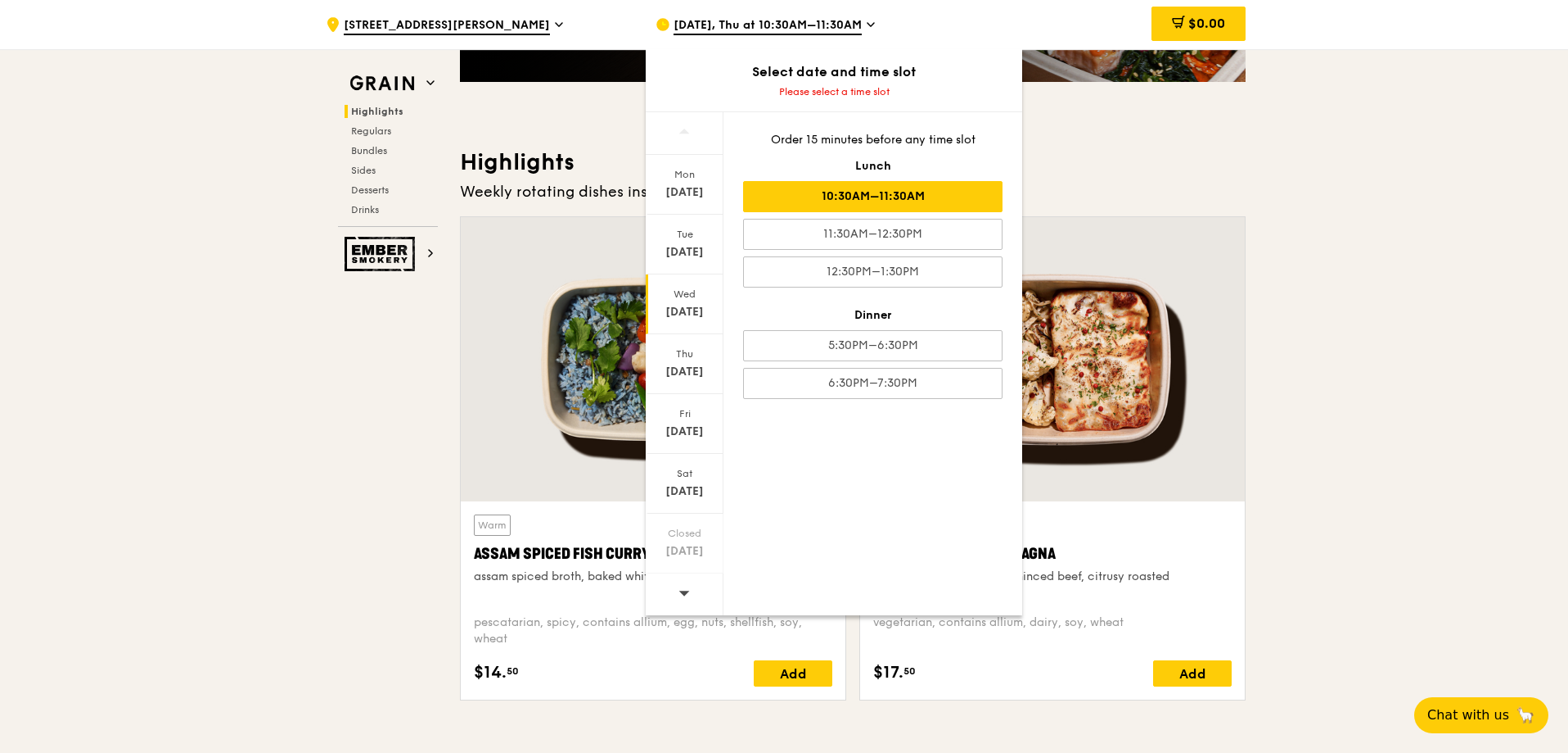
click at [853, 206] on div "10:30AM–11:30AM" at bounding box center [872, 197] width 260 height 31
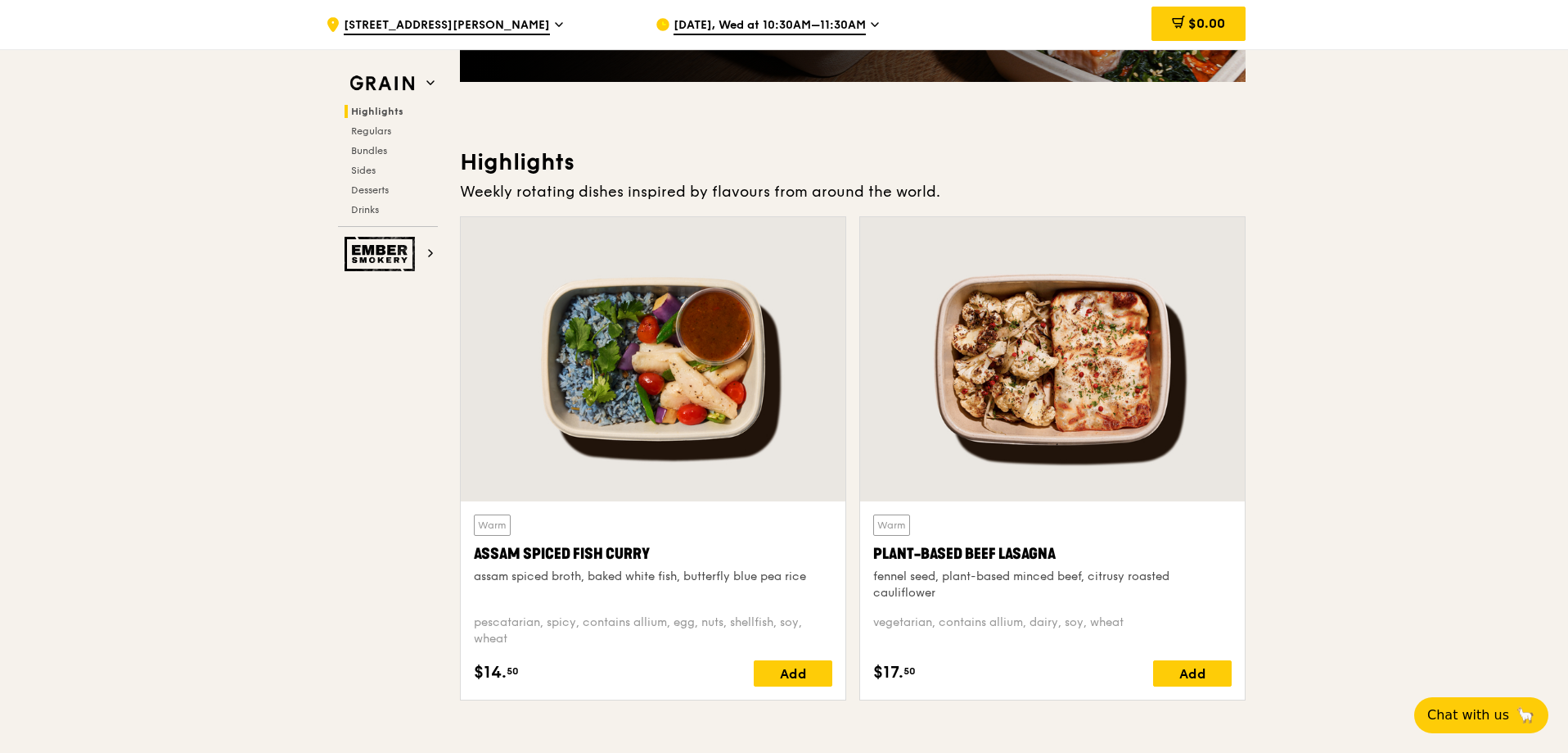
click at [813, 26] on span "[DATE], Wed at 10:30AM–11:30AM" at bounding box center [770, 26] width 192 height 18
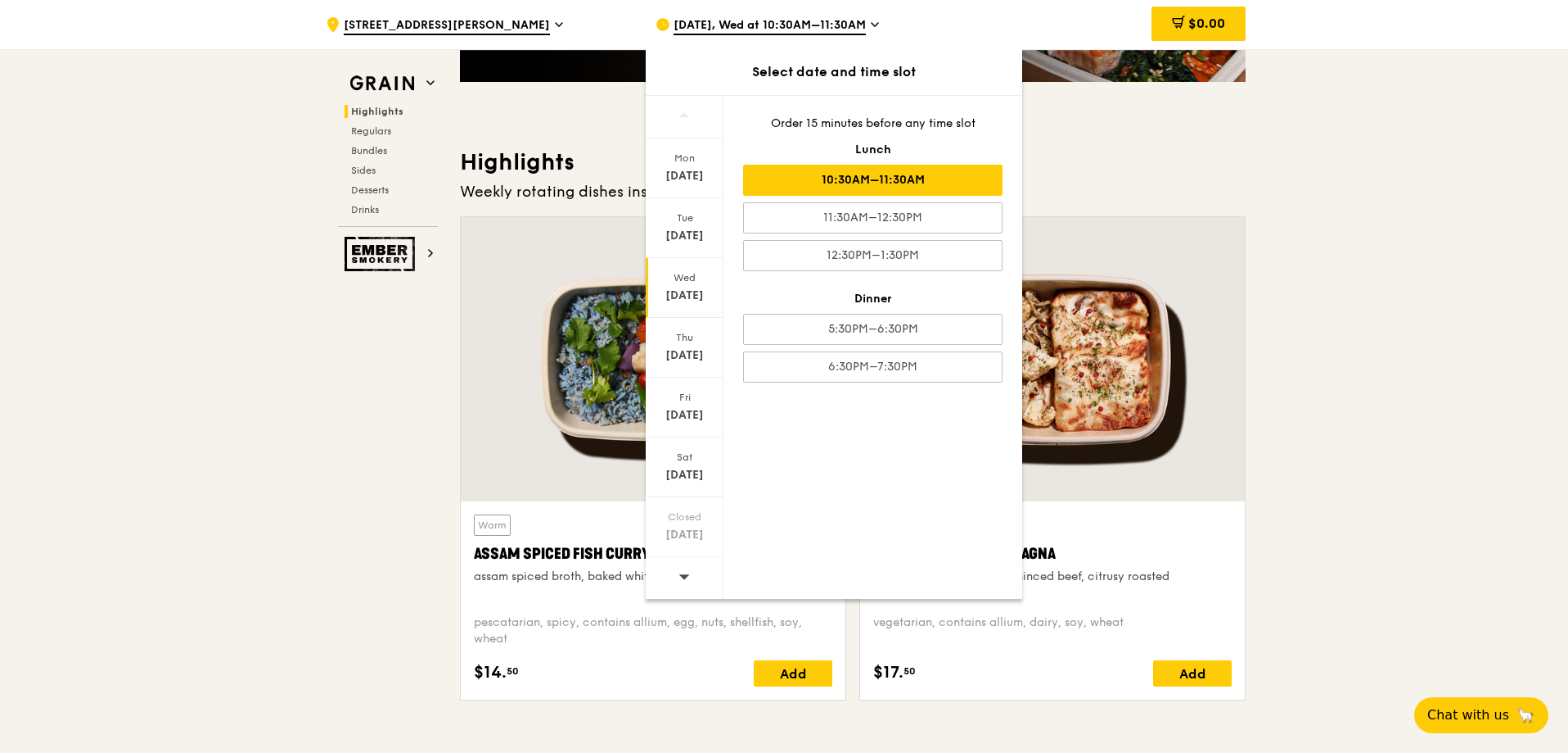
click at [687, 576] on icon at bounding box center [684, 577] width 10 height 5
click at [688, 180] on div "[DATE]" at bounding box center [684, 175] width 72 height 16
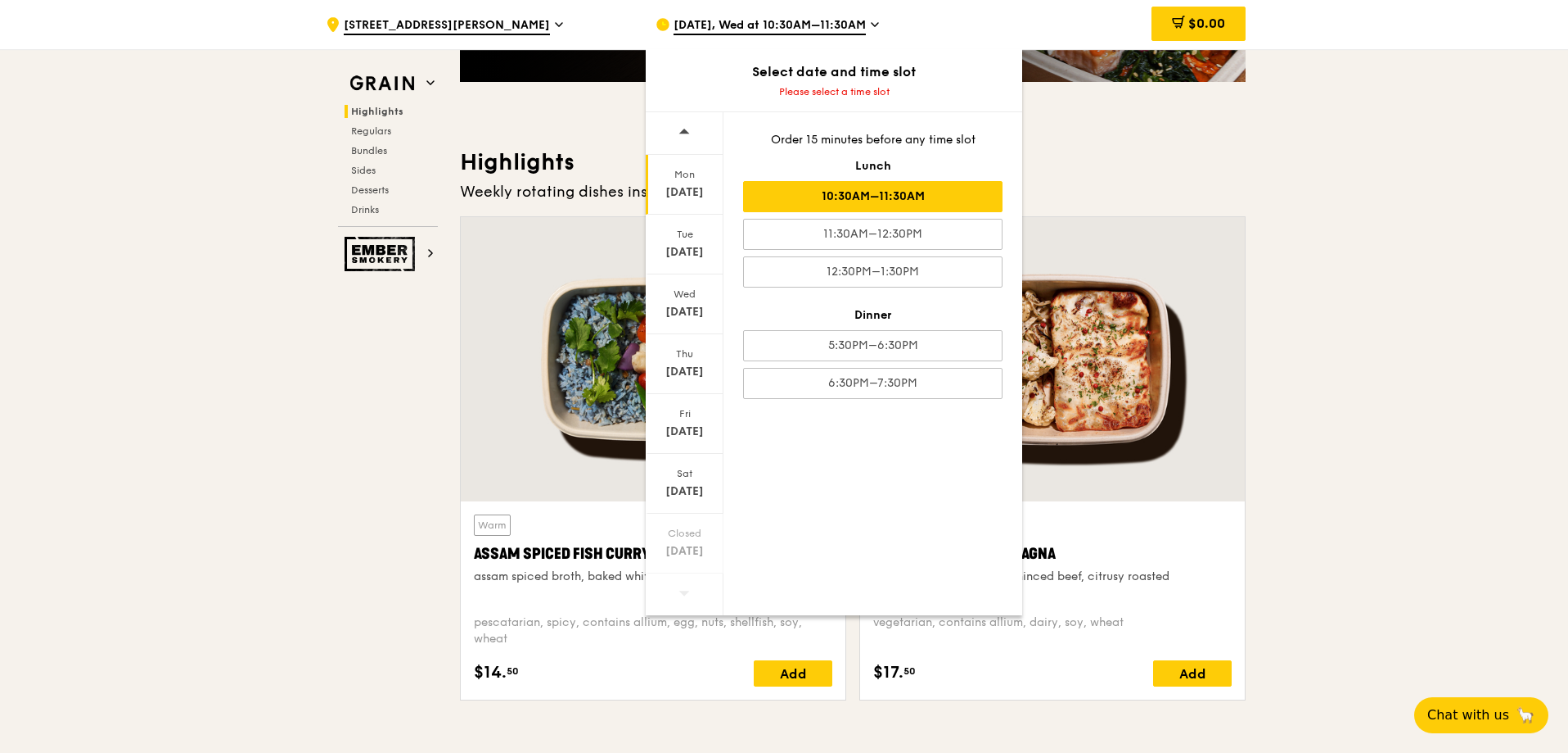
click at [841, 192] on div "10:30AM–11:30AM" at bounding box center [872, 197] width 260 height 31
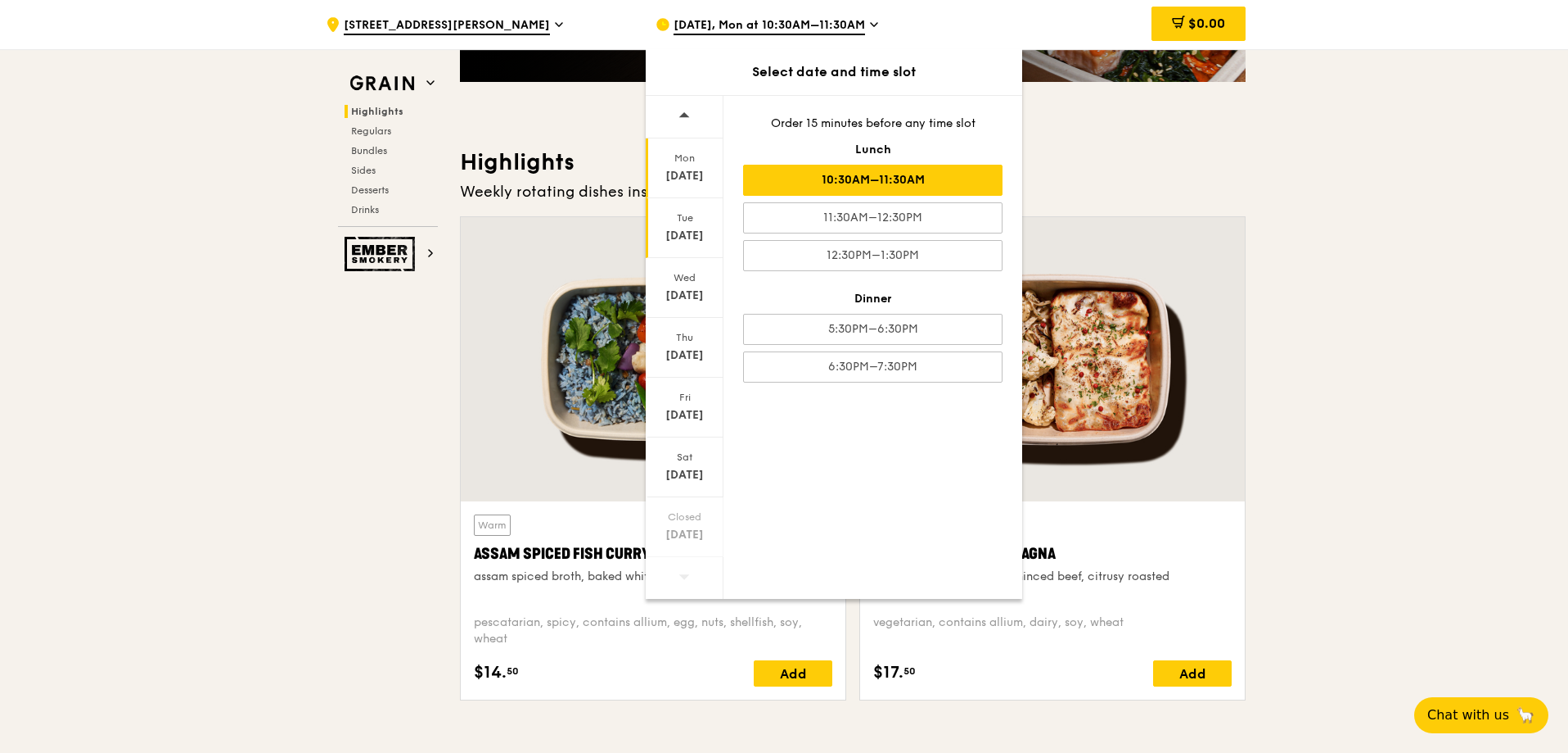
click at [696, 235] on div "[DATE]" at bounding box center [684, 236] width 72 height 16
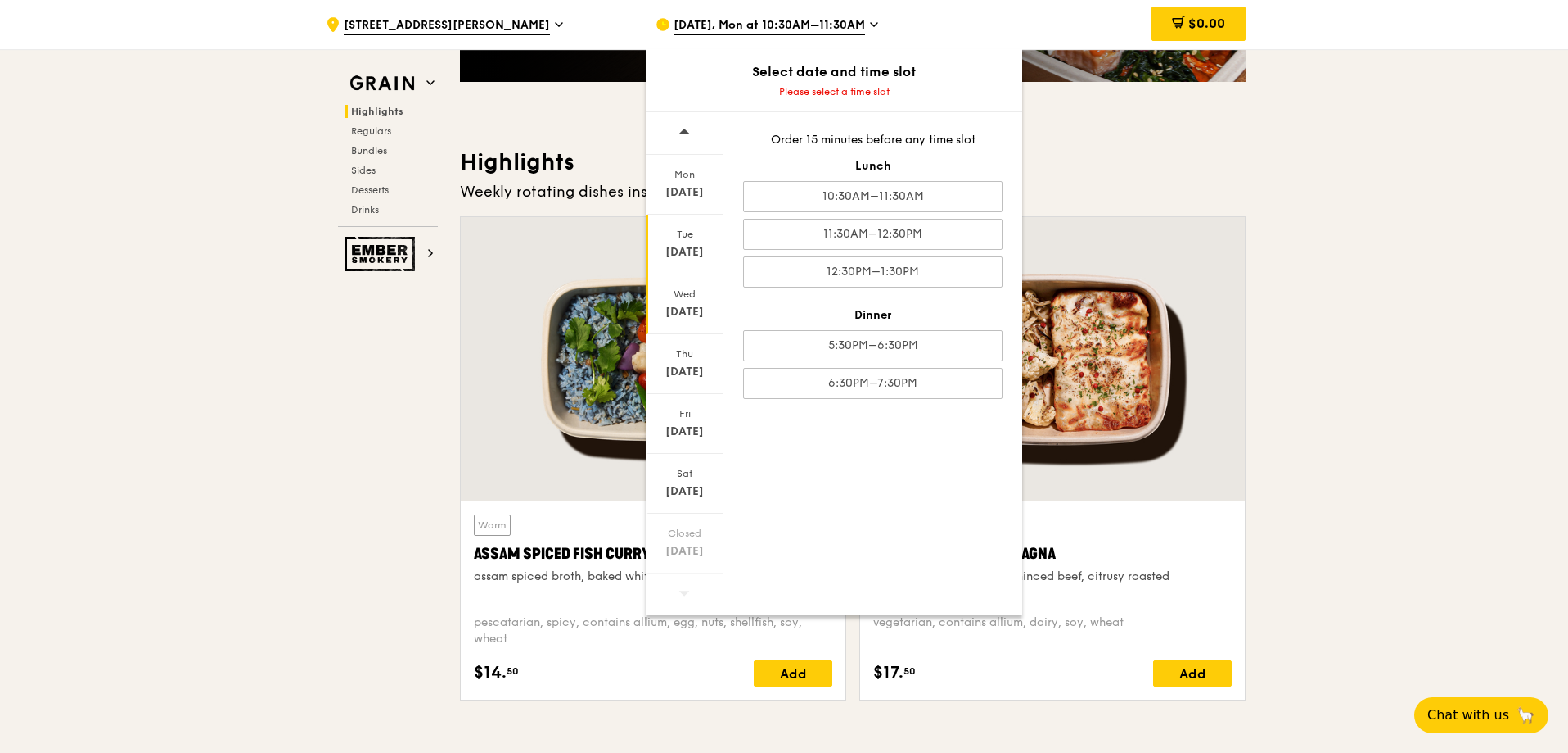
click at [677, 305] on div "[DATE]" at bounding box center [684, 312] width 72 height 16
click at [683, 315] on div "[DATE]" at bounding box center [684, 312] width 72 height 16
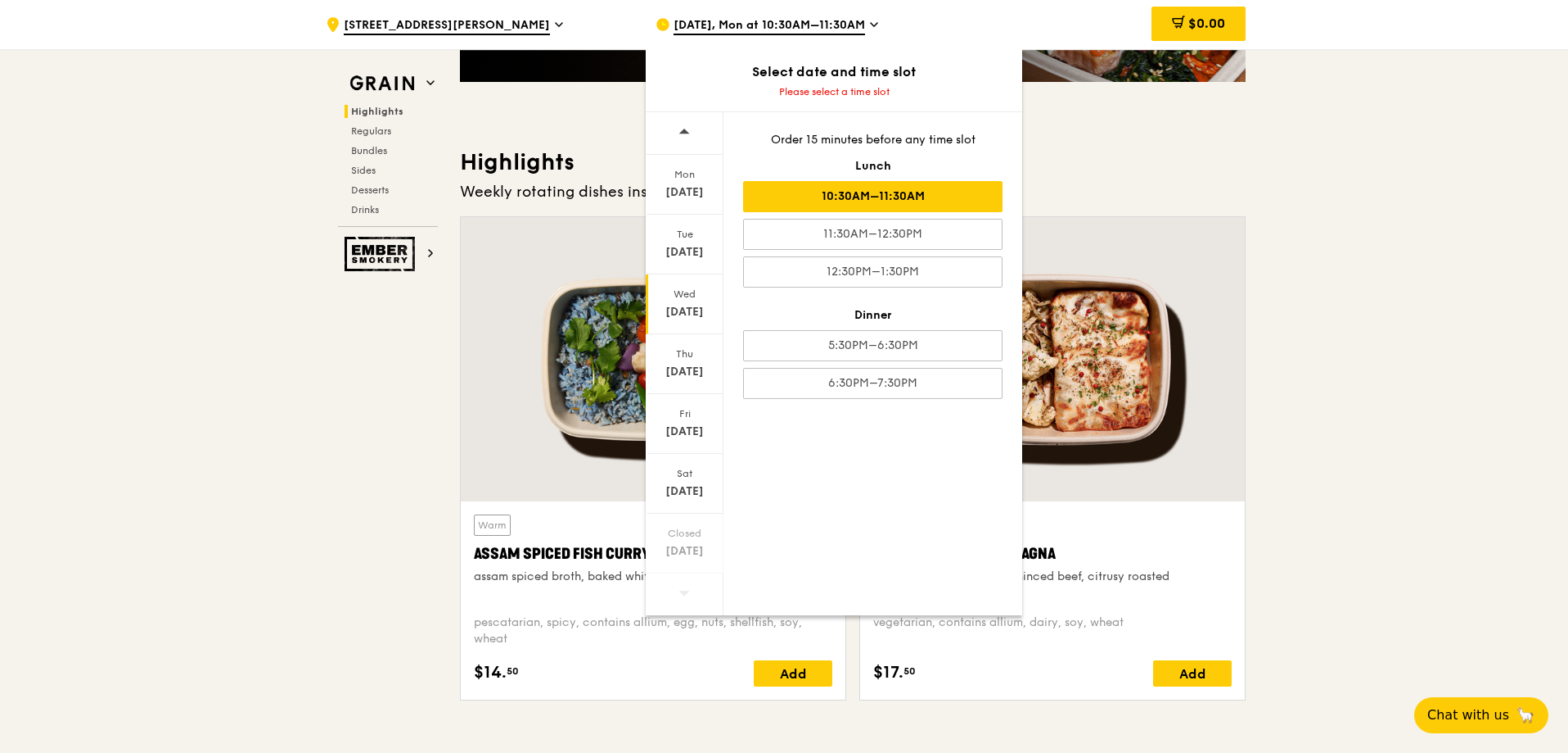
click at [895, 198] on div "10:30AM–11:30AM" at bounding box center [872, 197] width 260 height 31
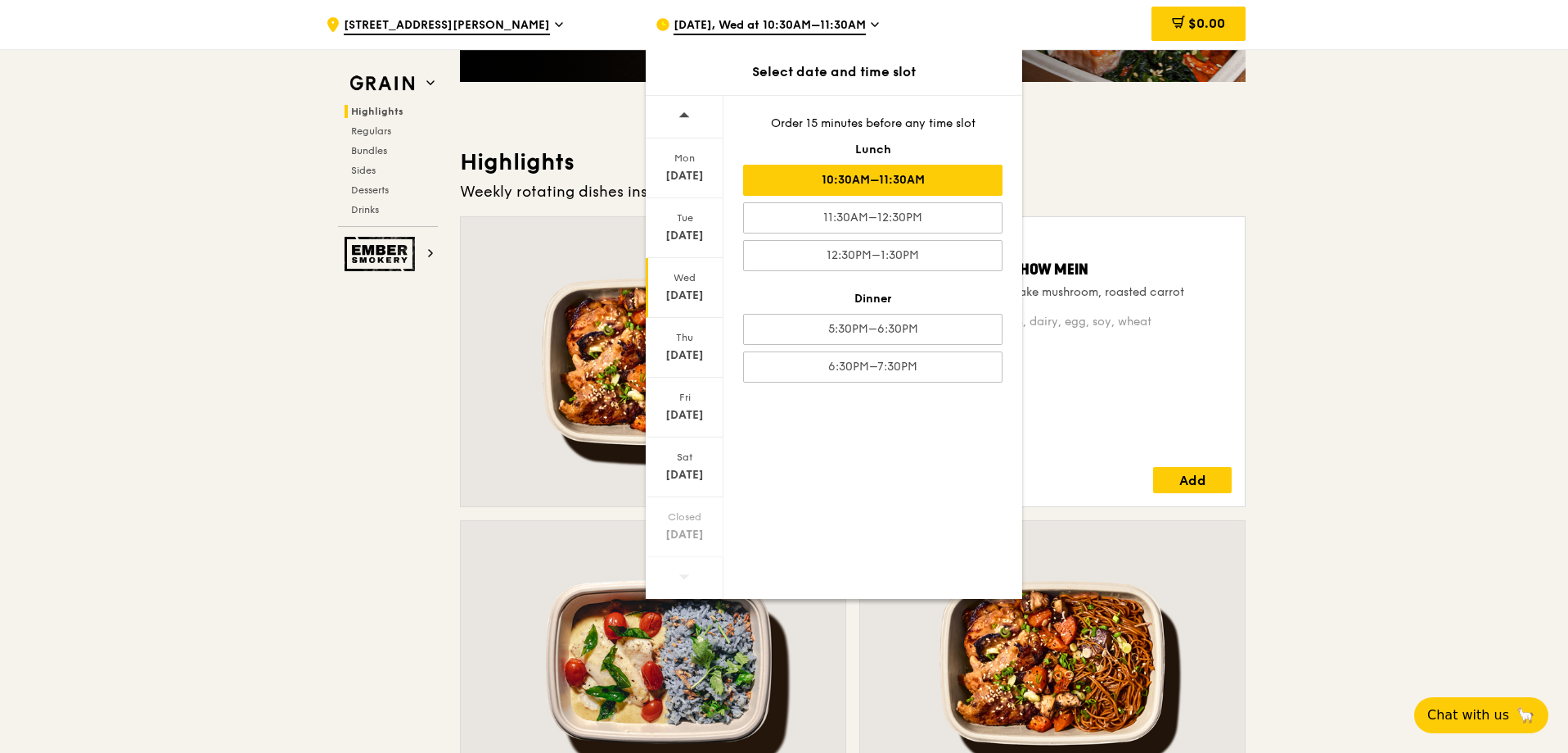
click at [1225, 177] on div "Highlights Weekly rotating dishes inspired by flavours from around the world. W…" at bounding box center [853, 566] width 786 height 837
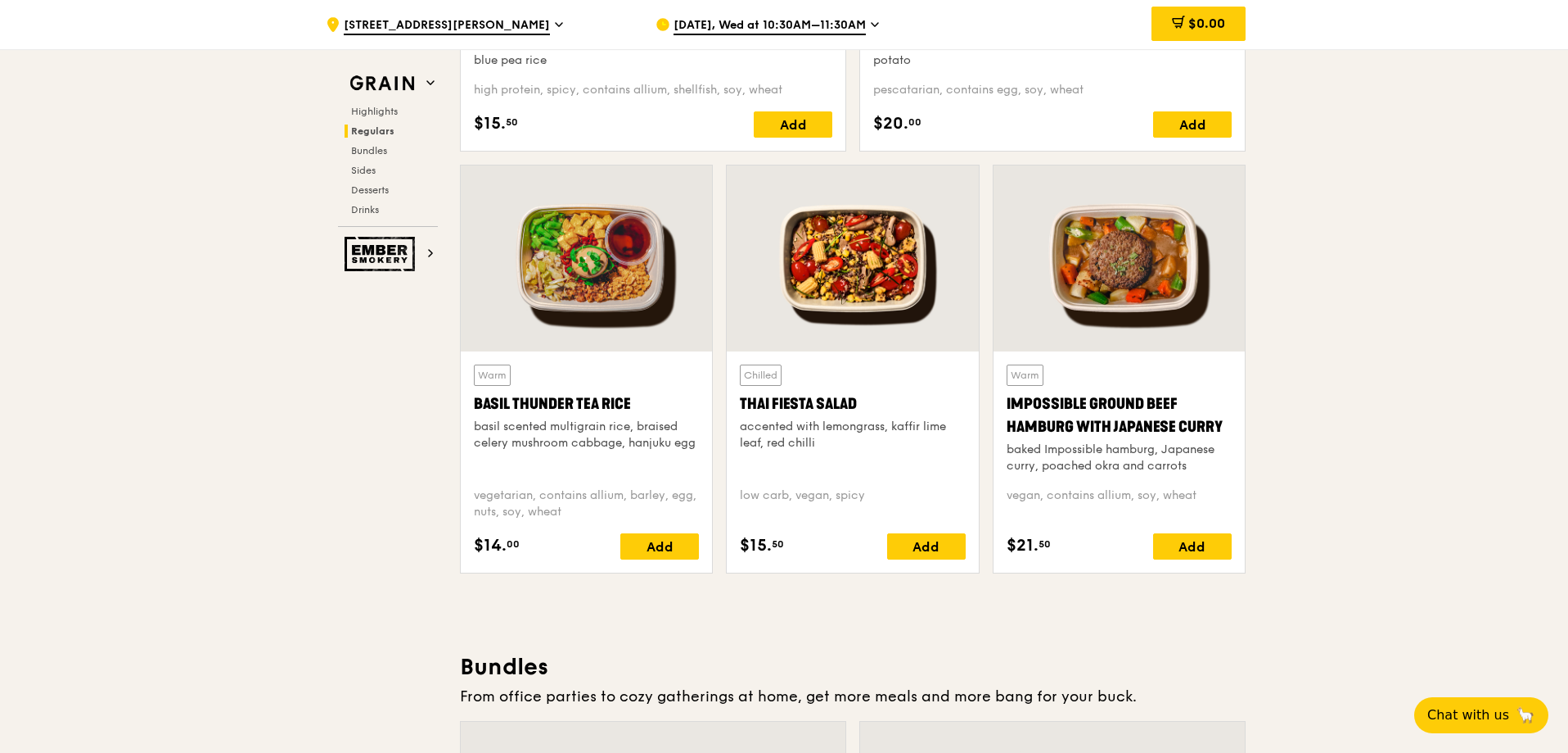
scroll to position [2129, 0]
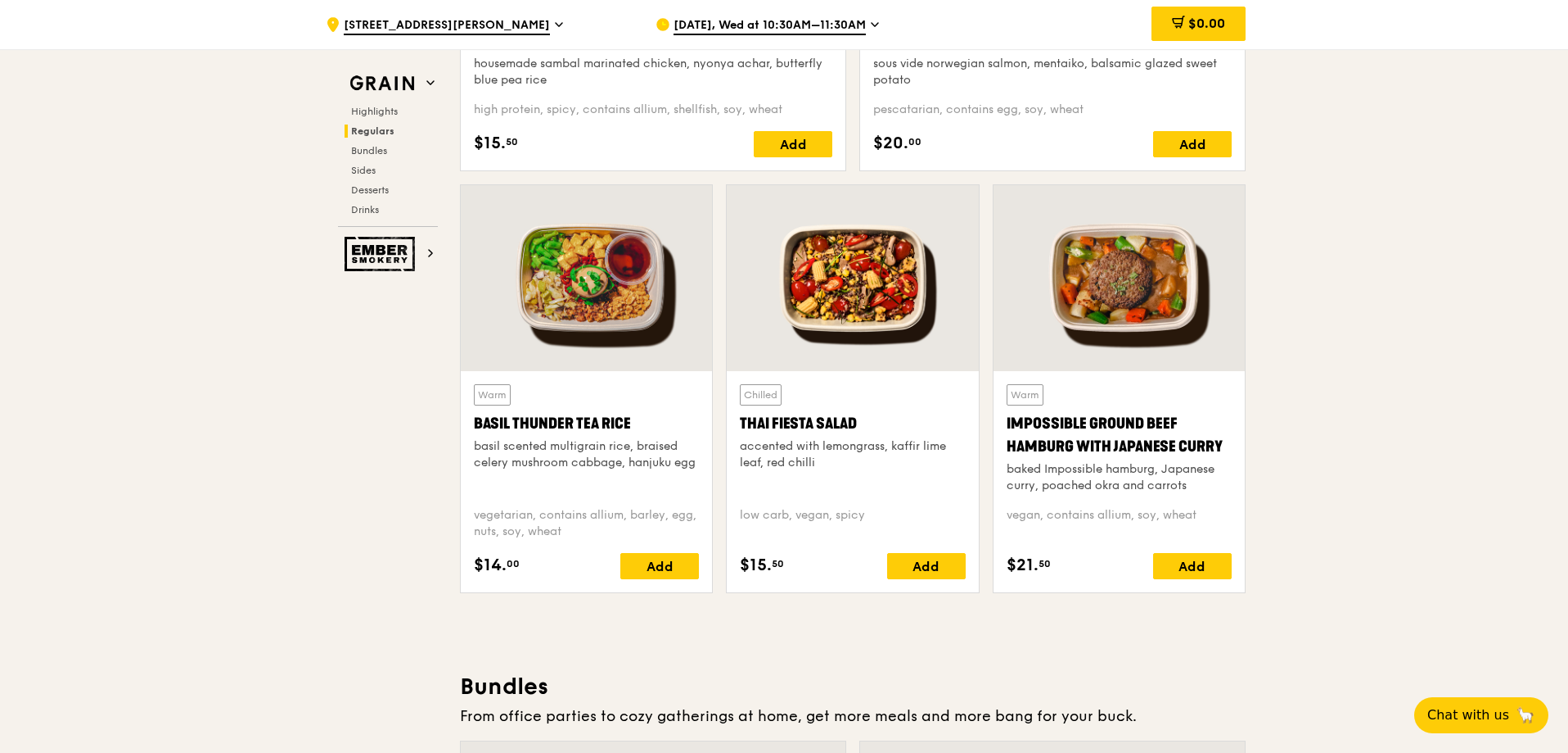
click at [599, 290] on div at bounding box center [586, 277] width 251 height 186
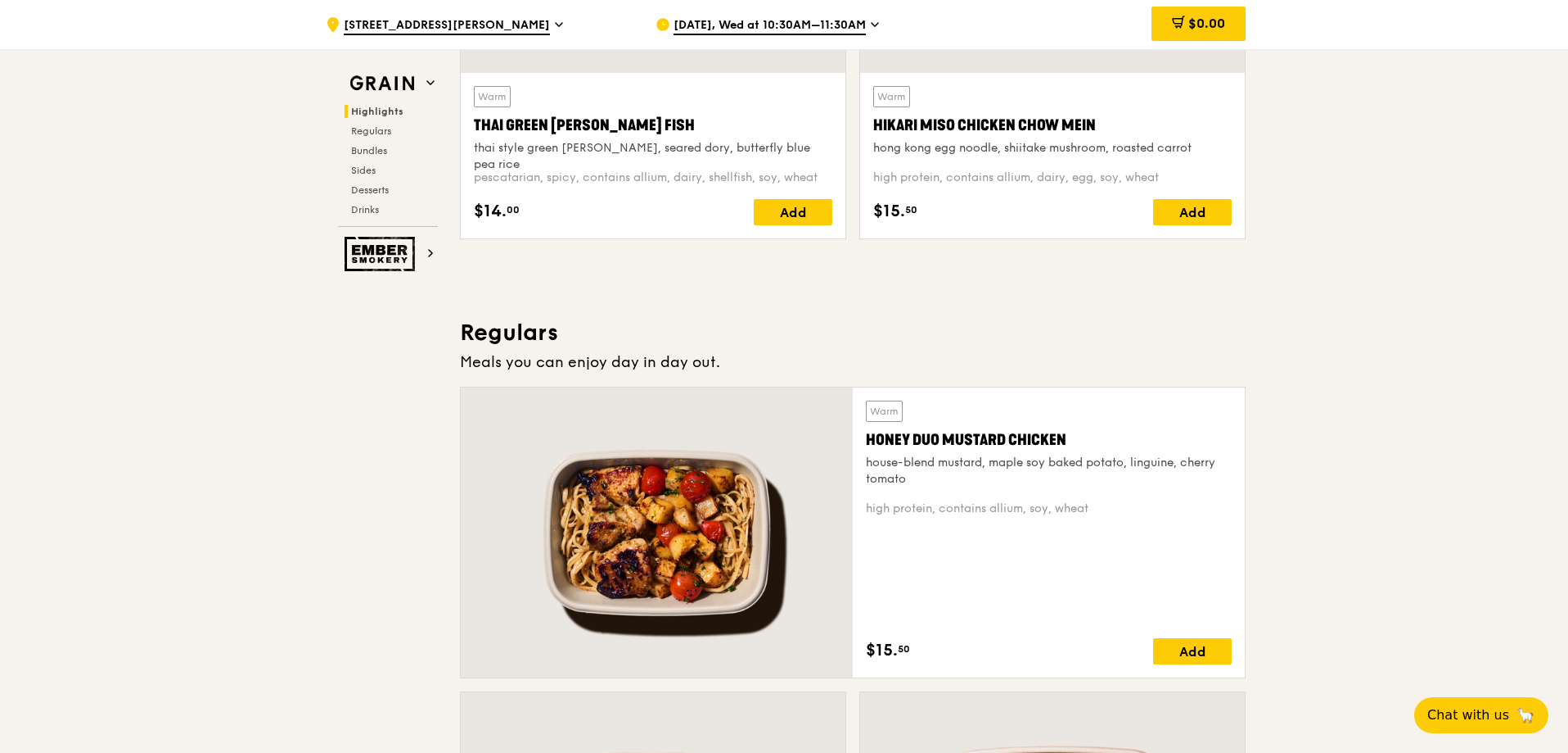
scroll to position [1147, 0]
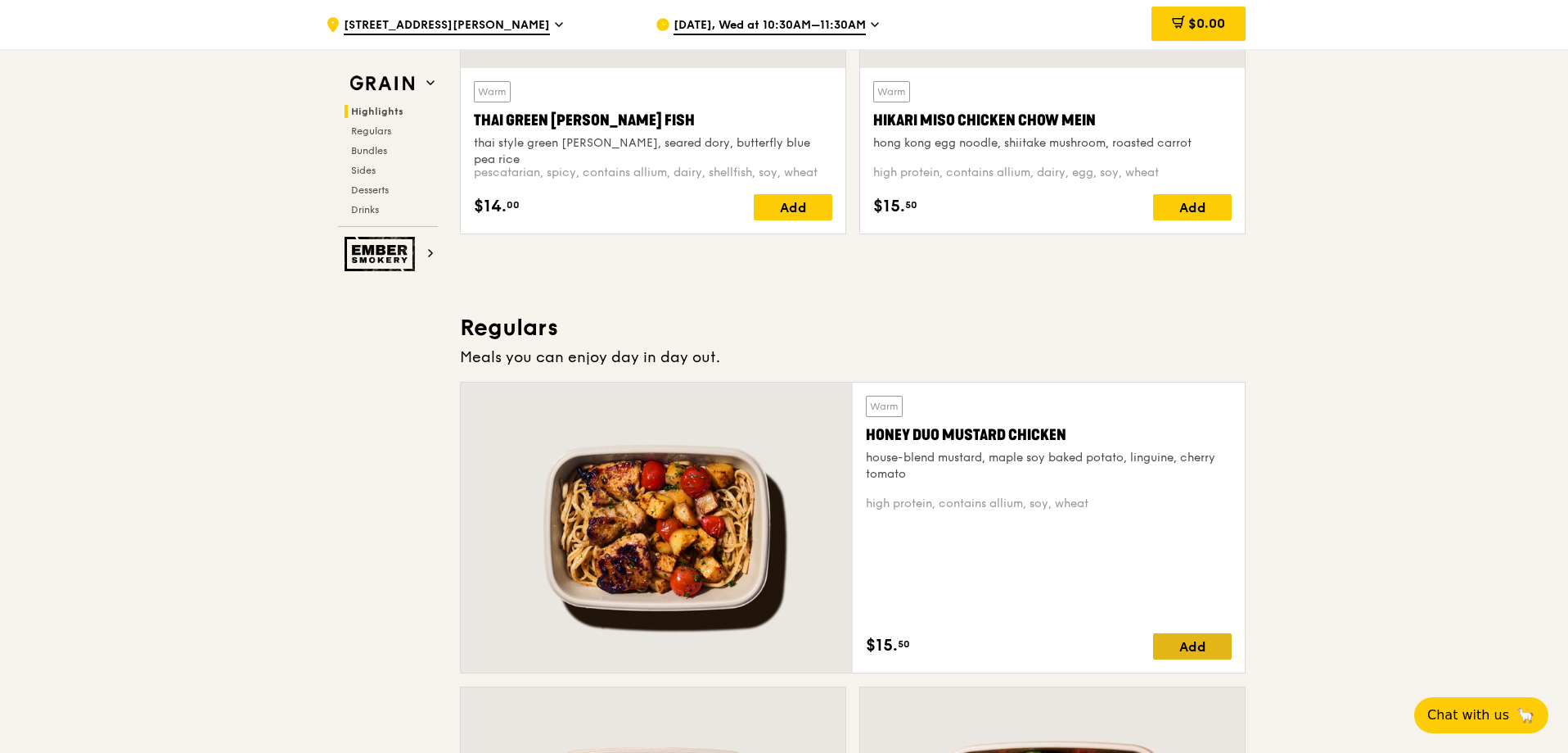
click at [1196, 644] on div "Add" at bounding box center [1192, 646] width 79 height 26
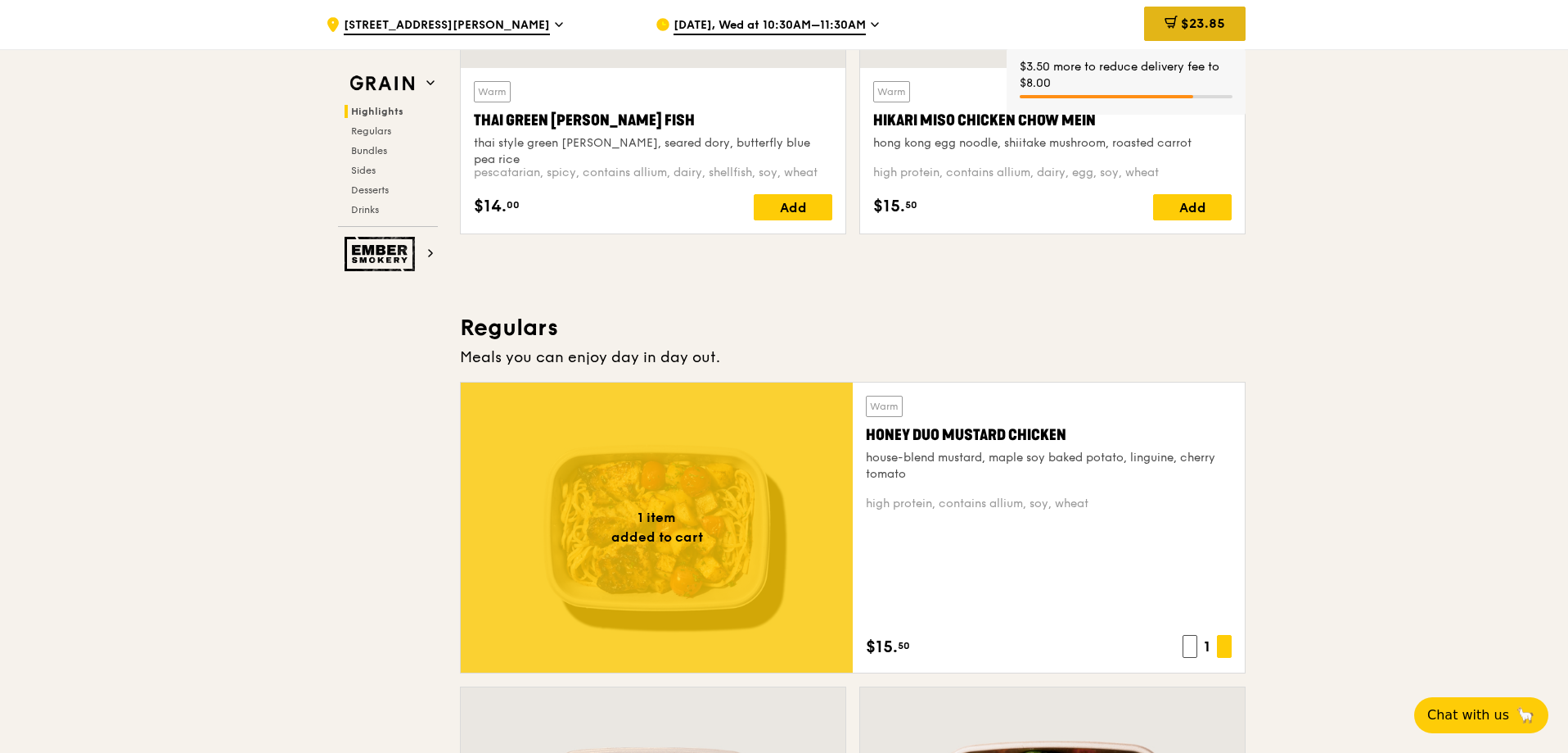
click at [1215, 25] on span "$23.85" at bounding box center [1203, 23] width 44 height 16
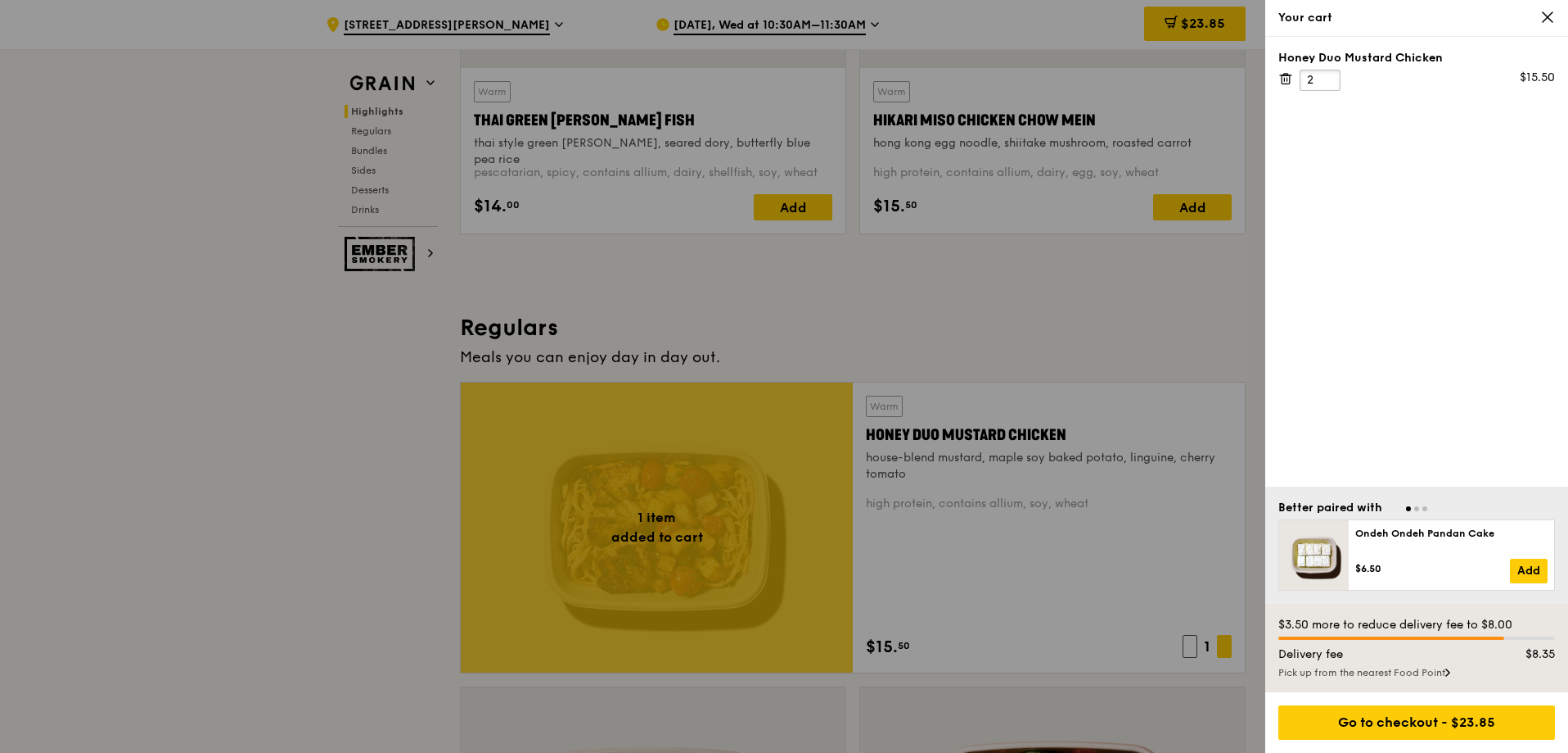
click at [1327, 76] on input "2" at bounding box center [1319, 80] width 41 height 22
click at [1327, 76] on input "3" at bounding box center [1319, 80] width 41 height 22
click at [1327, 76] on input "4" at bounding box center [1319, 80] width 41 height 22
click at [1327, 76] on input "5" at bounding box center [1319, 80] width 41 height 22
click at [1327, 76] on input "6" at bounding box center [1319, 80] width 41 height 22
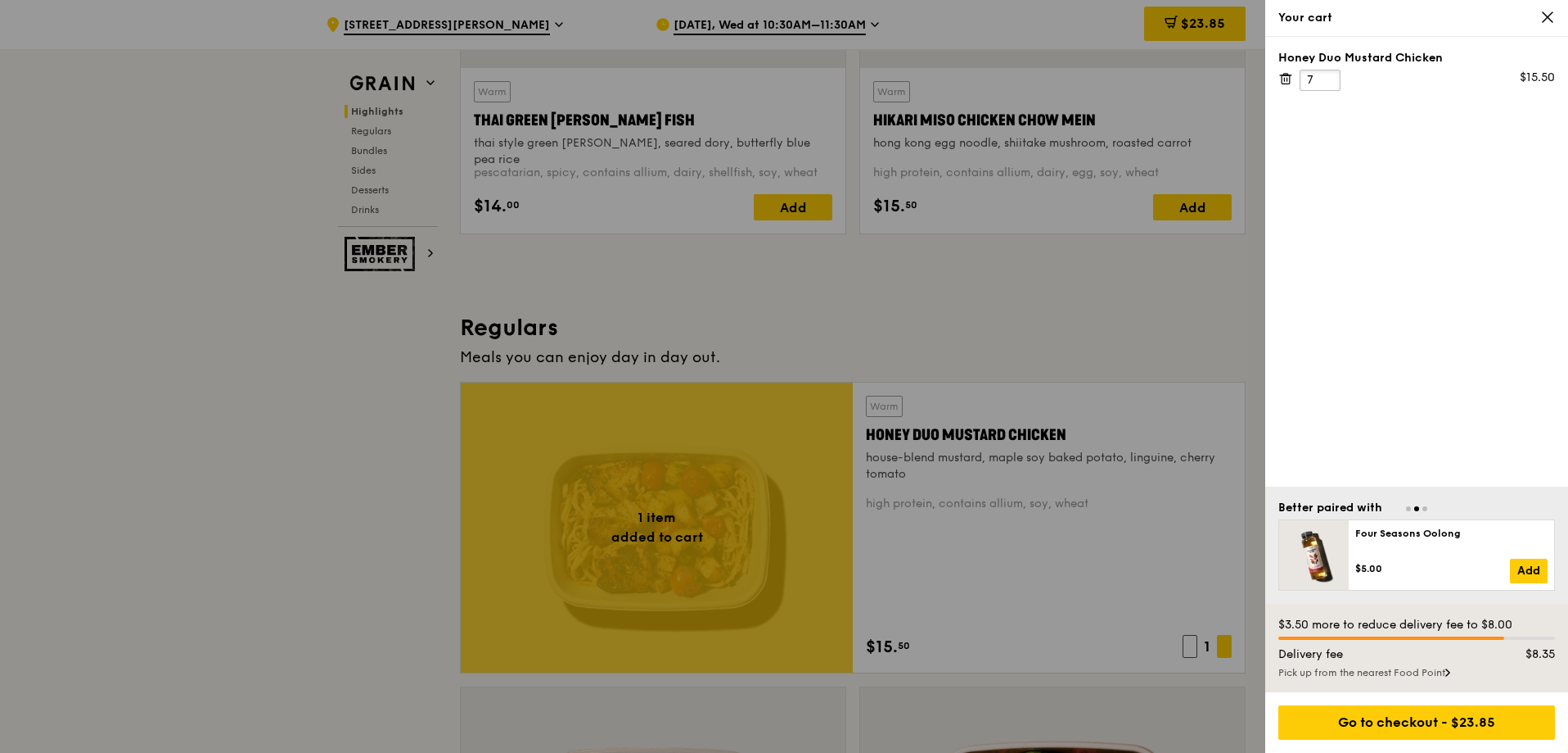
click at [1327, 76] on input "7" at bounding box center [1319, 80] width 41 height 22
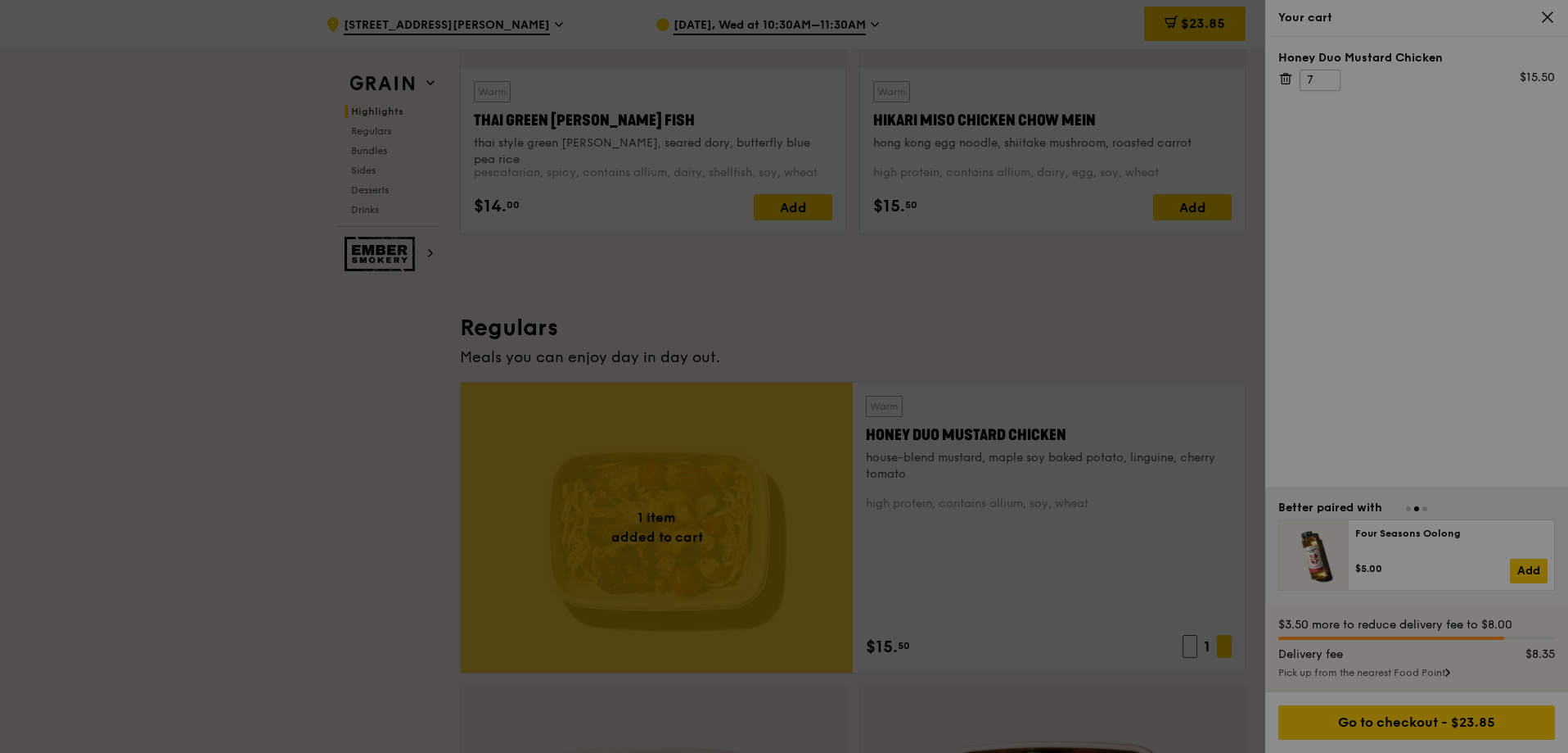
click at [1327, 76] on div at bounding box center [784, 376] width 1568 height 753
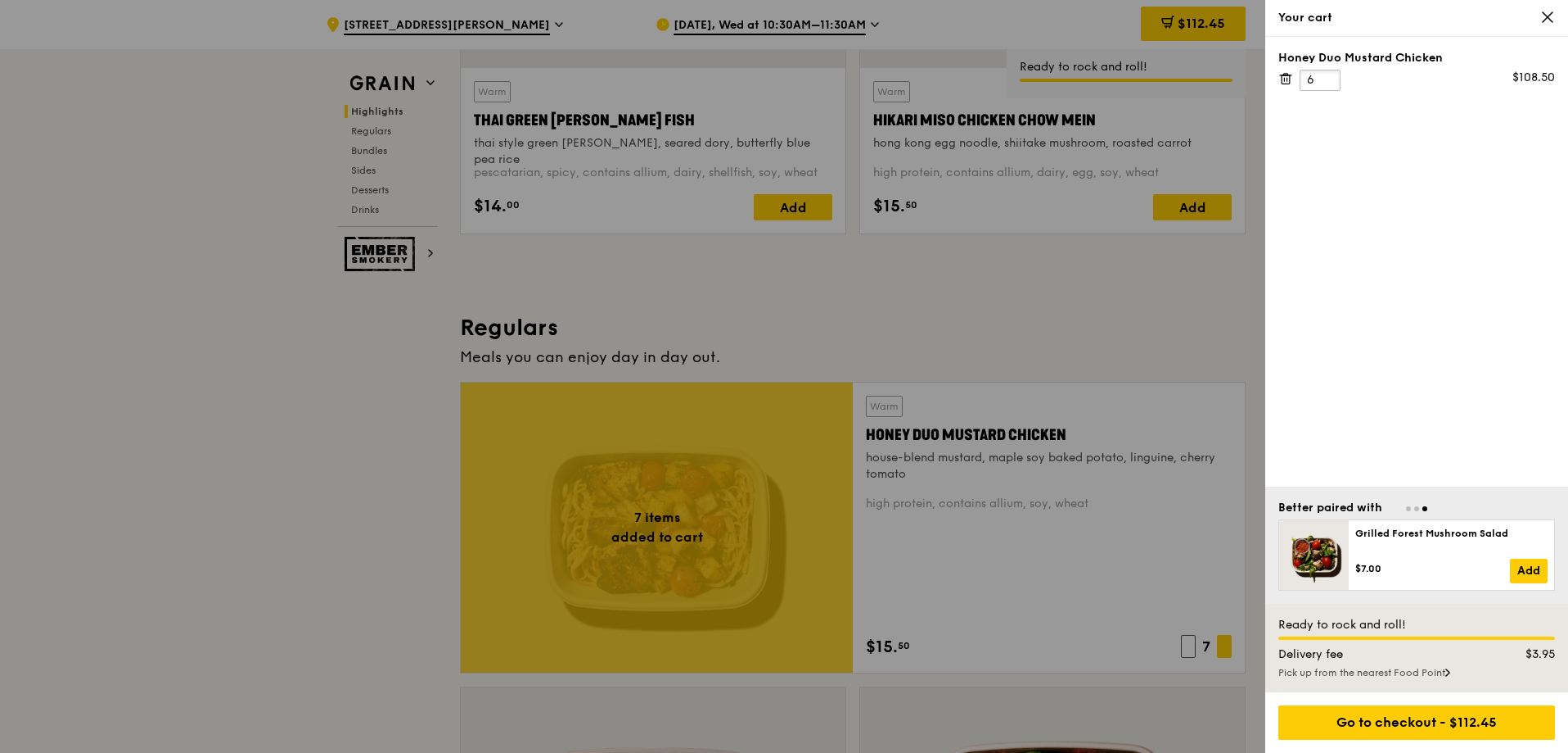
click at [1328, 85] on input "6" at bounding box center [1319, 80] width 41 height 22
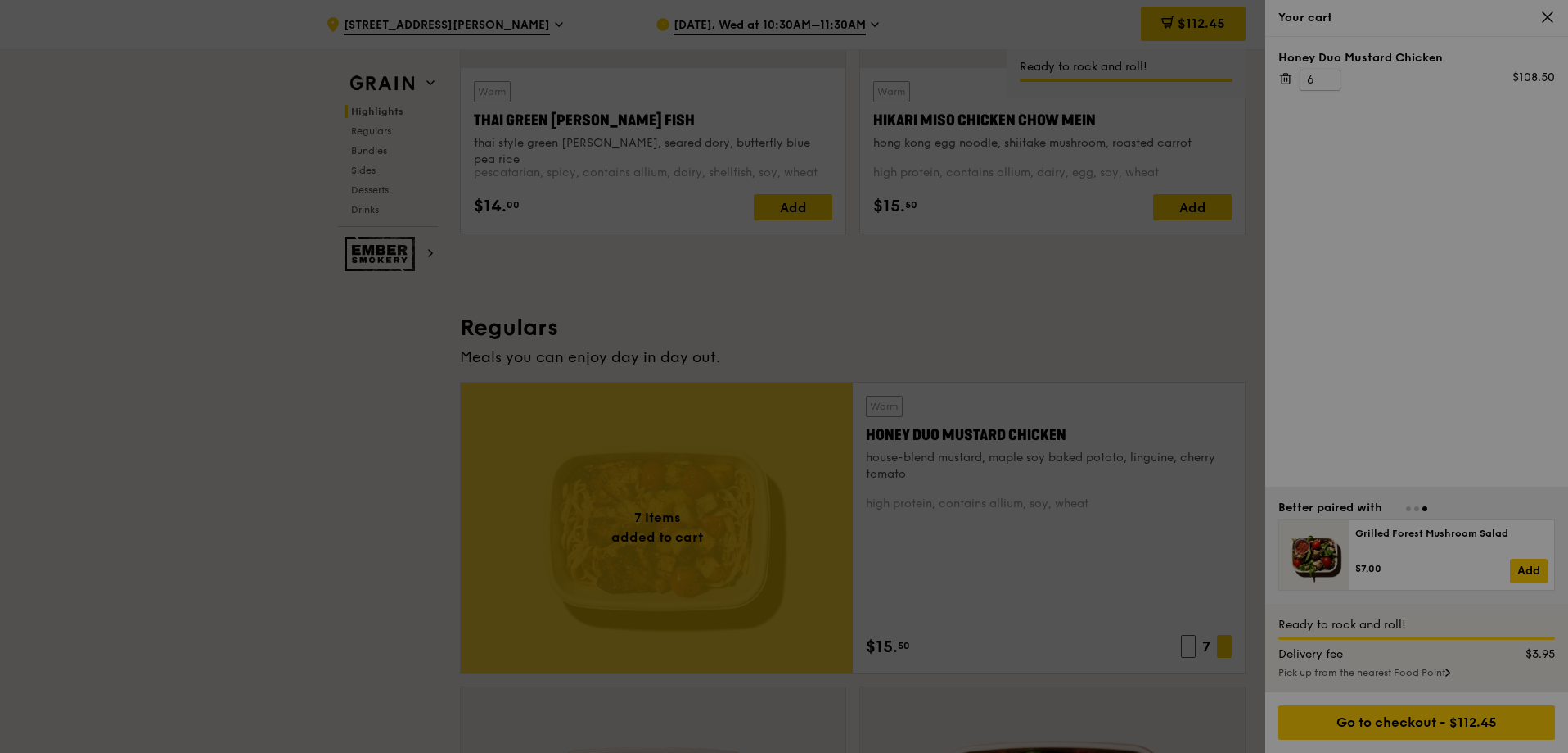
click at [1328, 85] on div at bounding box center [784, 376] width 1568 height 753
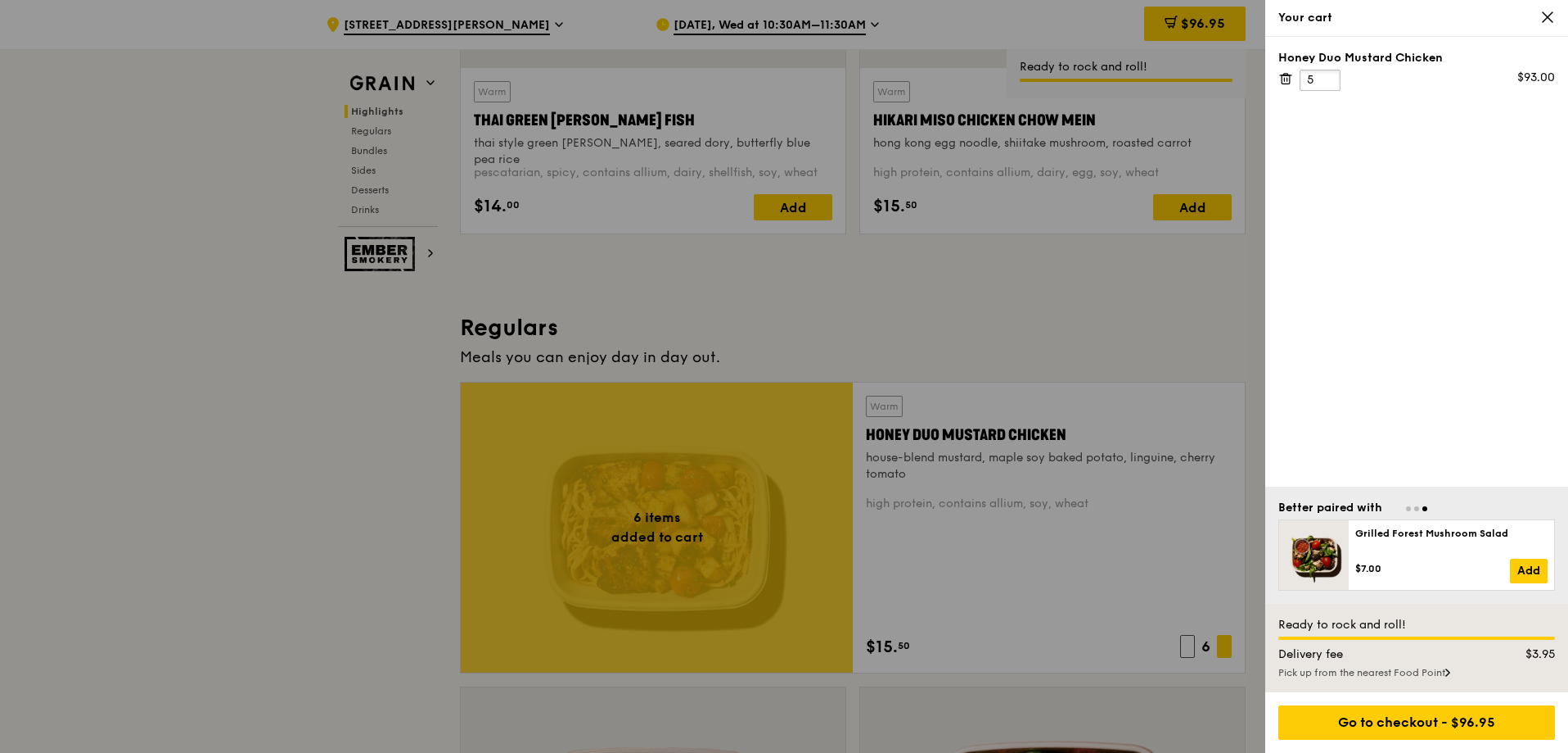
click at [1328, 86] on input "5" at bounding box center [1319, 80] width 41 height 22
click at [1166, 320] on div at bounding box center [784, 376] width 1568 height 753
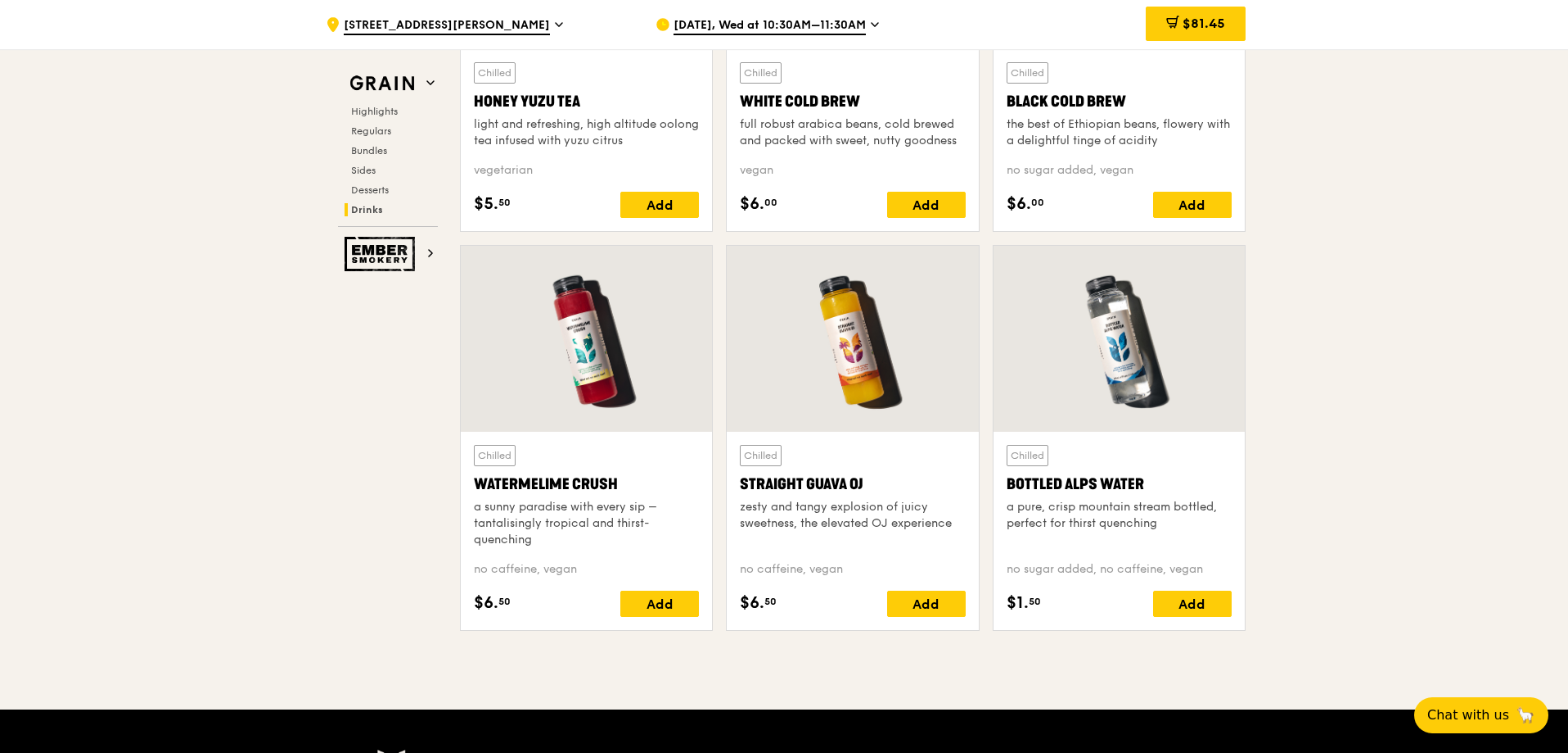
scroll to position [6716, 0]
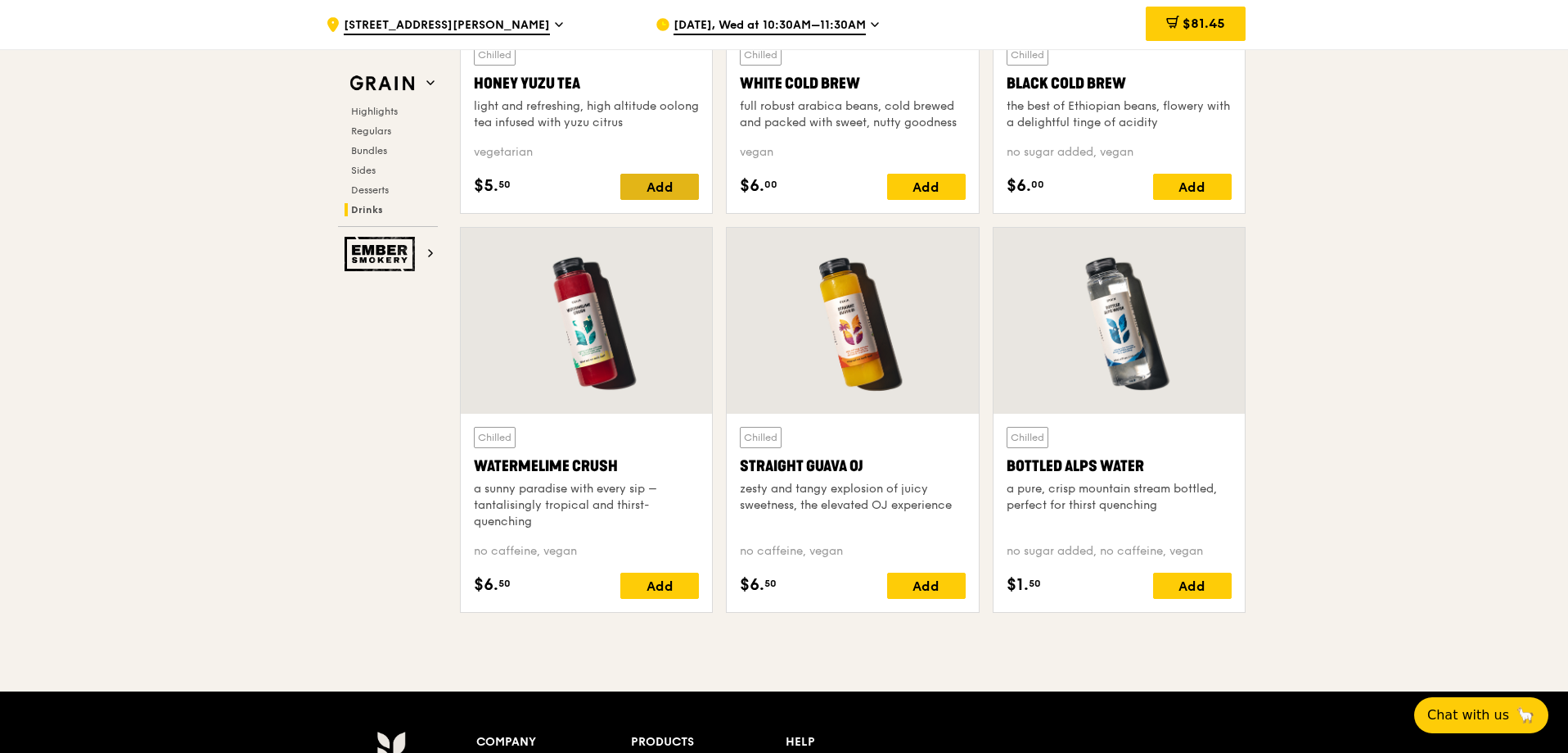
click at [659, 188] on div "Add" at bounding box center [659, 187] width 79 height 26
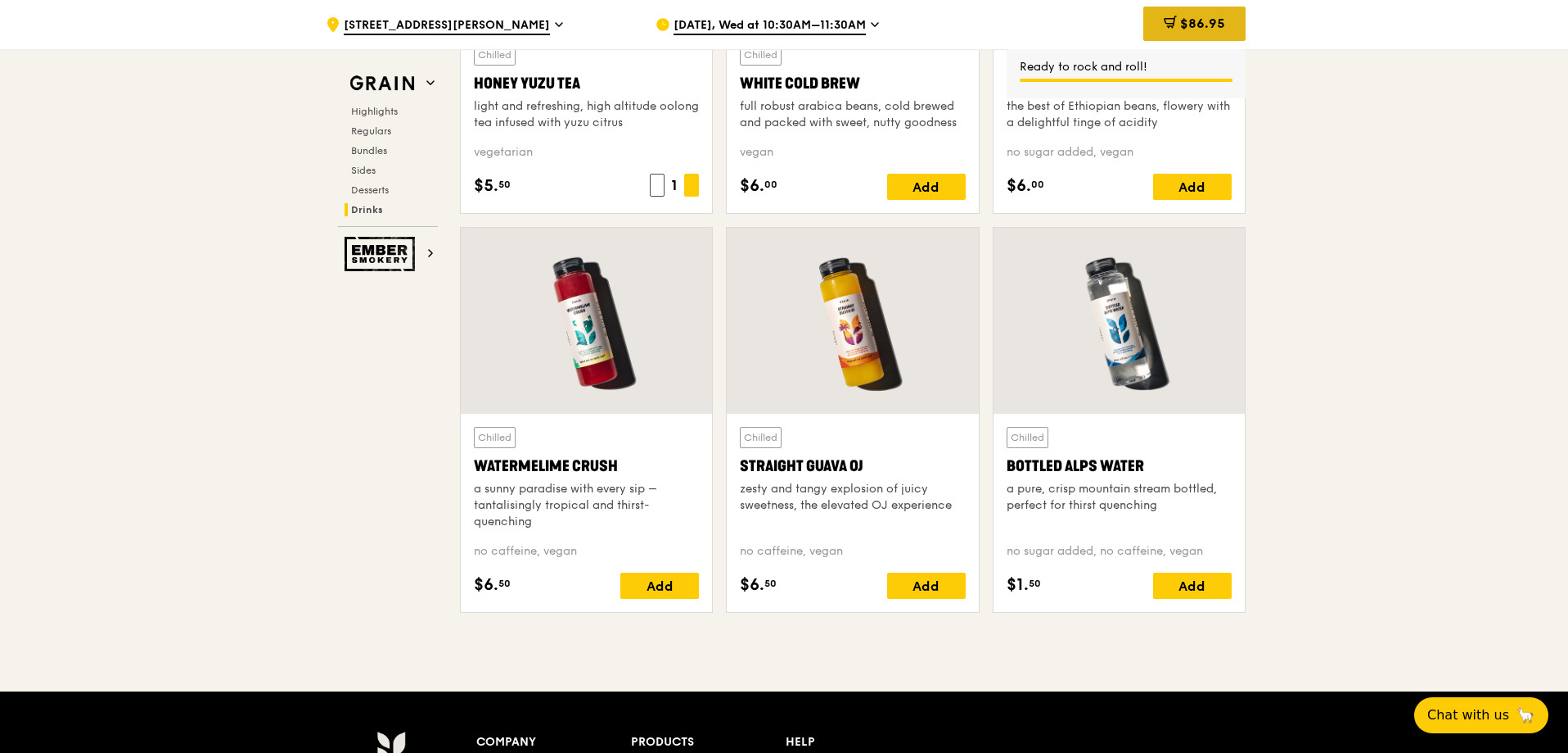
click at [1214, 21] on span "$86.95" at bounding box center [1203, 23] width 45 height 16
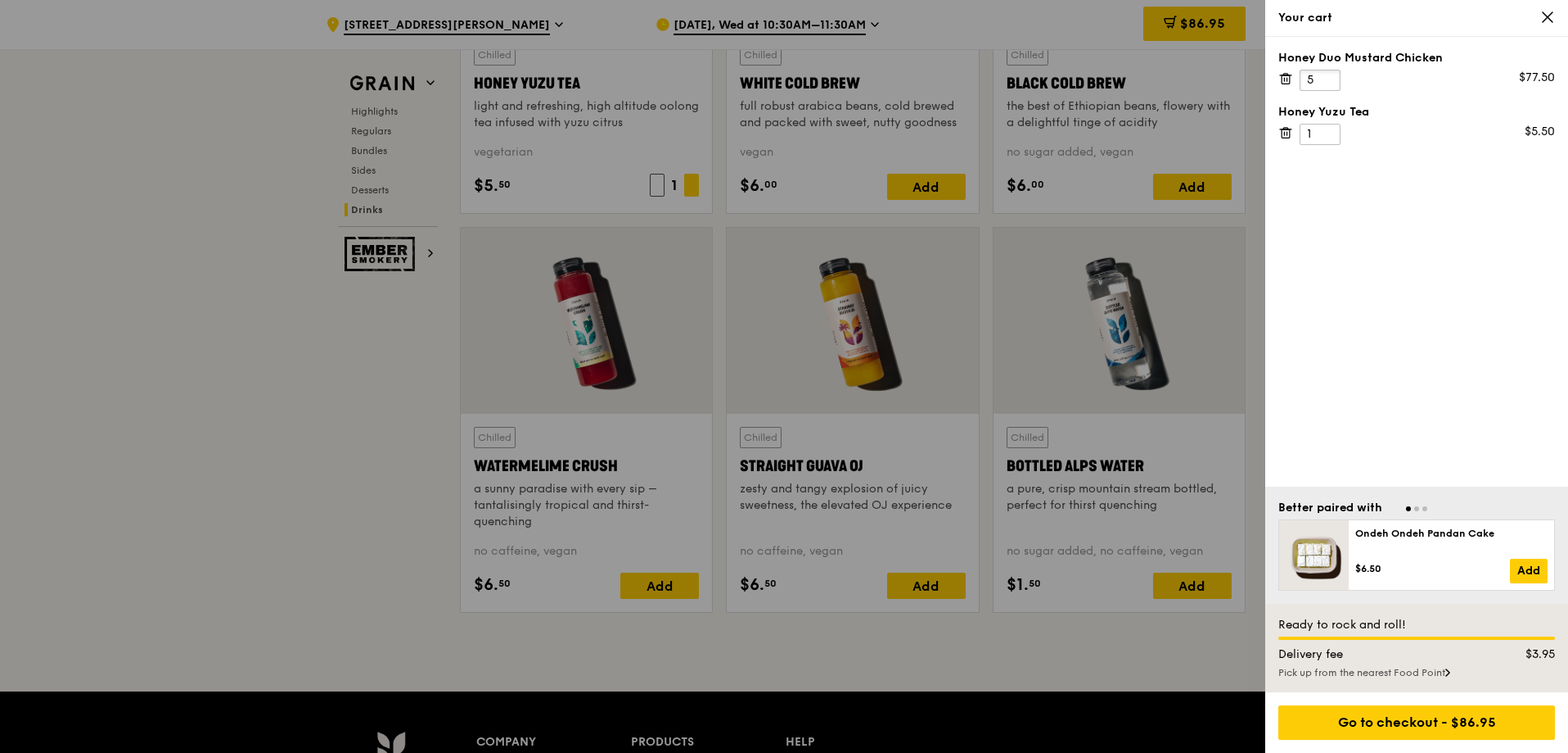
drag, startPoint x: 1313, startPoint y: 79, endPoint x: 1265, endPoint y: 79, distance: 48.0
click at [1265, 79] on div "Honey Duo Mustard Chicken 5 $77.50 Honey Yuzu Tea 1 $5.50" at bounding box center [1416, 262] width 303 height 450
type input "1"
click at [1102, 660] on div at bounding box center [784, 376] width 1568 height 753
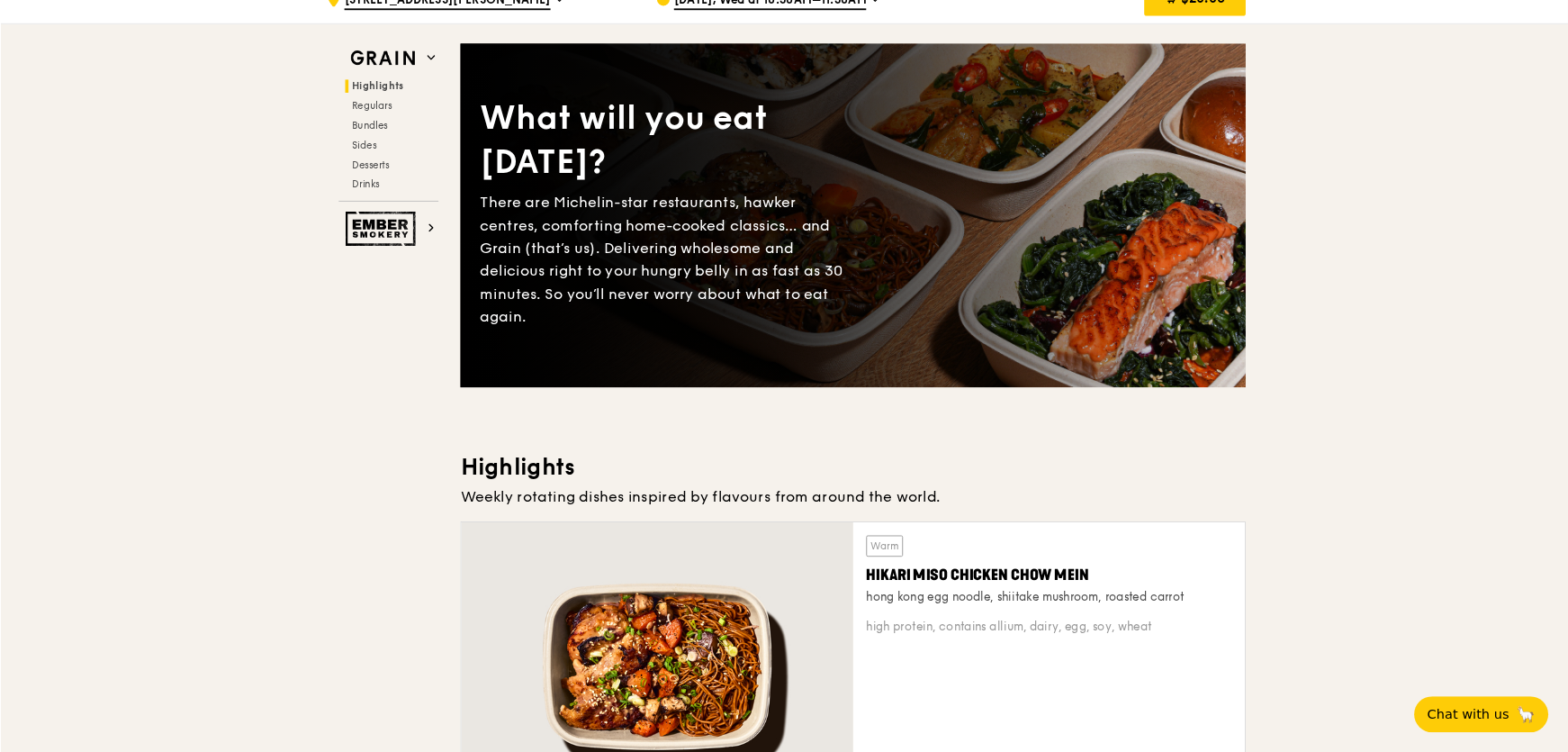
scroll to position [0, 0]
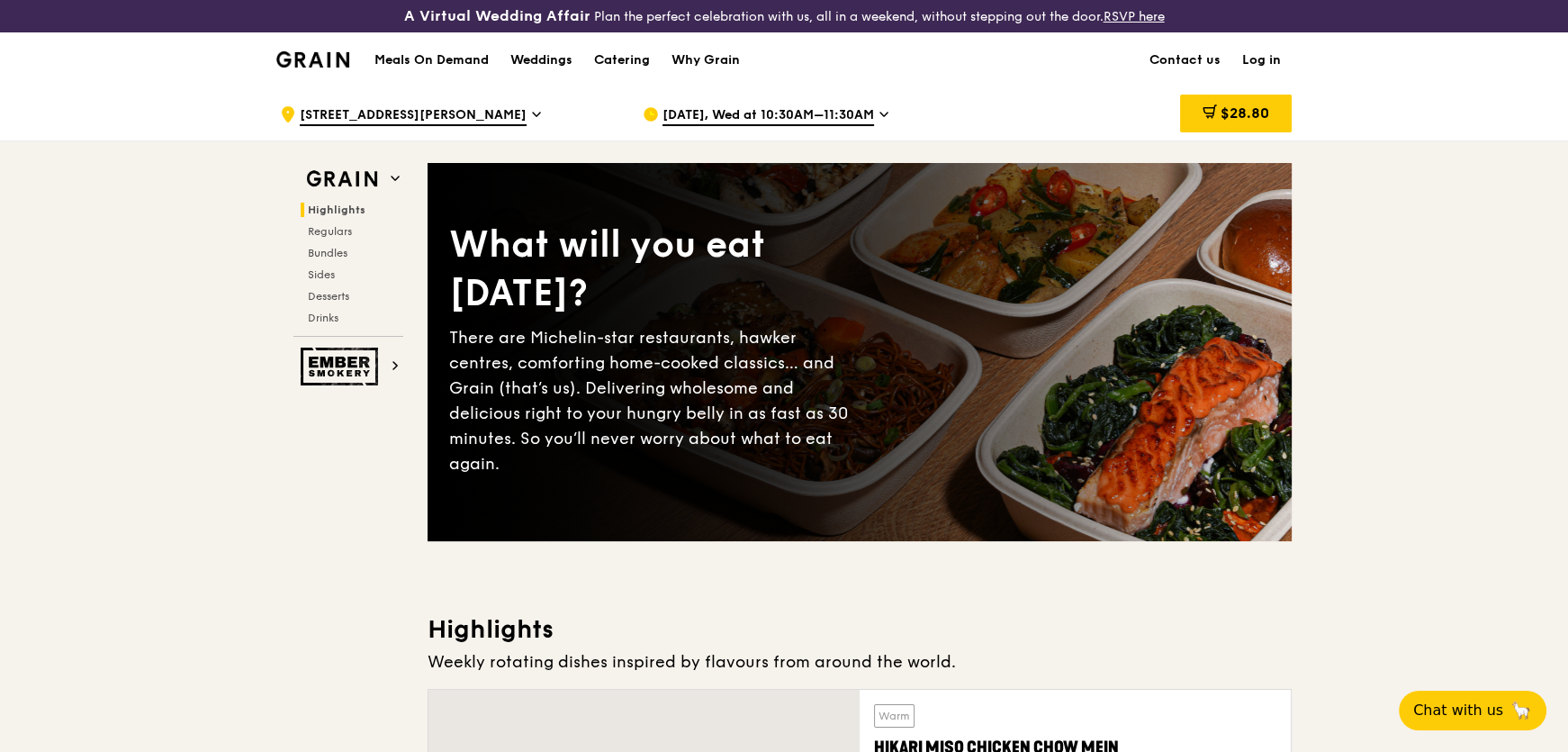
click at [792, 117] on span "[DATE], Wed at 10:30AM–11:30AM" at bounding box center [768, 116] width 212 height 20
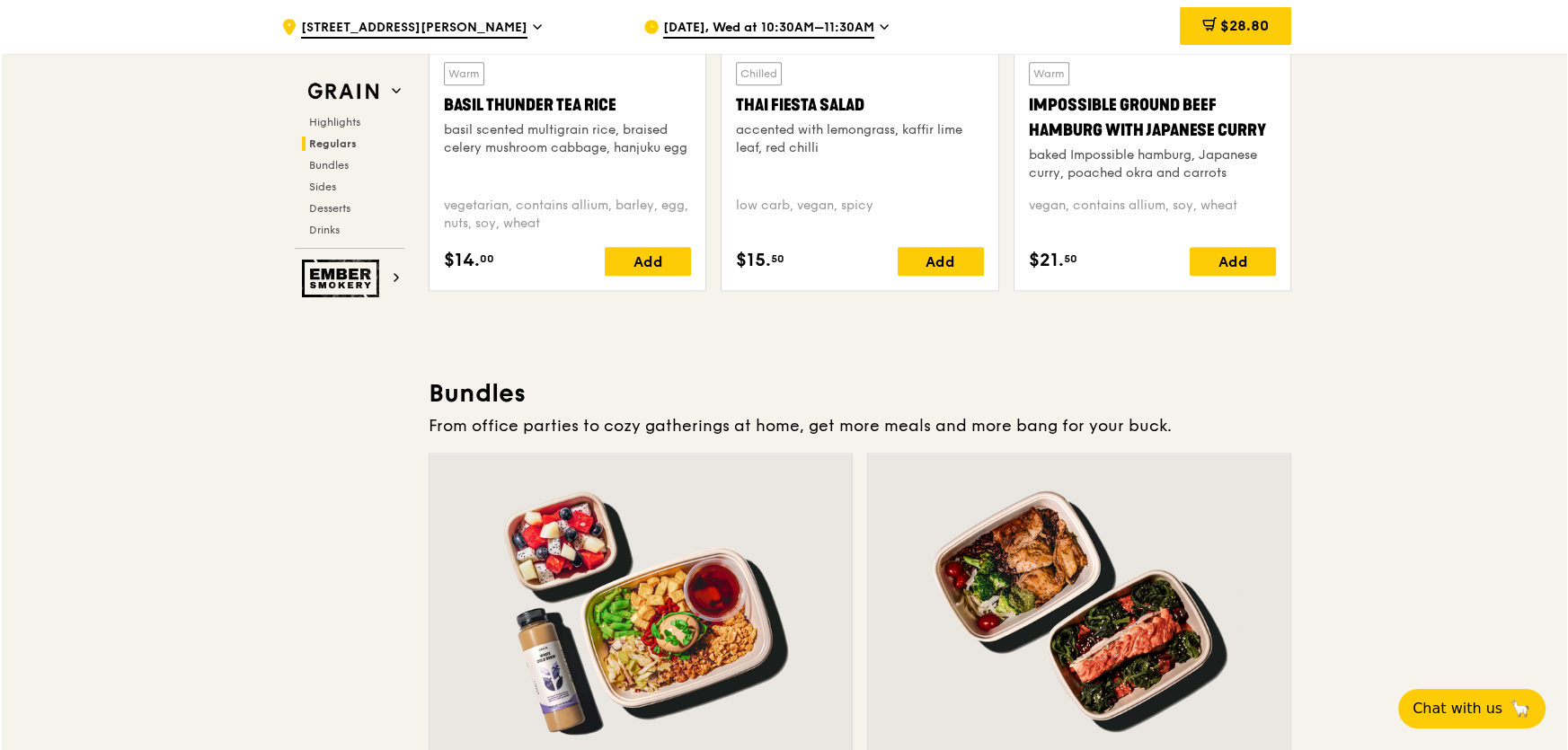
scroll to position [2938, 0]
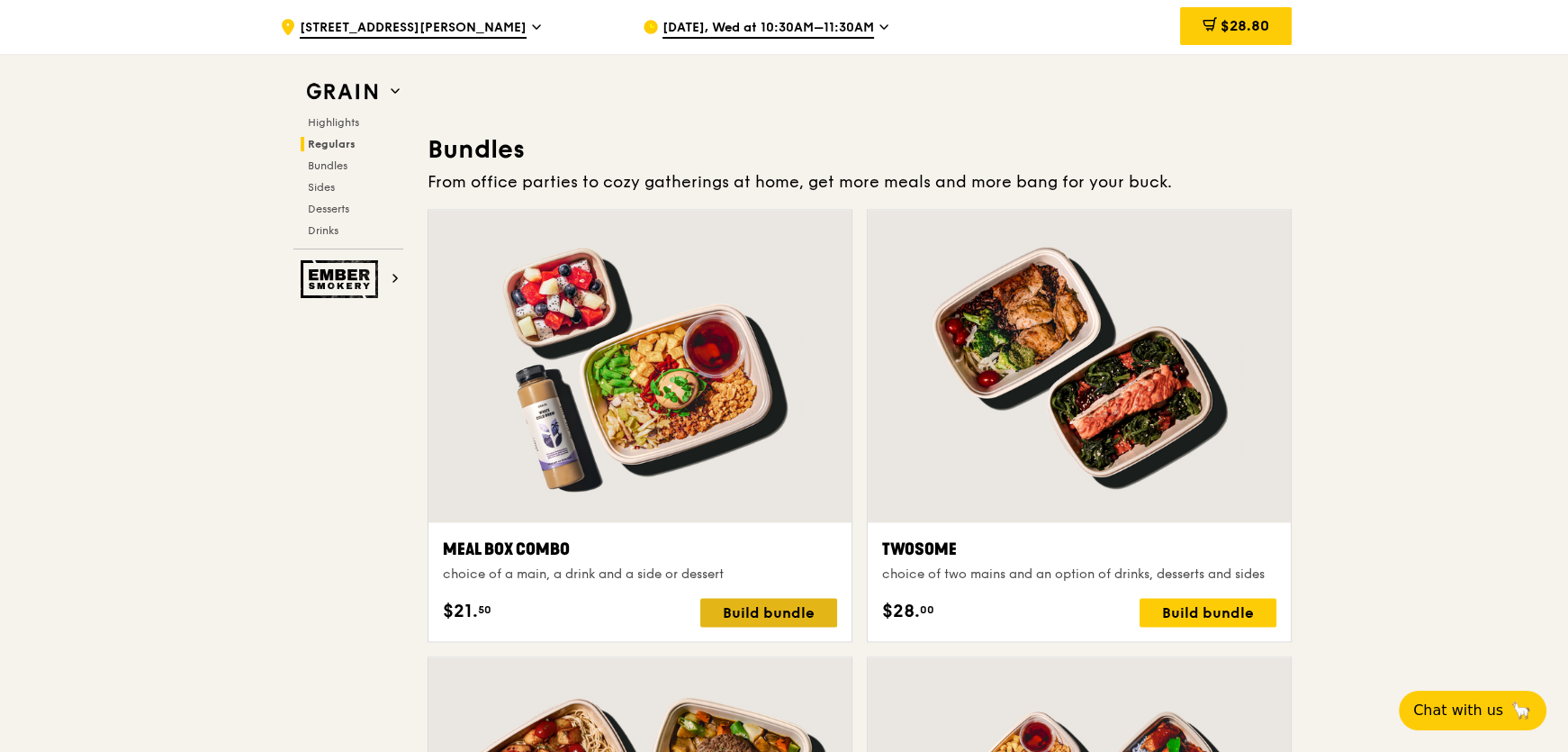
click at [773, 608] on div "Build bundle" at bounding box center [769, 612] width 137 height 28
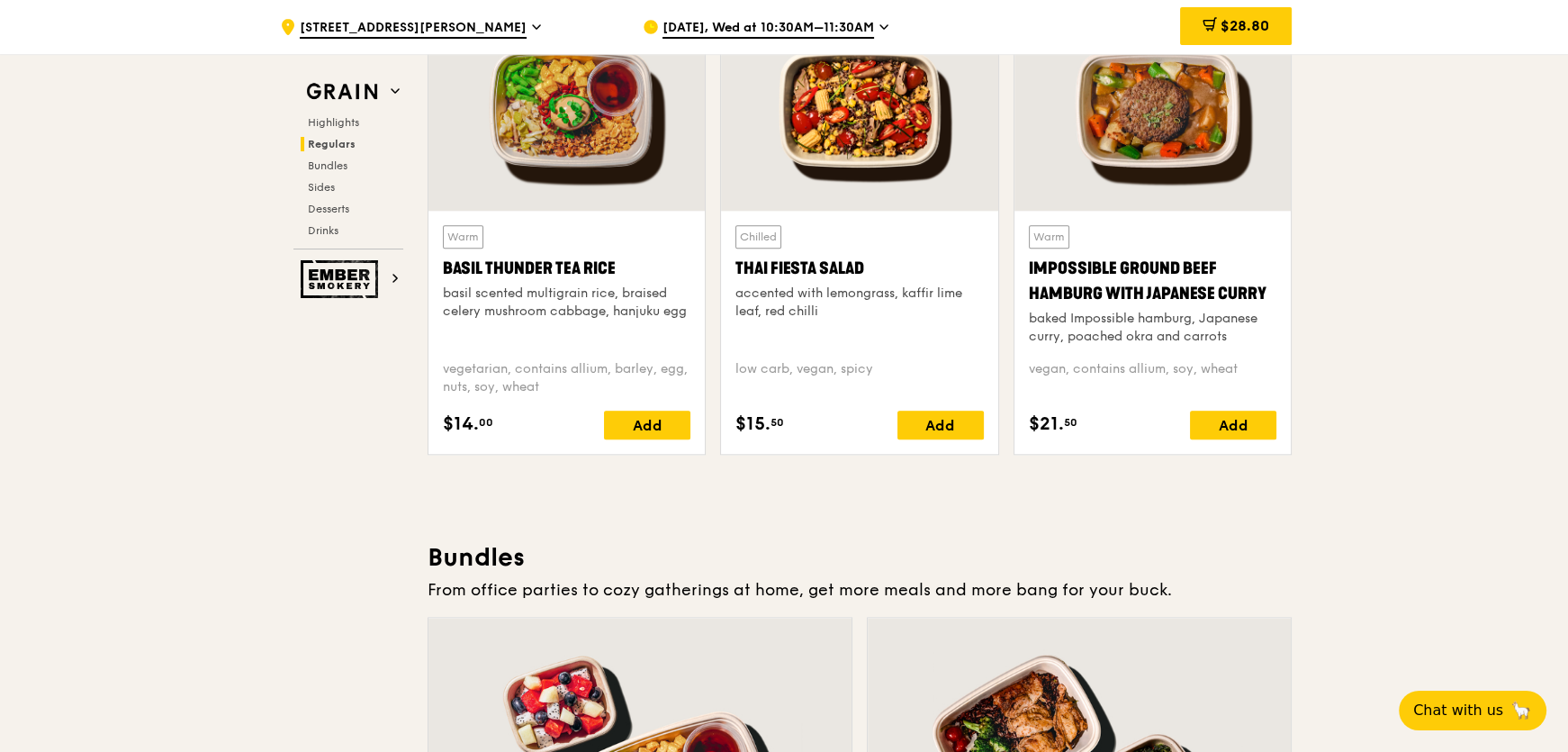
scroll to position [2537, 0]
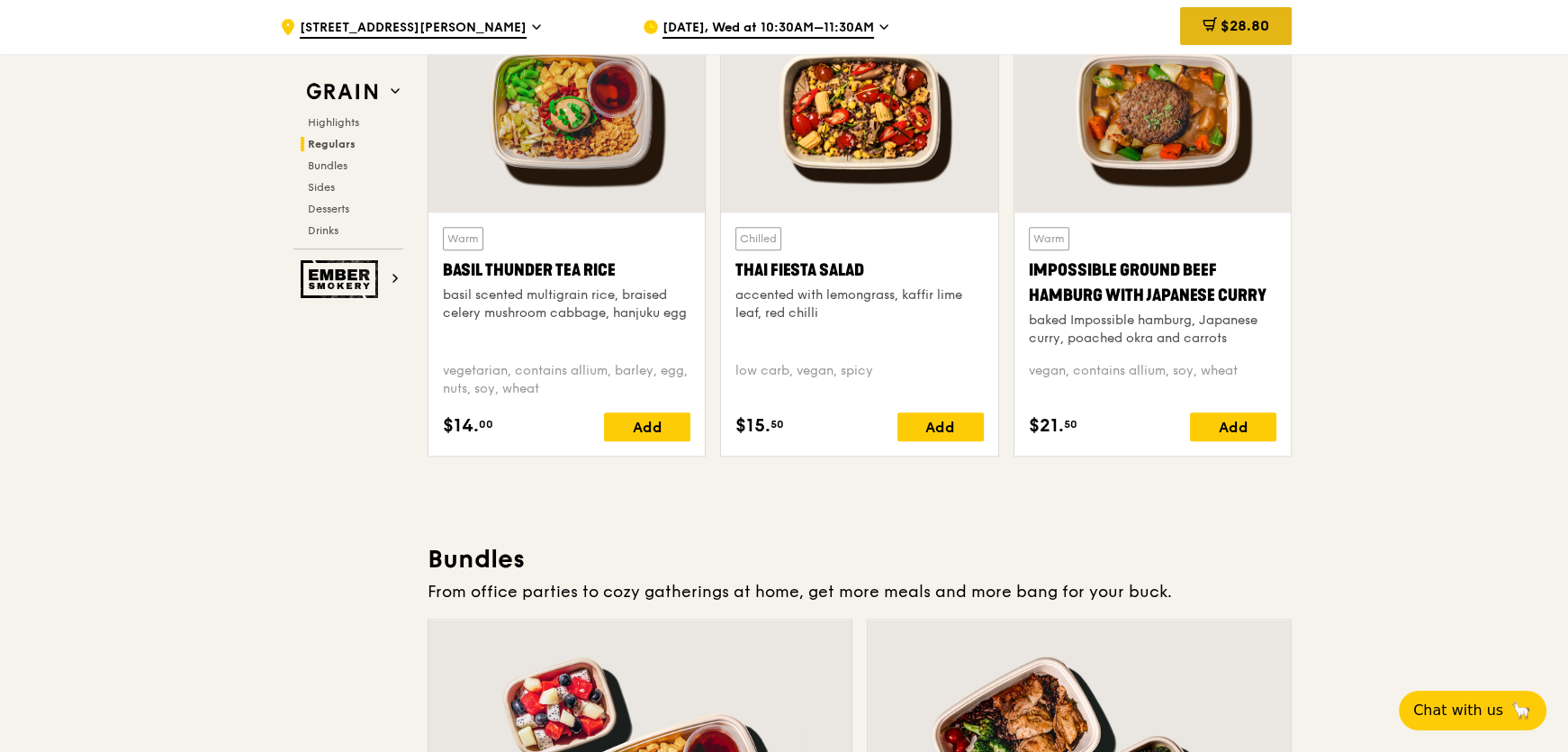
click at [1247, 33] on span "$28.80" at bounding box center [1244, 26] width 48 height 17
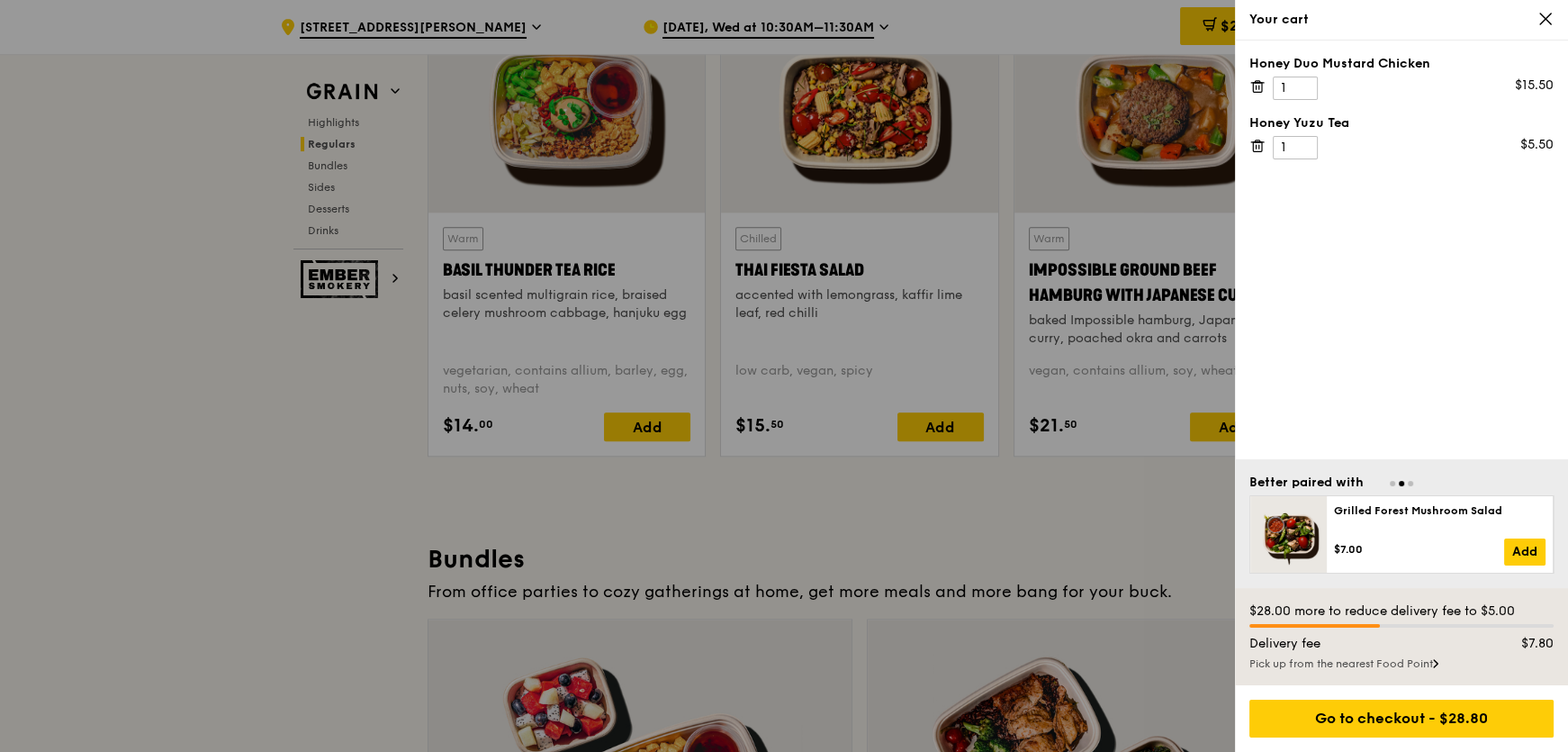
click at [1026, 504] on div at bounding box center [784, 376] width 1568 height 752
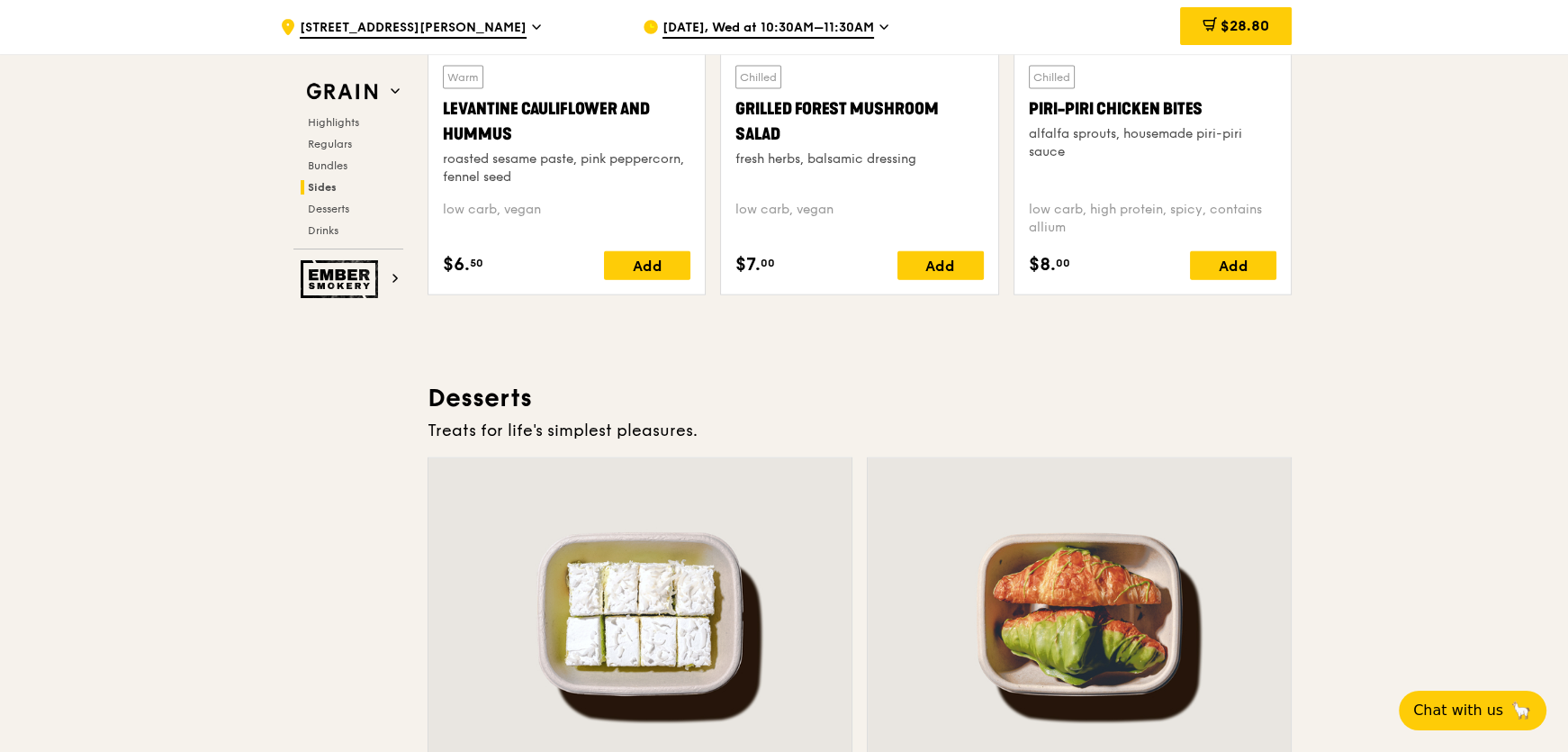
scroll to position [4747, 0]
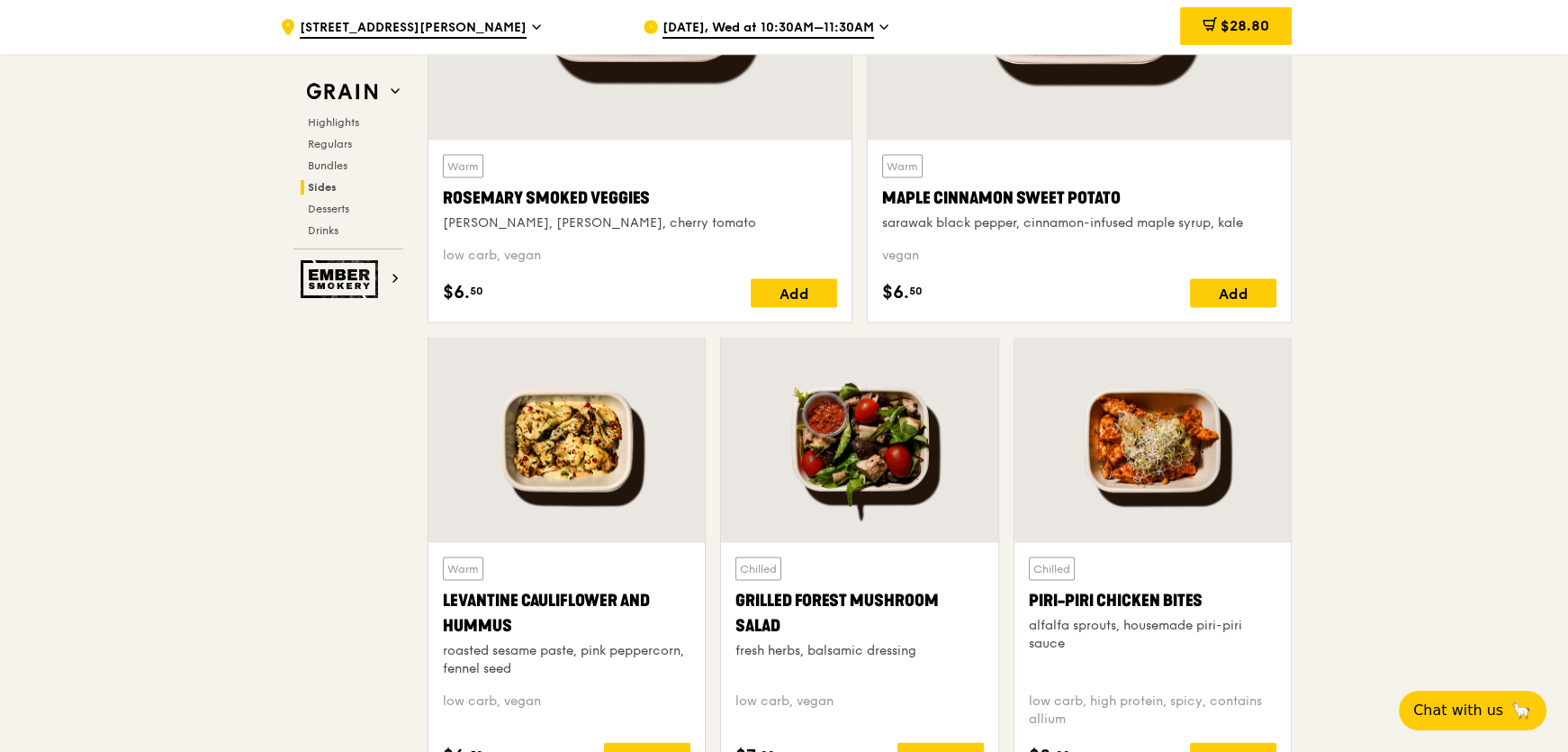
click at [315, 182] on span "Sides" at bounding box center [322, 187] width 28 height 12
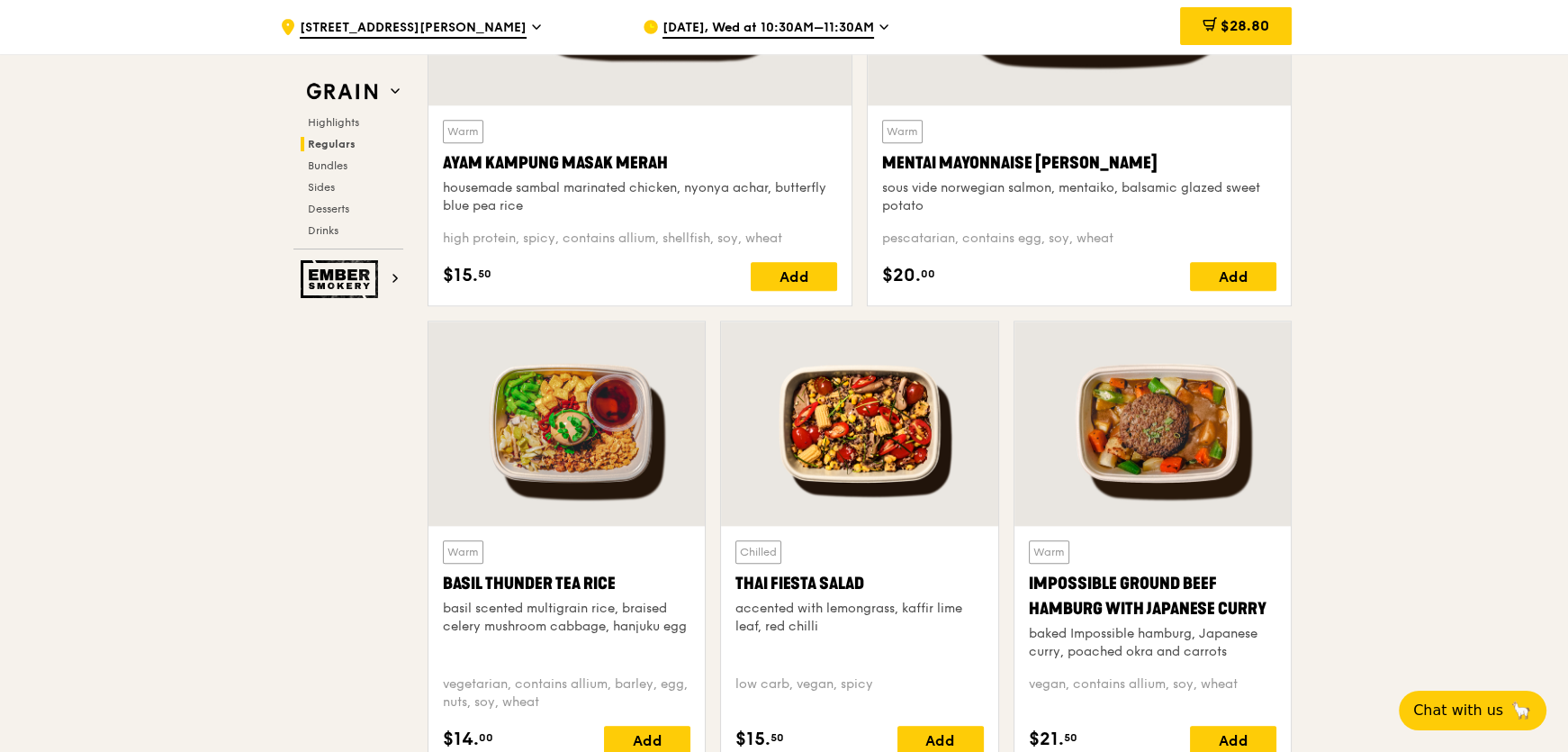
scroll to position [2296, 0]
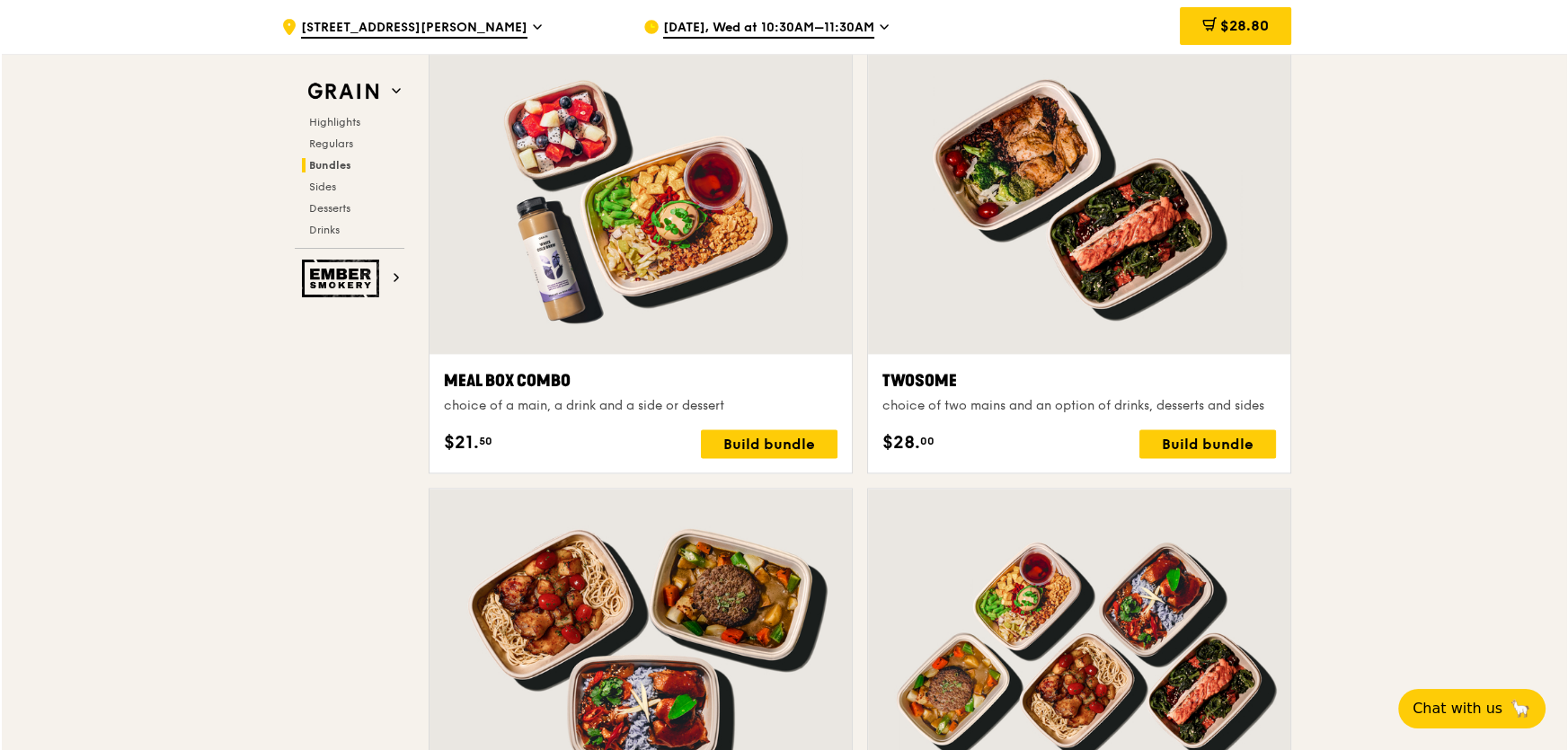
scroll to position [3024, 0]
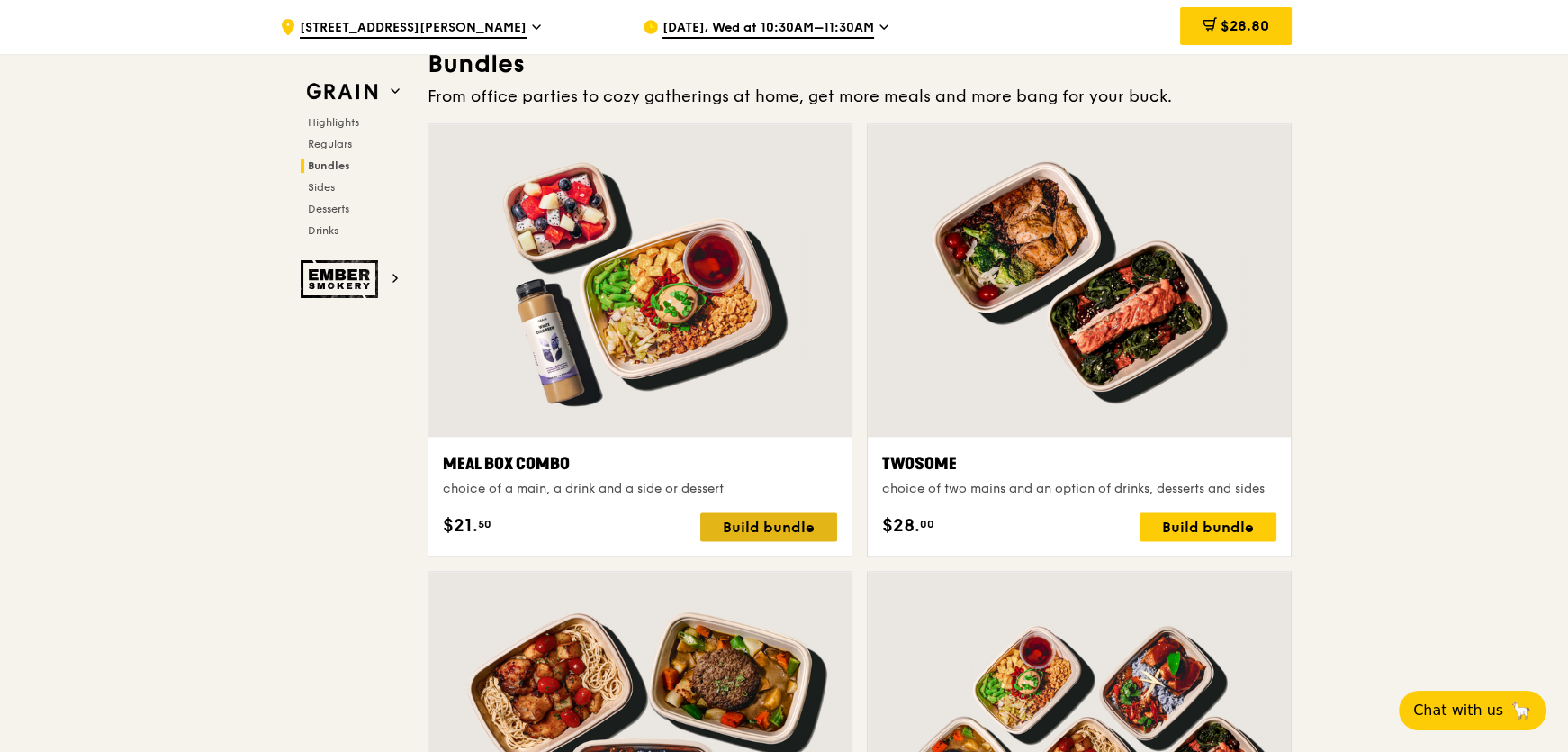
click at [774, 517] on div "Build bundle" at bounding box center [769, 527] width 137 height 28
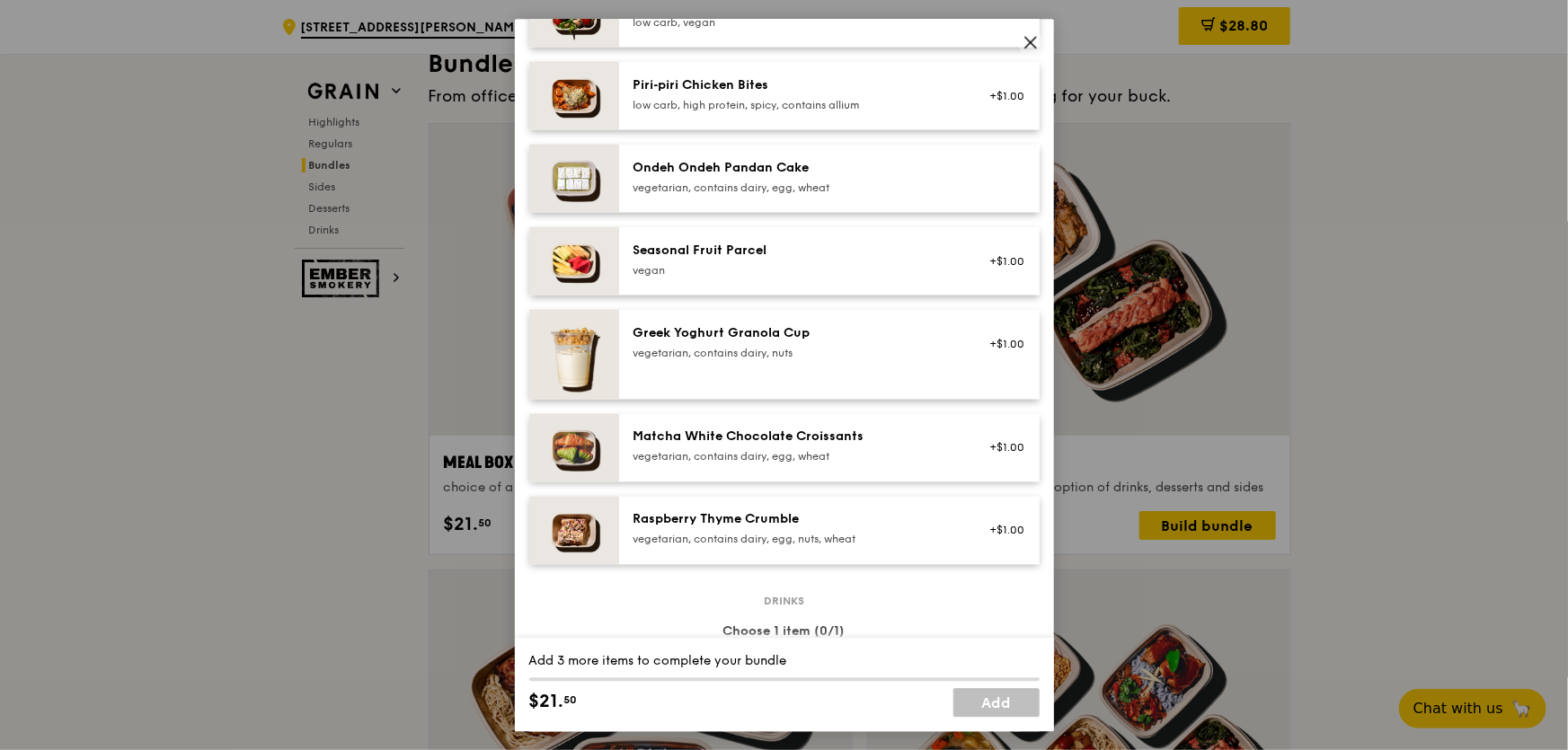
scroll to position [1282, 0]
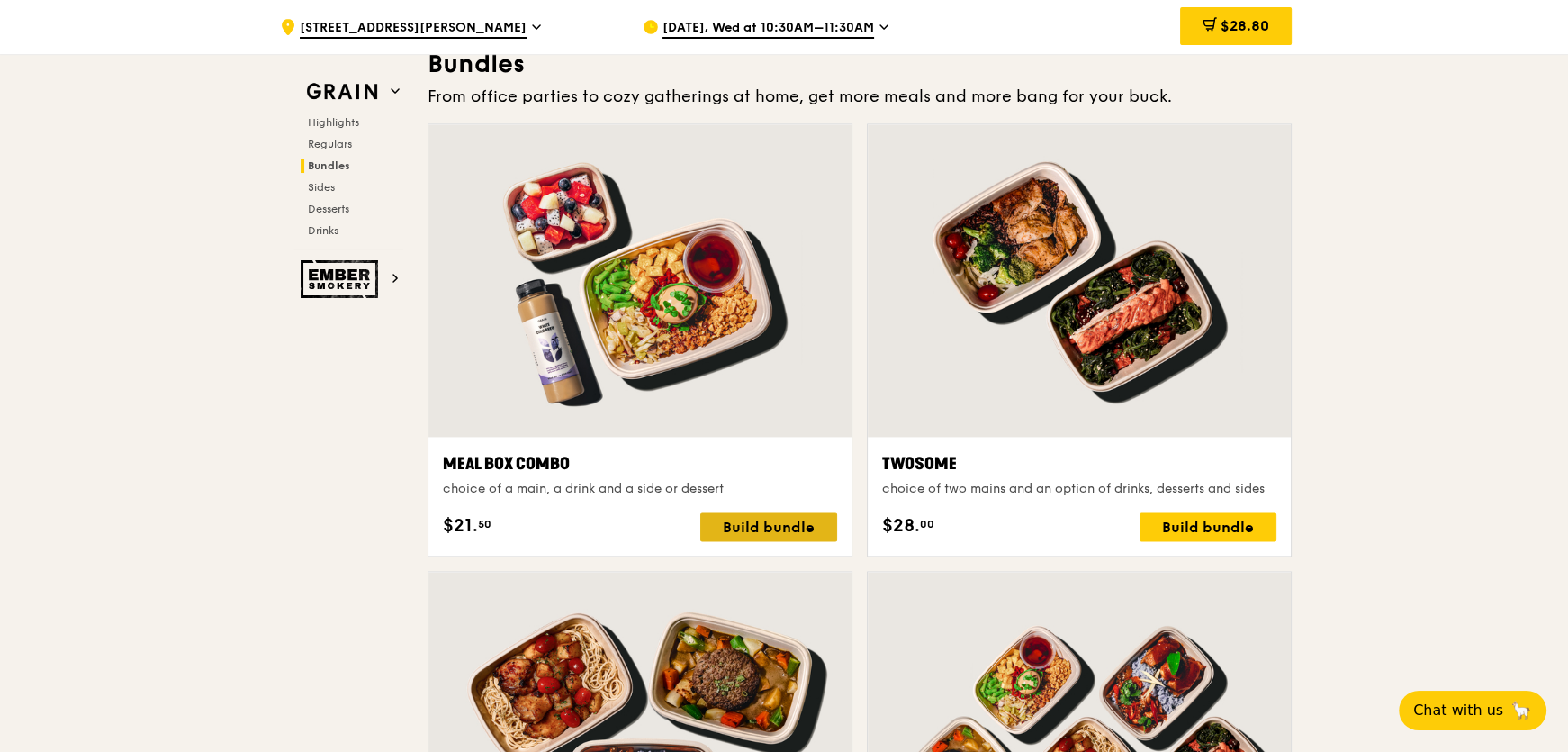
click at [738, 532] on div "Build bundle" at bounding box center [769, 527] width 137 height 28
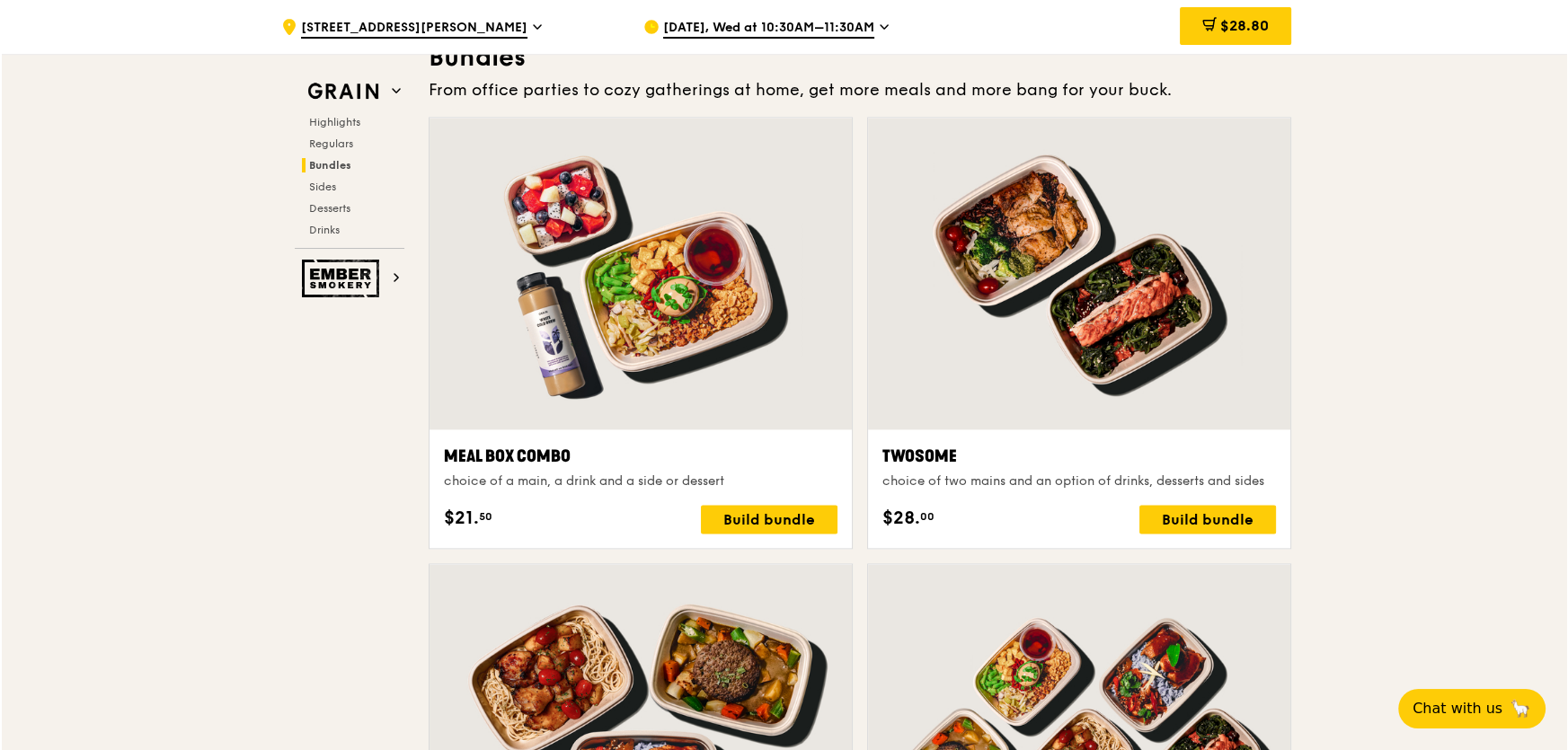
scroll to position [3024, 0]
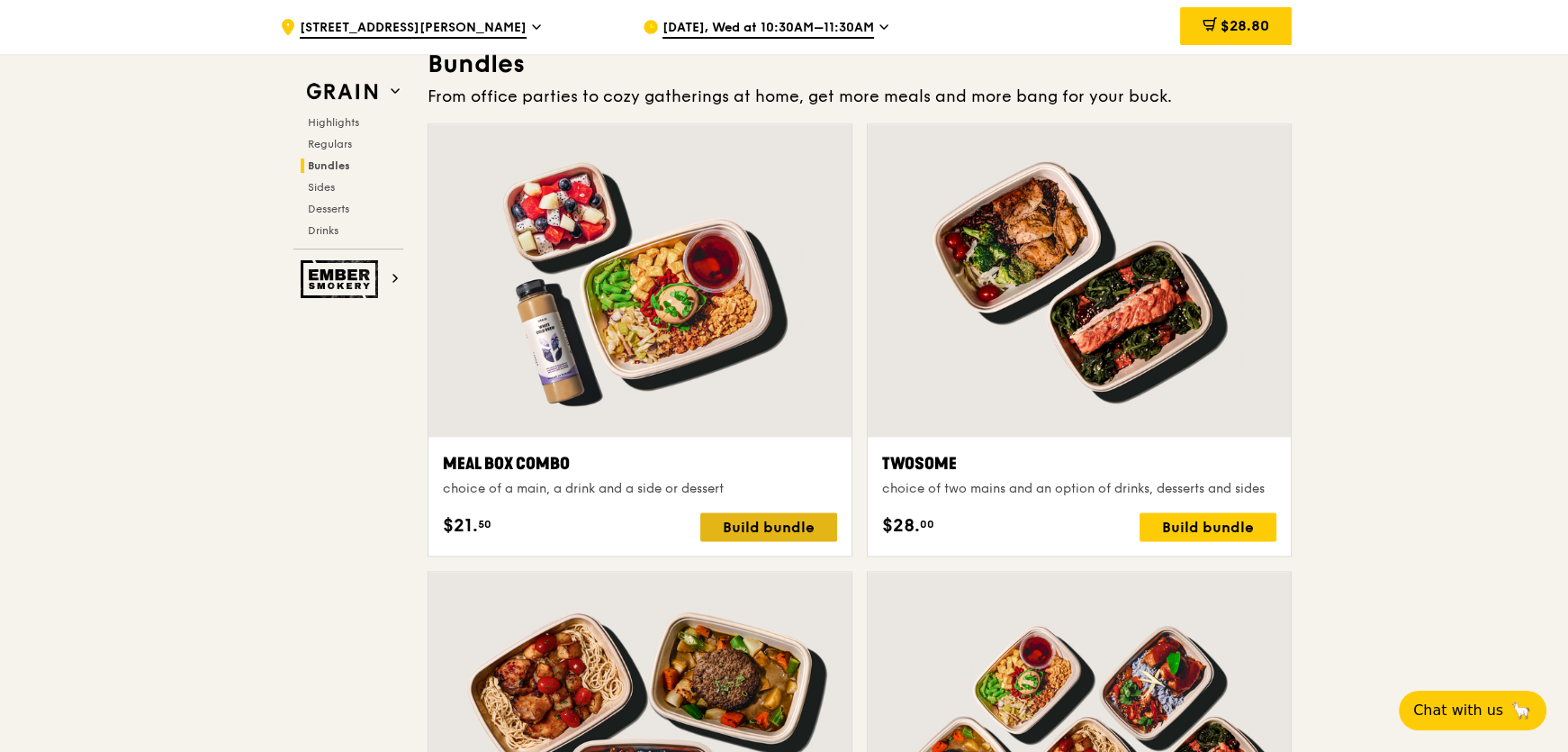
click at [792, 527] on div "Build bundle" at bounding box center [769, 527] width 137 height 28
click at [729, 522] on div "Build bundle" at bounding box center [769, 527] width 137 height 28
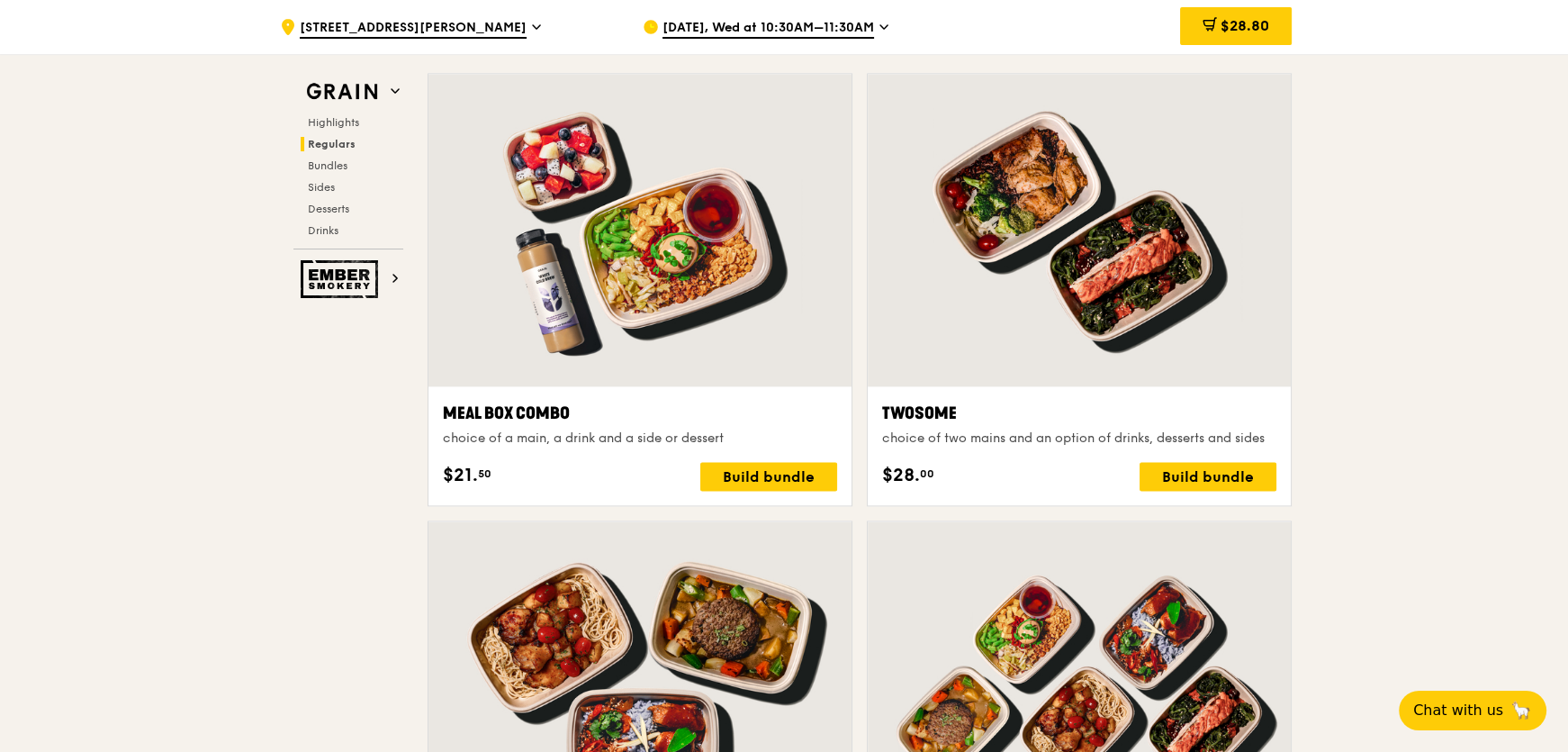
scroll to position [3196, 0]
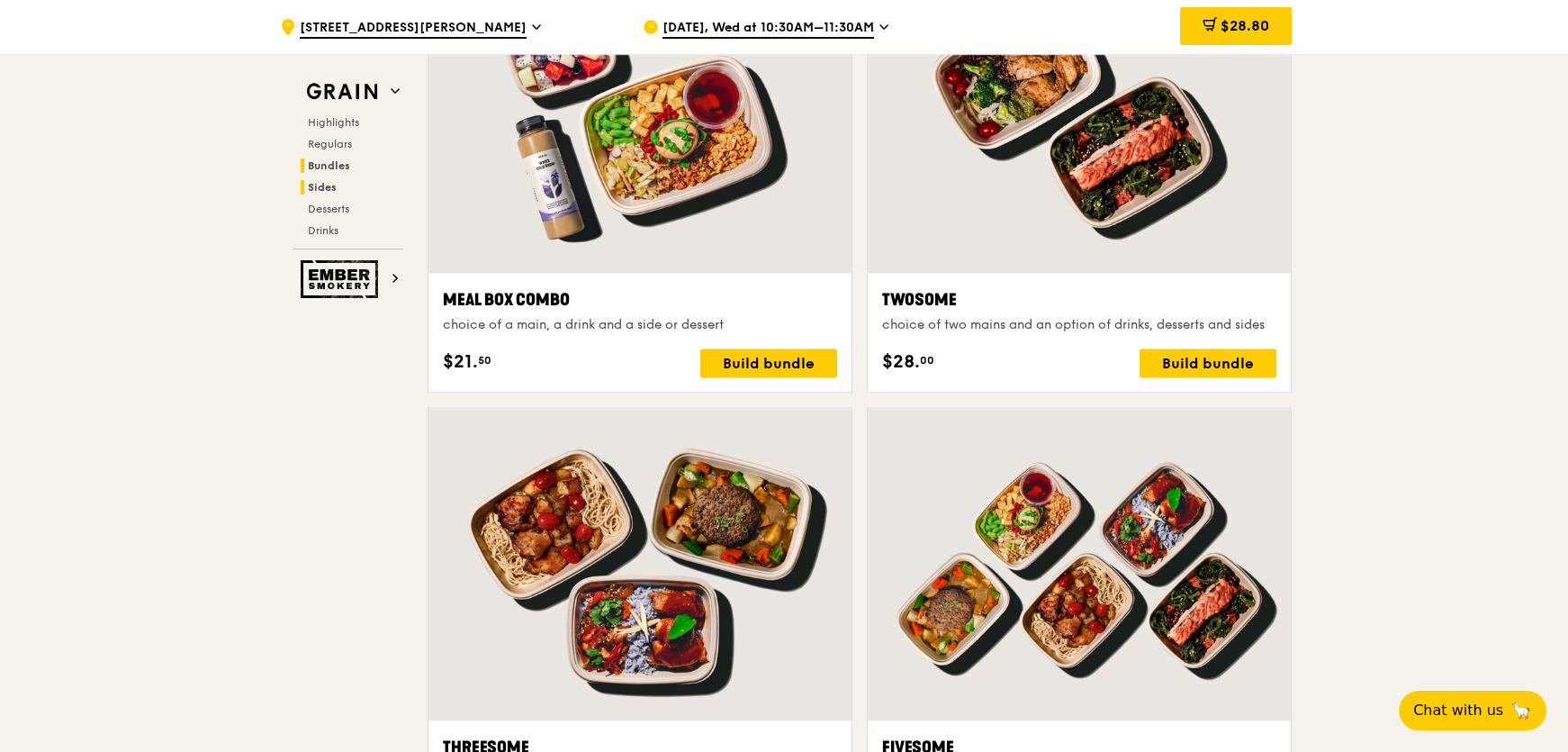
click at [312, 183] on span "Sides" at bounding box center [322, 187] width 28 height 12
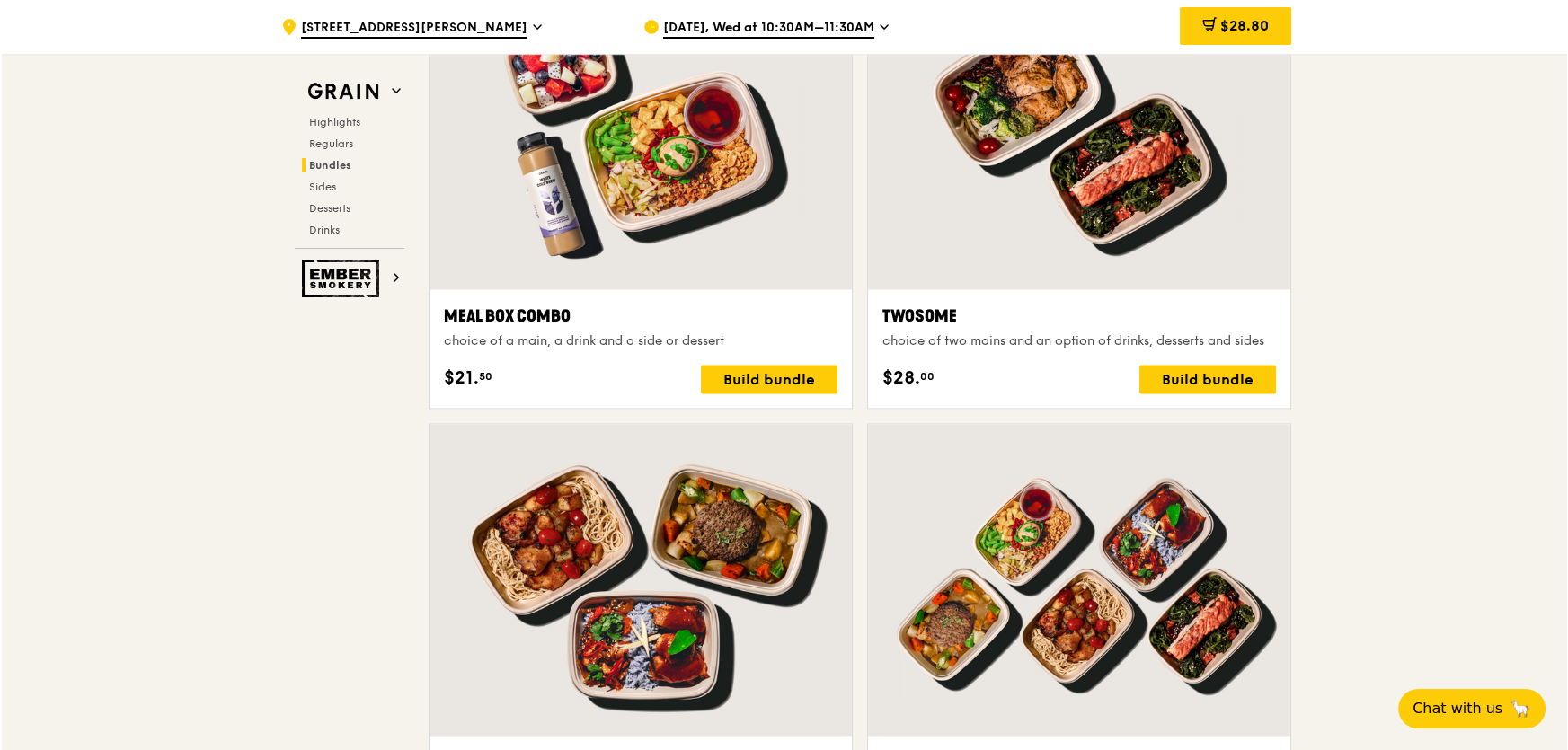
scroll to position [3106, 0]
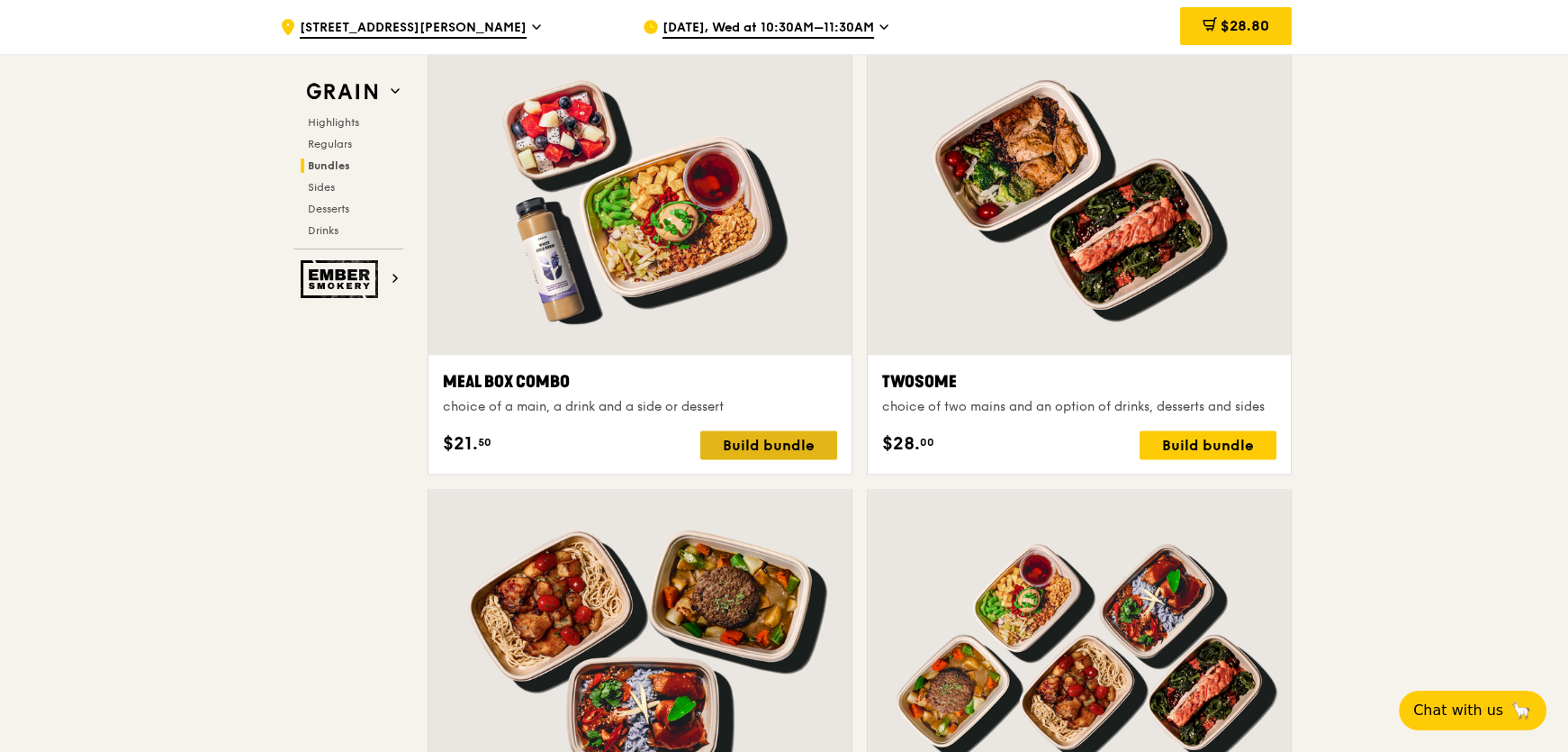
click at [793, 438] on div "Build bundle" at bounding box center [769, 444] width 137 height 28
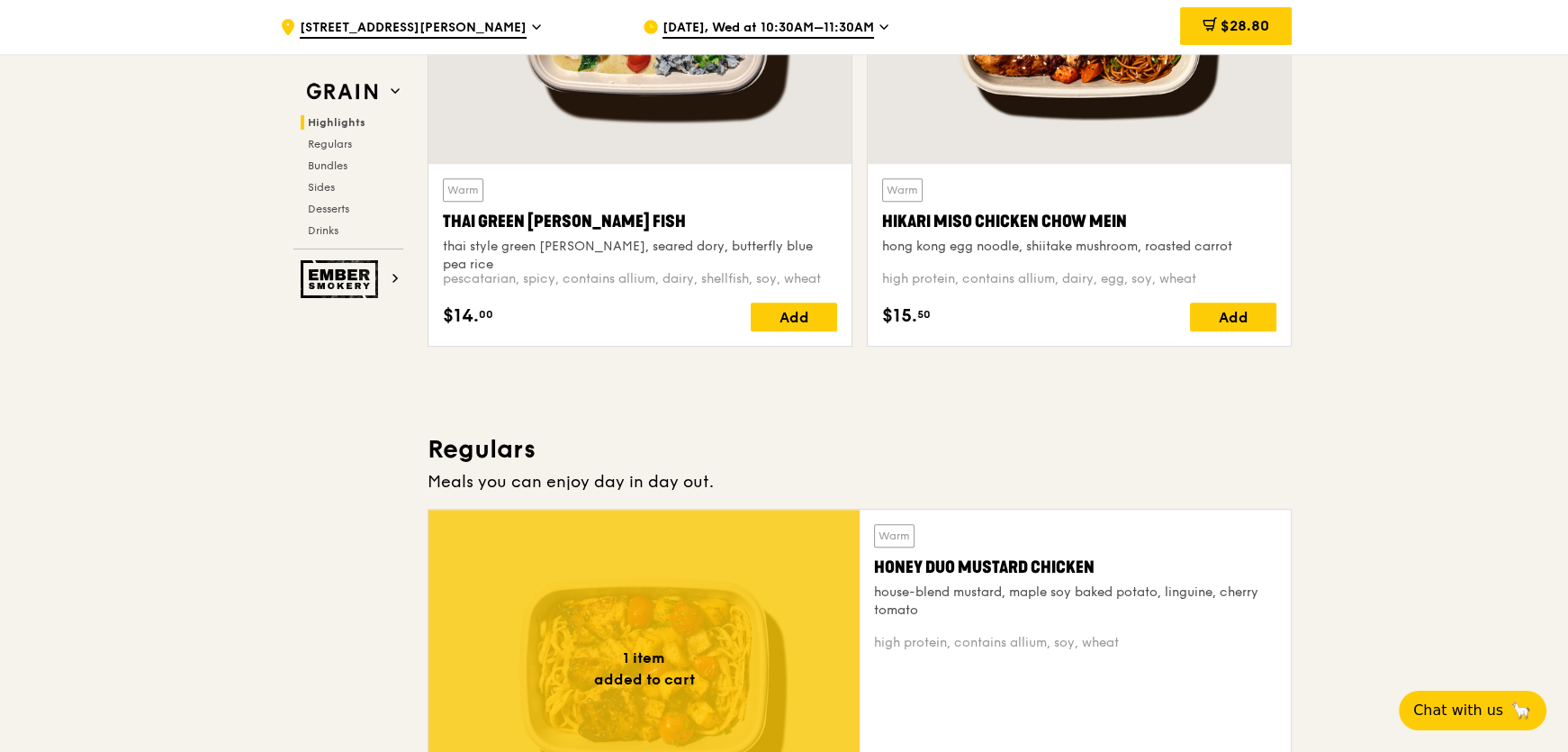
scroll to position [1395, 0]
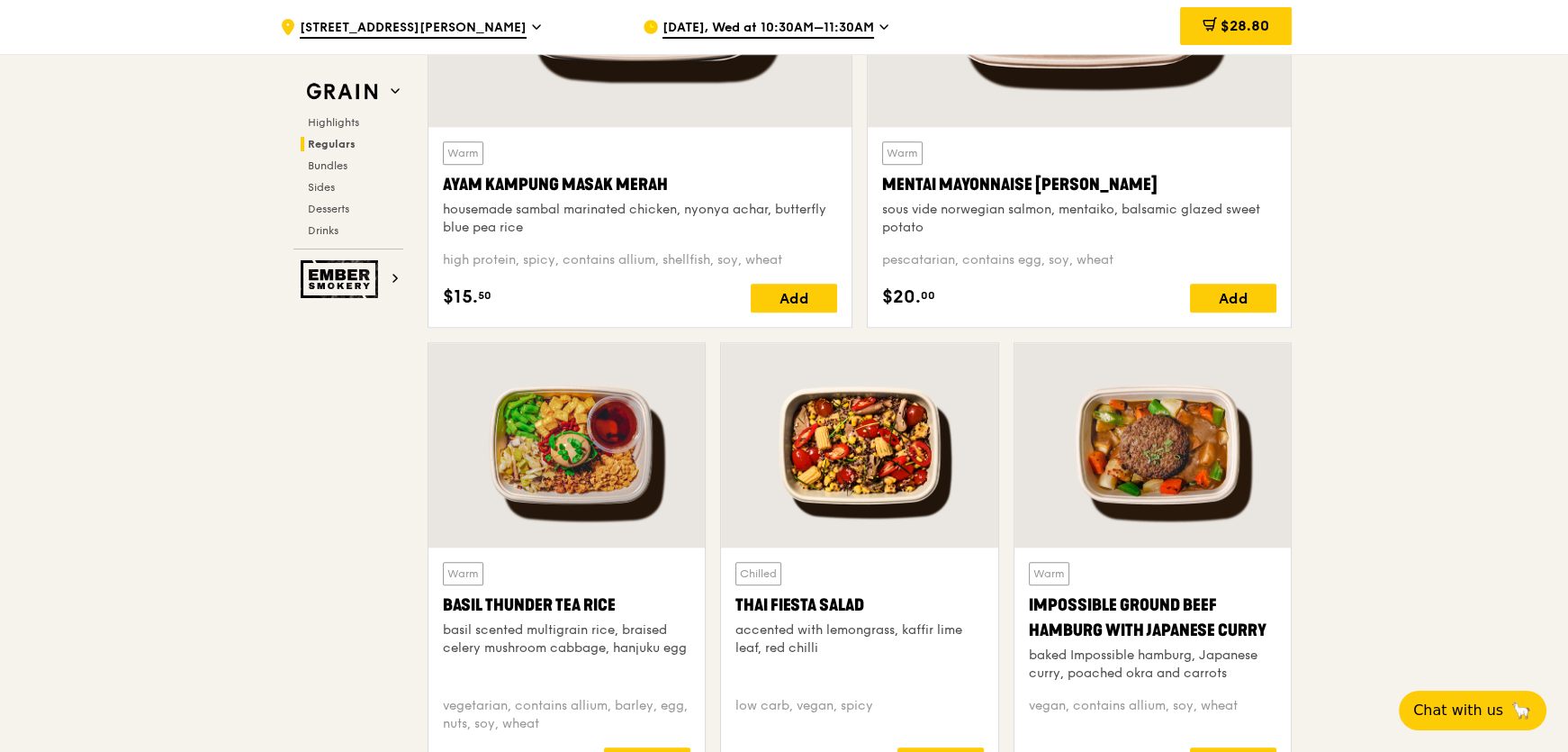
scroll to position [2213, 0]
